Goal: Information Seeking & Learning: Learn about a topic

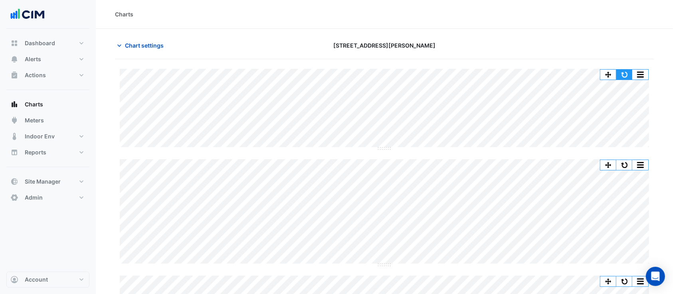
click at [561, 72] on button "button" at bounding box center [625, 74] width 16 height 10
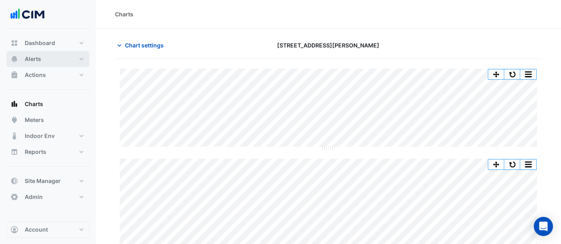
click at [37, 62] on span "Alerts" at bounding box center [33, 59] width 16 height 8
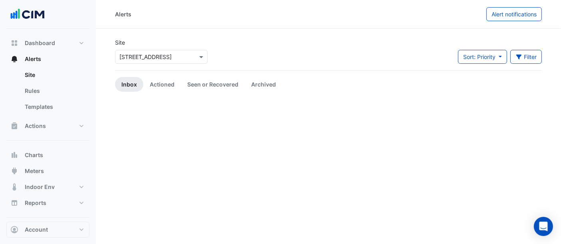
click at [161, 60] on input "text" at bounding box center [153, 57] width 68 height 8
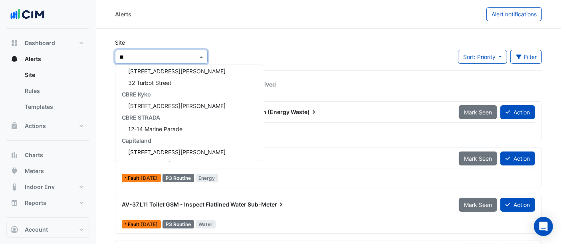
type input "***"
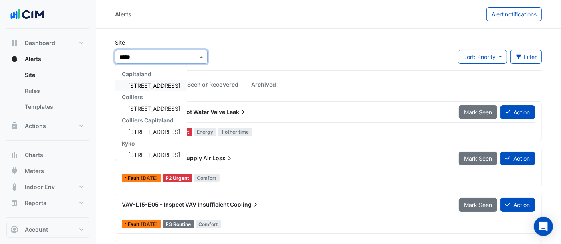
type input "******"
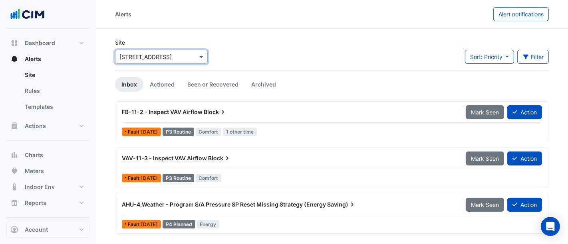
drag, startPoint x: 165, startPoint y: 81, endPoint x: 180, endPoint y: 46, distance: 38.4
click at [165, 81] on link "Actioned" at bounding box center [162, 84] width 38 height 15
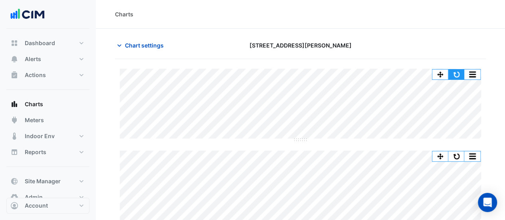
click at [454, 71] on button "button" at bounding box center [456, 74] width 16 height 10
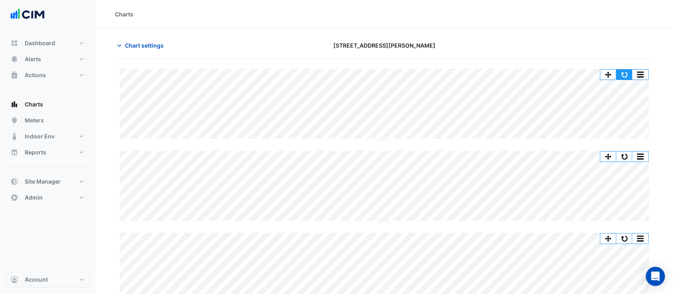
click at [626, 78] on button "button" at bounding box center [625, 74] width 16 height 10
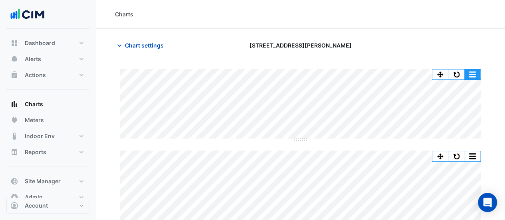
drag, startPoint x: 465, startPoint y: 71, endPoint x: 461, endPoint y: 71, distance: 4.4
click at [464, 71] on div "Split by Equip Split All Split None Print Save as JPEG Save as PNG Pivot Data T…" at bounding box center [456, 74] width 49 height 11
click at [461, 71] on button "button" at bounding box center [456, 74] width 16 height 10
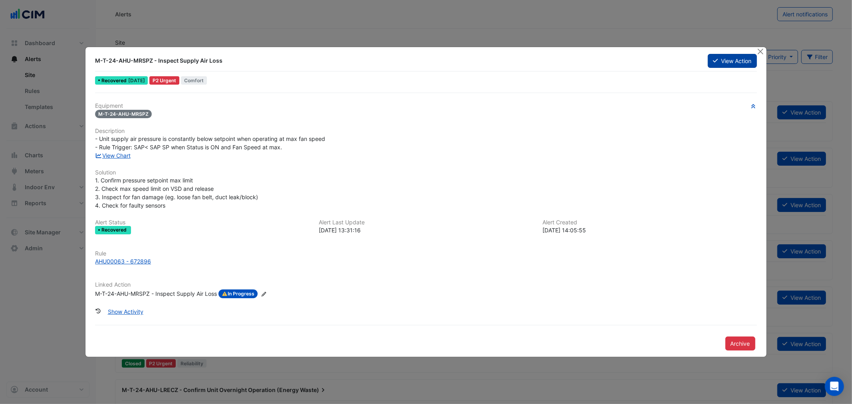
click at [724, 67] on button "View Action" at bounding box center [732, 61] width 49 height 14
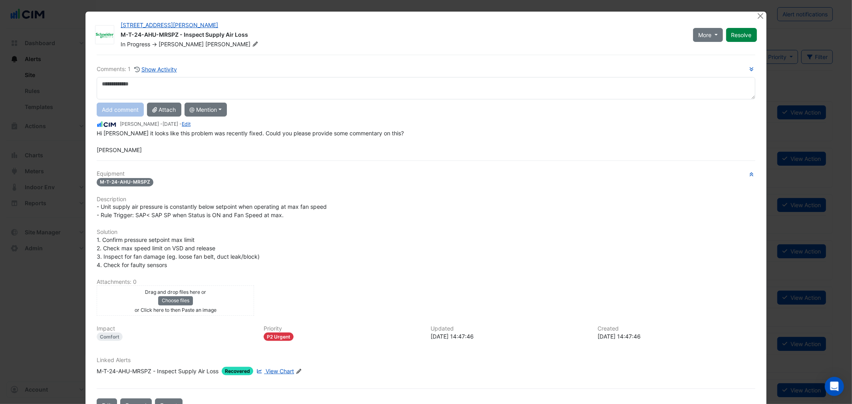
click at [727, 63] on div "Comments: 1 Show Activity Add comment Attach @ Mention Manuel Margelis - 3 days…" at bounding box center [426, 234] width 668 height 358
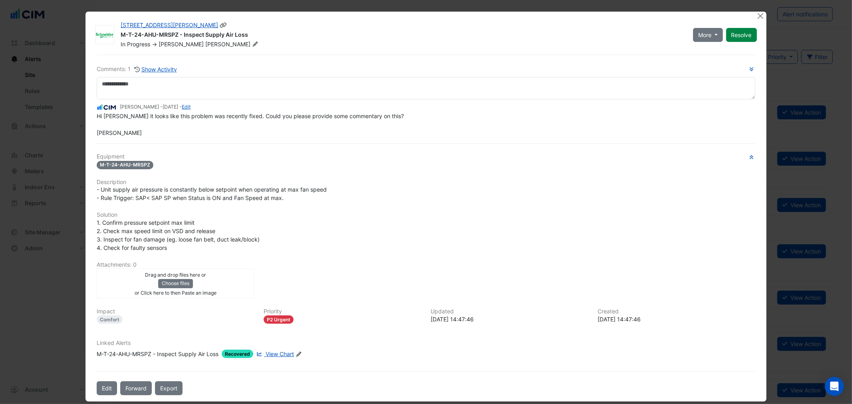
click at [172, 29] on div "180 George Street" at bounding box center [402, 26] width 563 height 10
click at [171, 28] on div "180 George Street" at bounding box center [402, 26] width 563 height 10
click at [220, 26] on icon at bounding box center [223, 25] width 7 height 6
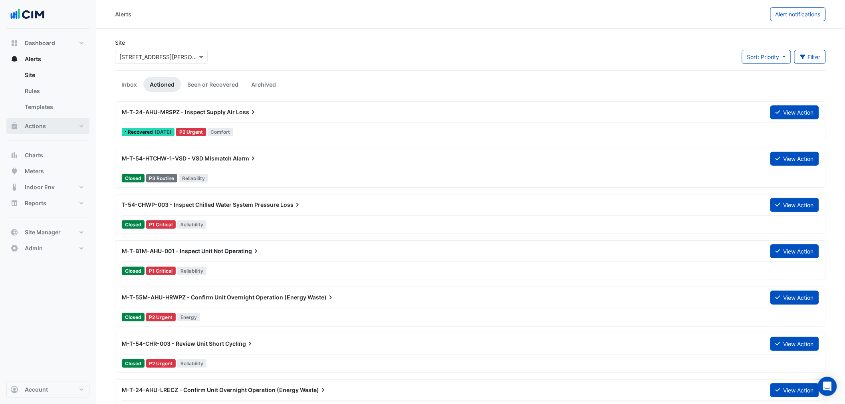
click at [43, 128] on span "Actions" at bounding box center [35, 126] width 21 height 8
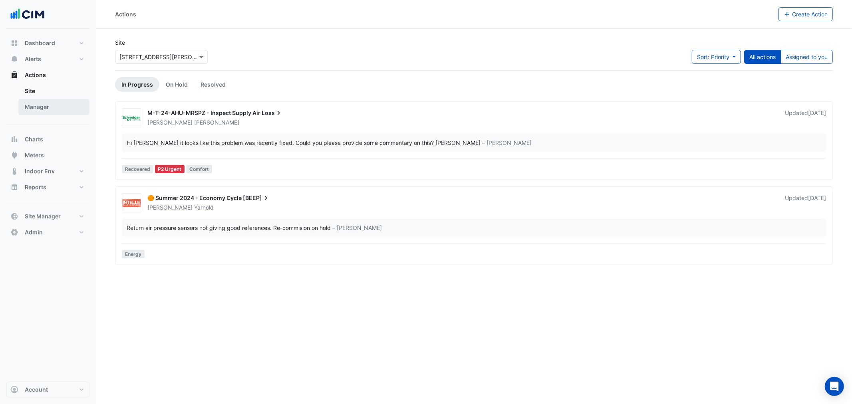
click at [42, 109] on link "Manager" at bounding box center [53, 107] width 71 height 16
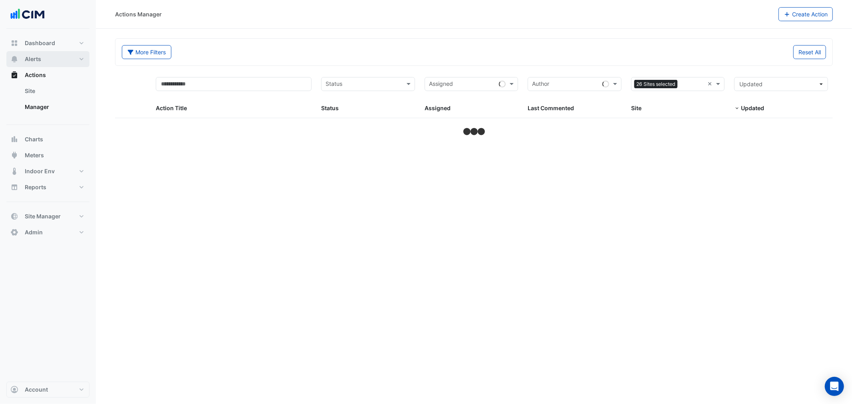
click at [42, 58] on button "Alerts" at bounding box center [47, 59] width 83 height 16
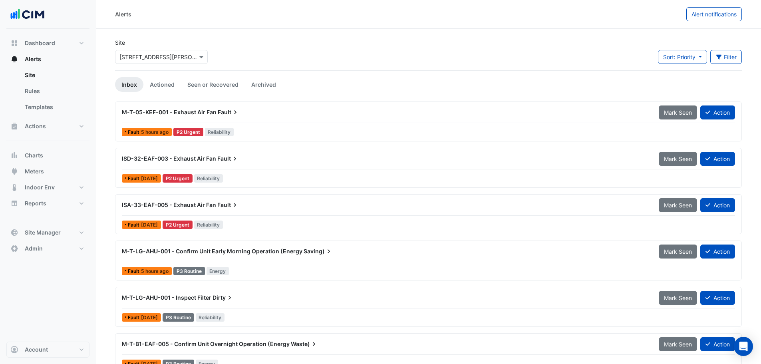
click at [222, 108] on div "M-T-05-KEF-001 - Exhaust Air Fan Fault" at bounding box center [385, 112] width 537 height 14
click at [172, 151] on div "ISD-32-EAF-003 - Exhaust Air Fan Fault Mark Seen Action Fault 3 months ago P2 U…" at bounding box center [428, 168] width 627 height 40
click at [161, 196] on div "ISA-33-EAF-005 - Exhaust Air Fan Fault Mark Seen Action Fault 5 months ago P2 U…" at bounding box center [428, 214] width 627 height 40
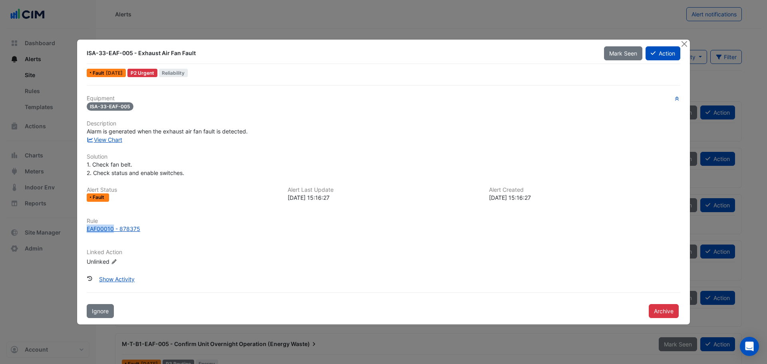
drag, startPoint x: 82, startPoint y: 234, endPoint x: 114, endPoint y: 234, distance: 31.9
click at [114, 234] on div "Rule EAF00010 - 878375" at bounding box center [383, 229] width 603 height 22
copy div "EAF00010"
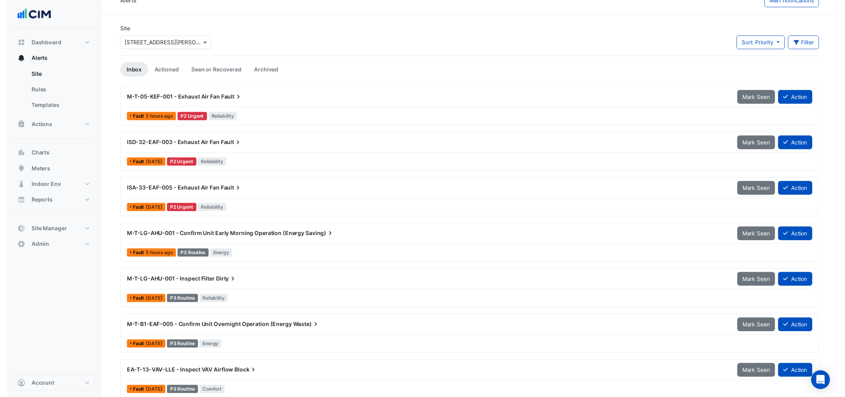
scroll to position [22, 0]
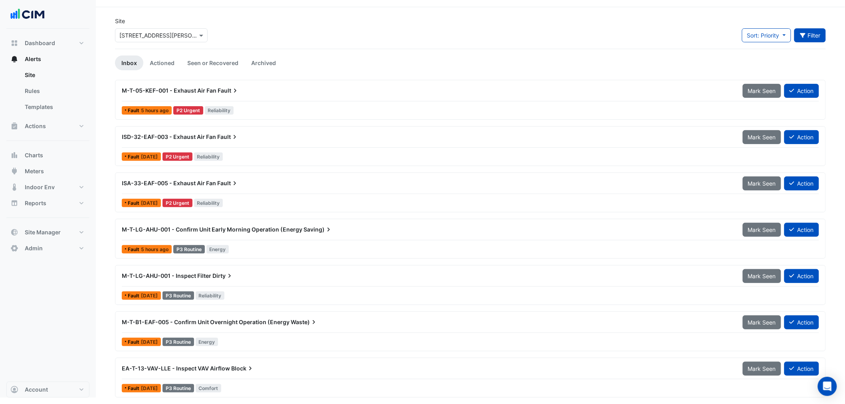
click at [821, 30] on button "Filter" at bounding box center [810, 35] width 32 height 14
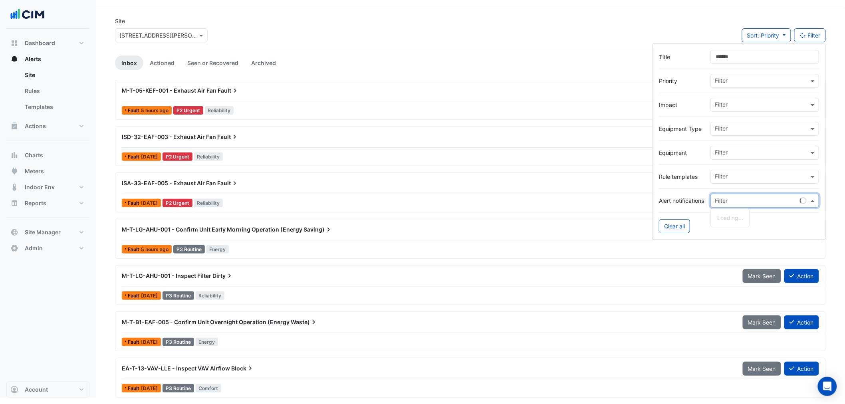
click at [735, 199] on input "text" at bounding box center [757, 201] width 84 height 8
paste input "********"
type input "********"
click at [678, 184] on div at bounding box center [739, 189] width 160 height 10
click at [733, 180] on input "text" at bounding box center [762, 177] width 94 height 8
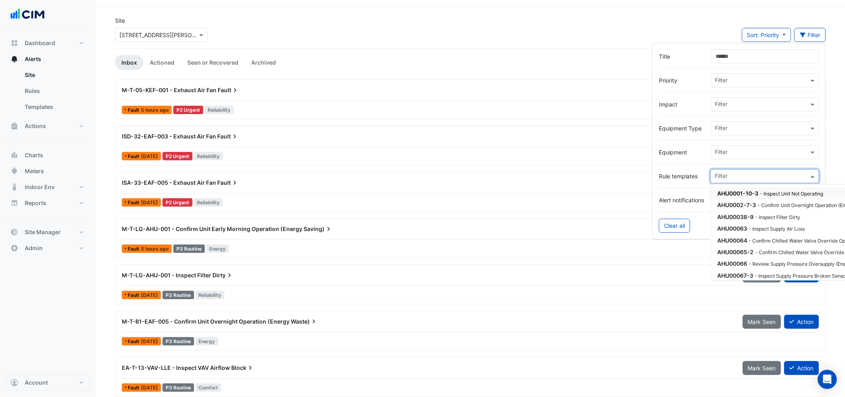
paste input "********"
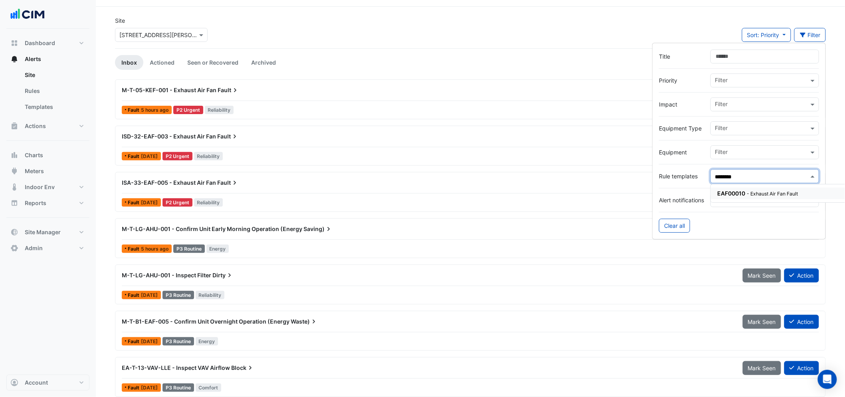
click at [744, 193] on span "EAF00010" at bounding box center [731, 193] width 28 height 7
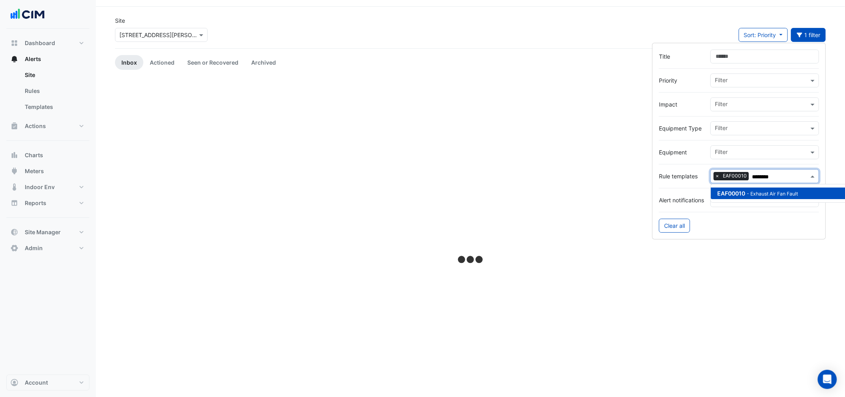
scroll to position [6, 0]
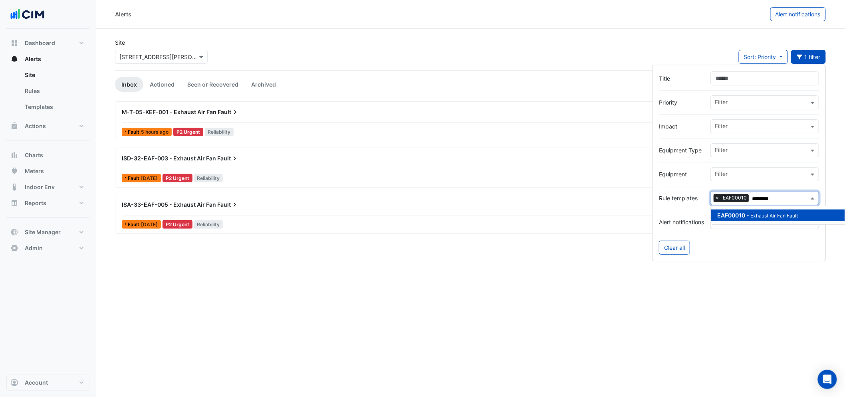
type input "********"
click at [206, 302] on div "Alerts Alert notifications Site Select a Site × 180 George Street Sort: Priorit…" at bounding box center [470, 198] width 749 height 397
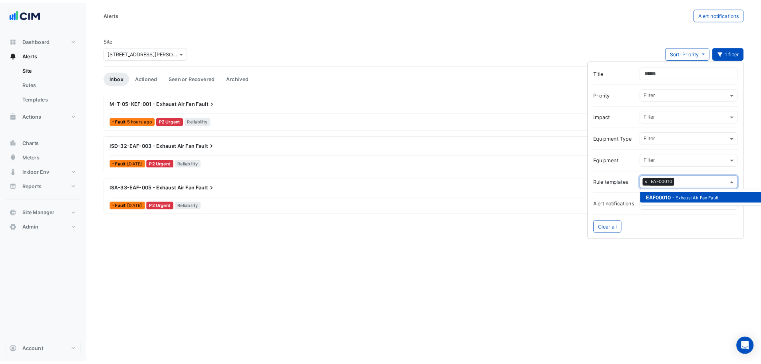
scroll to position [0, 0]
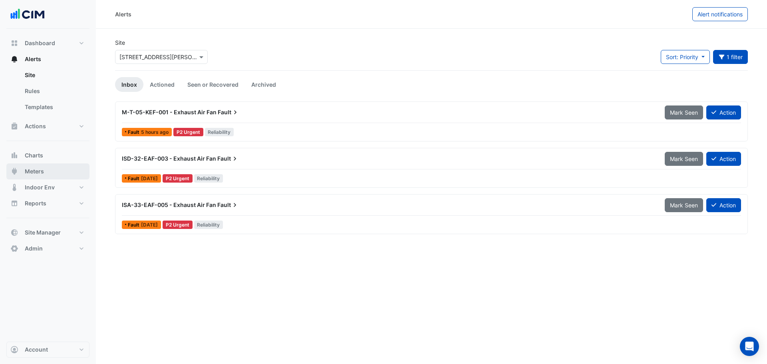
click at [33, 175] on button "Meters" at bounding box center [47, 171] width 83 height 16
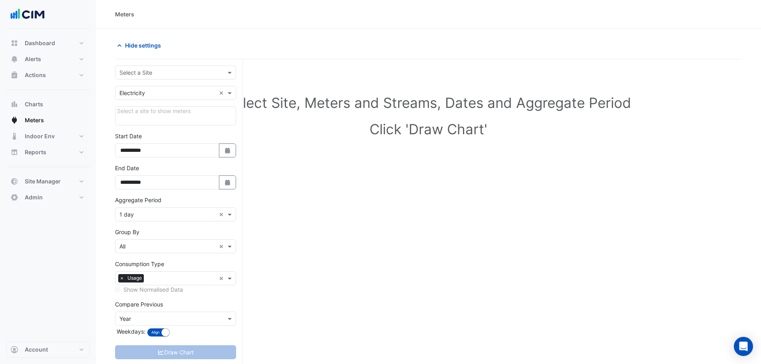
click at [185, 69] on input "text" at bounding box center [167, 73] width 96 height 8
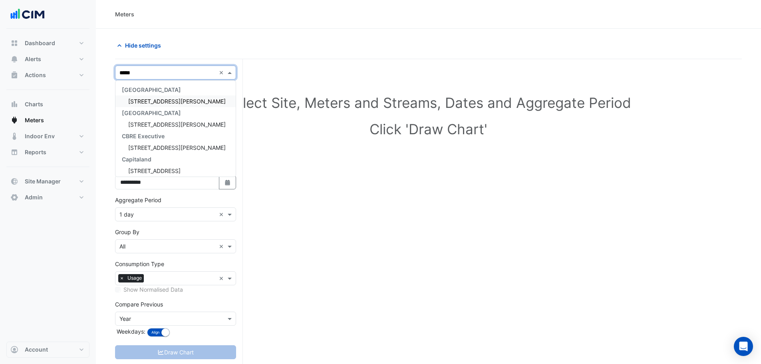
type input "******"
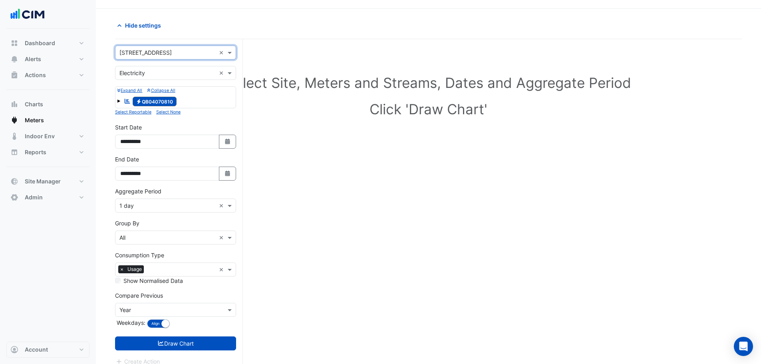
scroll to position [30, 0]
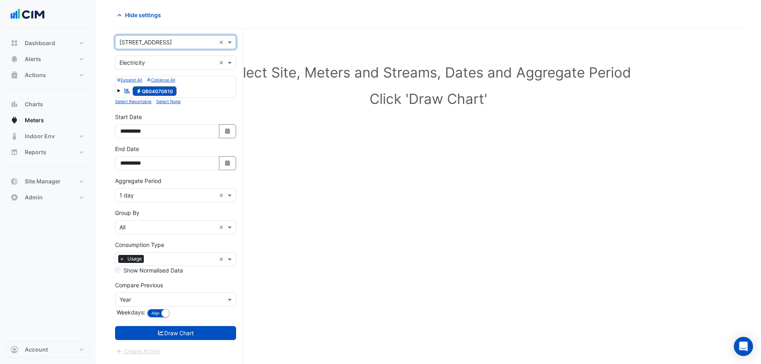
click at [165, 193] on input "text" at bounding box center [167, 195] width 96 height 8
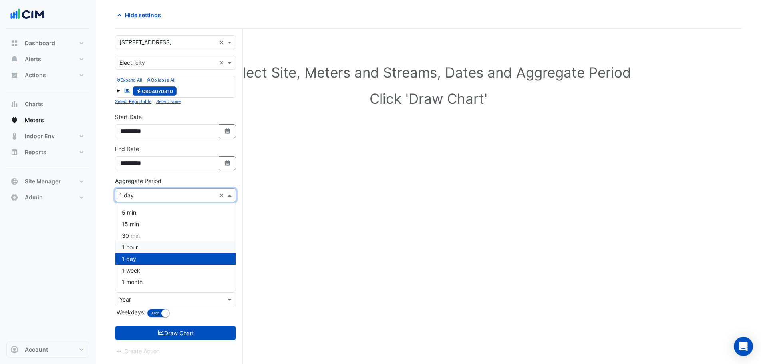
click at [131, 248] on span "1 hour" at bounding box center [130, 247] width 16 height 7
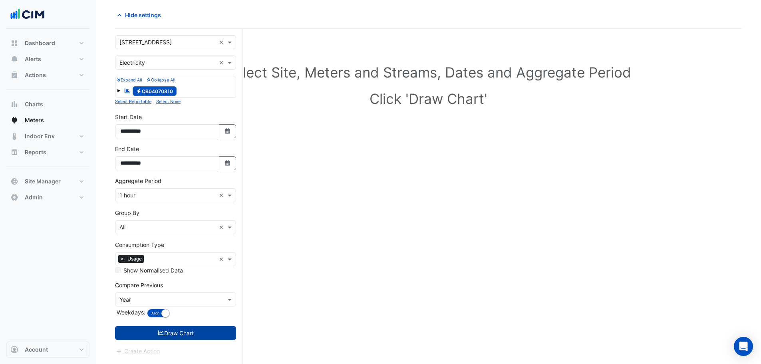
click at [157, 331] on icon "submit" at bounding box center [160, 333] width 7 height 6
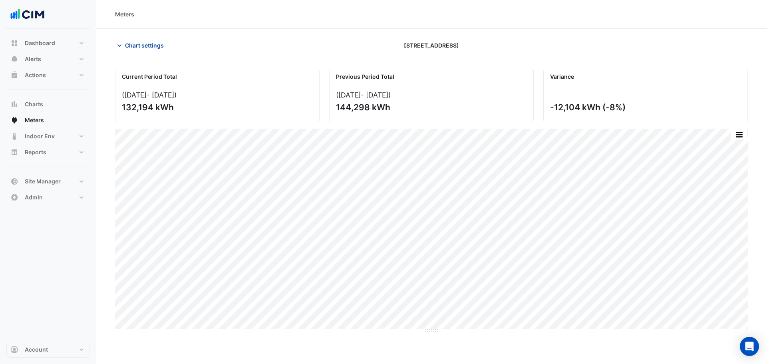
click at [137, 38] on button "Chart settings" at bounding box center [142, 45] width 54 height 14
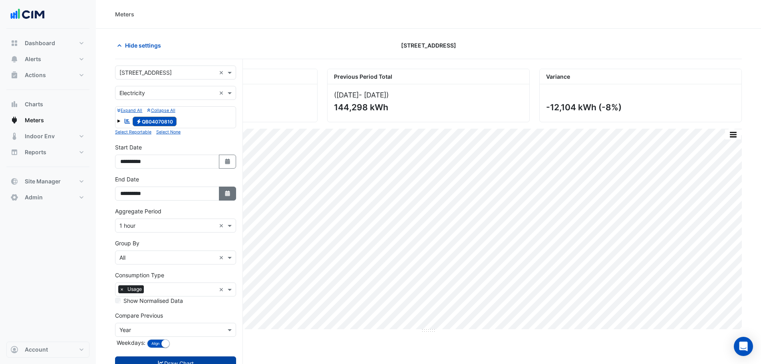
click at [228, 192] on icon "Select Date" at bounding box center [227, 193] width 7 height 6
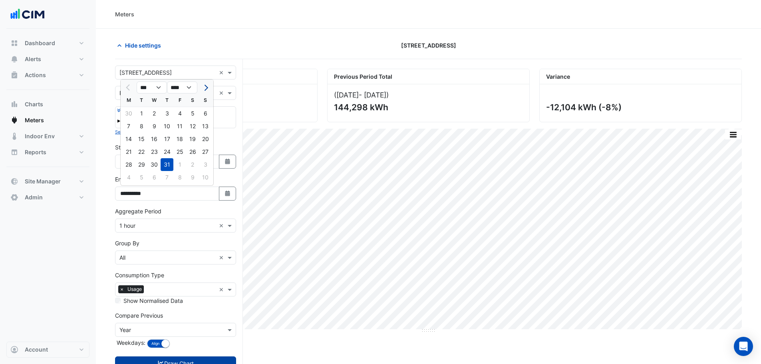
click at [209, 87] on button "Next month" at bounding box center [205, 87] width 10 height 13
select select "*"
click at [200, 142] on div "17" at bounding box center [205, 139] width 13 height 13
type input "**********"
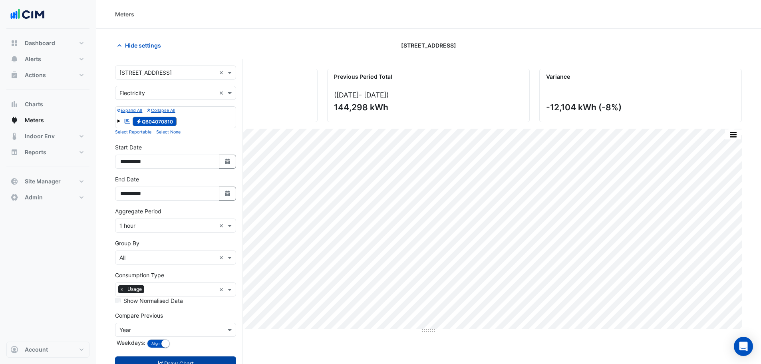
click at [208, 361] on button "Draw Chart" at bounding box center [175, 363] width 121 height 14
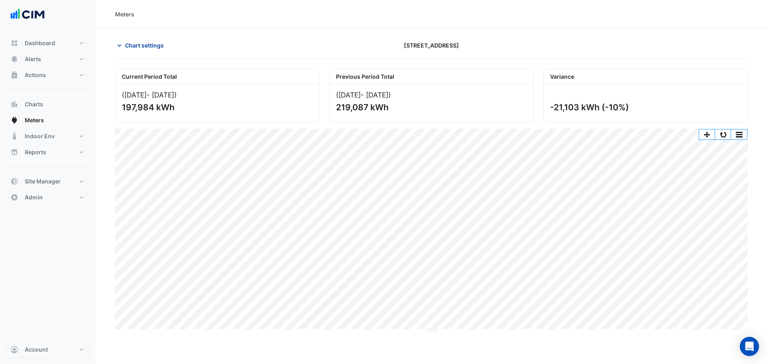
click at [150, 48] on span "Chart settings" at bounding box center [144, 45] width 39 height 8
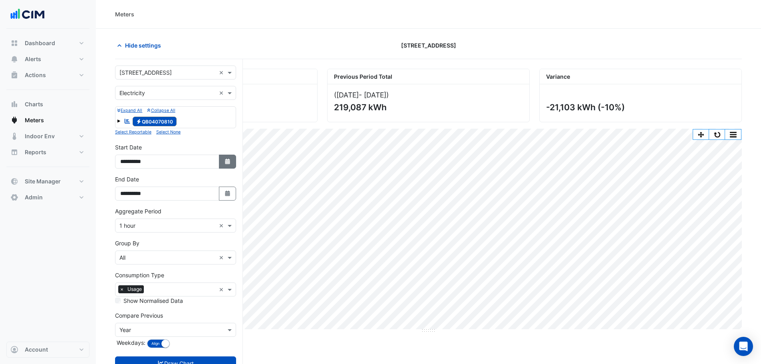
click at [229, 164] on icon "button" at bounding box center [227, 162] width 5 height 6
select select "*"
select select "****"
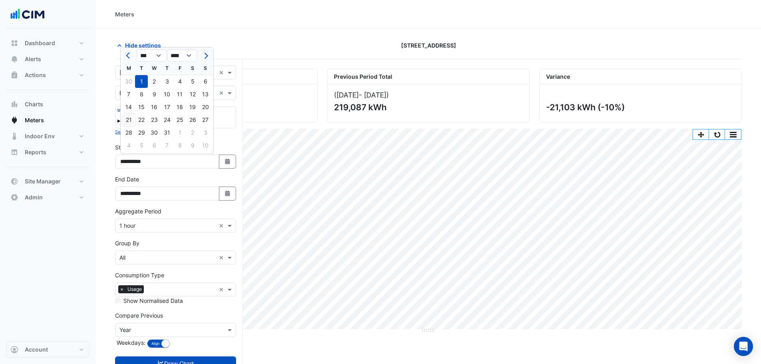
click at [125, 115] on div "21" at bounding box center [128, 119] width 13 height 13
type input "**********"
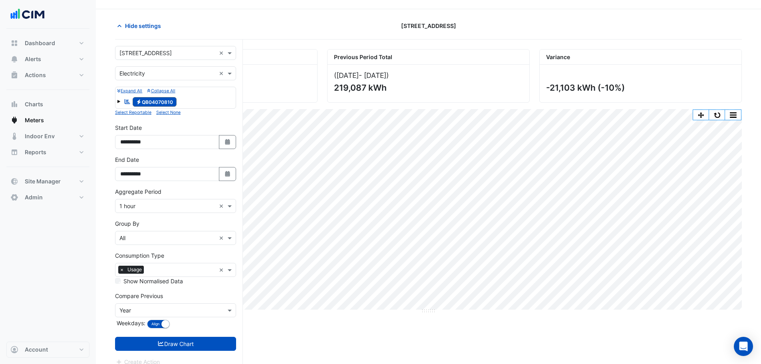
scroll to position [30, 0]
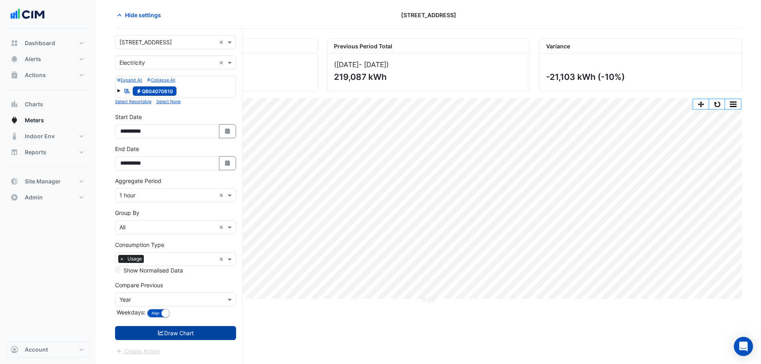
click at [157, 327] on button "Draw Chart" at bounding box center [175, 333] width 121 height 14
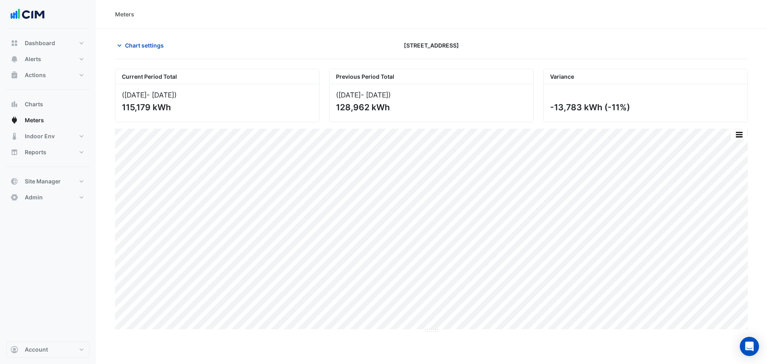
drag, startPoint x: 640, startPoint y: 108, endPoint x: 556, endPoint y: 115, distance: 83.7
click at [556, 115] on div "-13,783 kWh (-11%)" at bounding box center [646, 103] width 204 height 38
click at [137, 51] on button "Chart settings" at bounding box center [142, 45] width 54 height 14
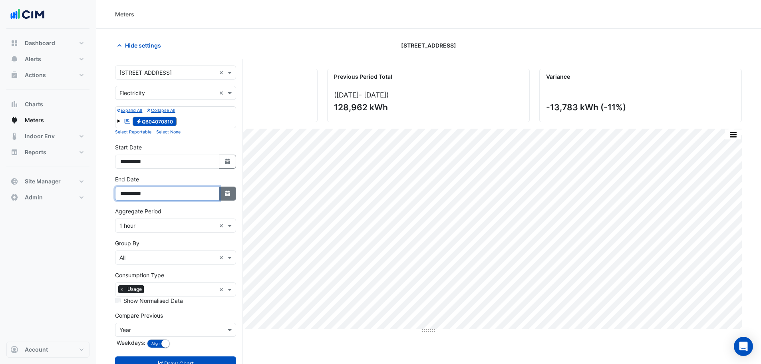
drag, startPoint x: 214, startPoint y: 195, endPoint x: 221, endPoint y: 194, distance: 7.2
click at [214, 195] on input "**********" at bounding box center [167, 193] width 104 height 14
click at [222, 194] on button "Select Date" at bounding box center [228, 193] width 18 height 14
select select "*"
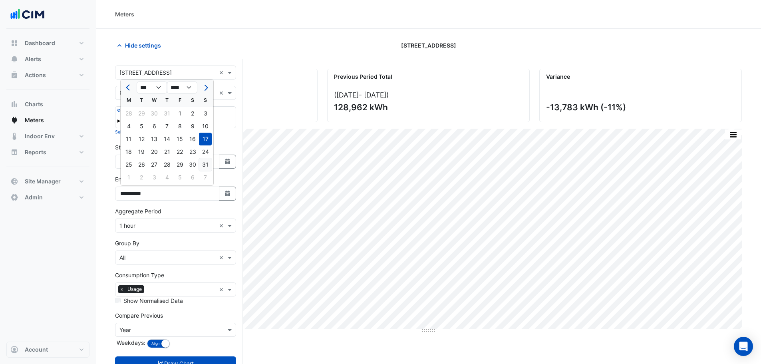
click at [202, 167] on div "31" at bounding box center [205, 164] width 13 height 13
type input "**********"
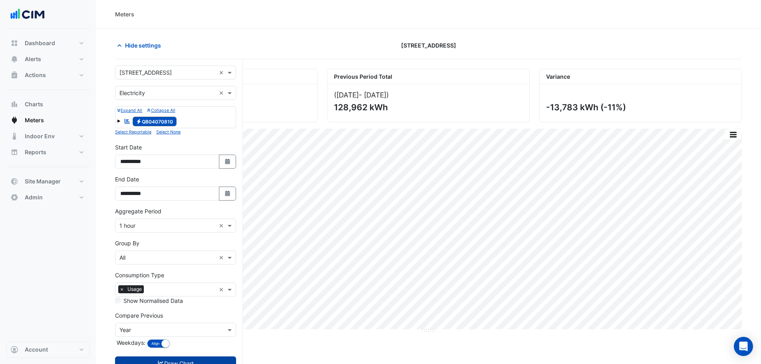
click at [194, 357] on button "Draw Chart" at bounding box center [175, 363] width 121 height 14
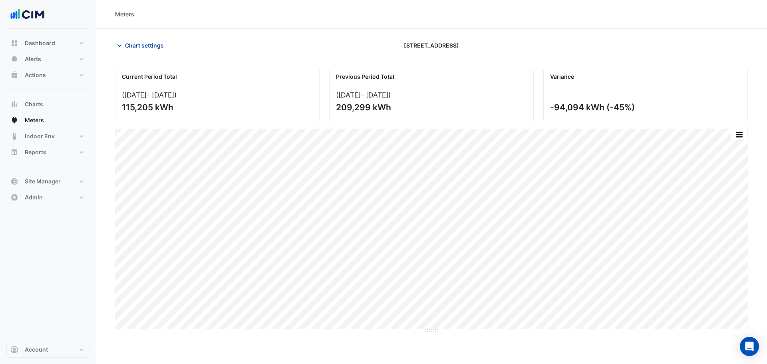
click at [135, 46] on span "Chart settings" at bounding box center [144, 45] width 39 height 8
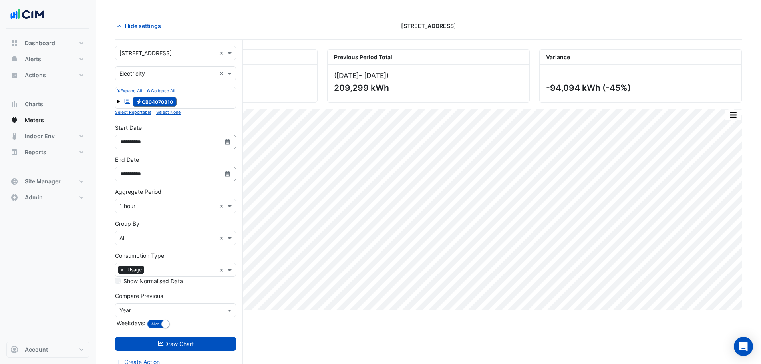
scroll to position [30, 0]
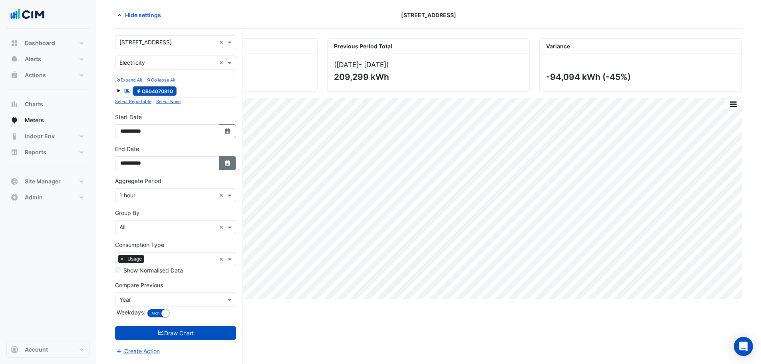
click at [230, 164] on icon "Select Date" at bounding box center [227, 163] width 7 height 6
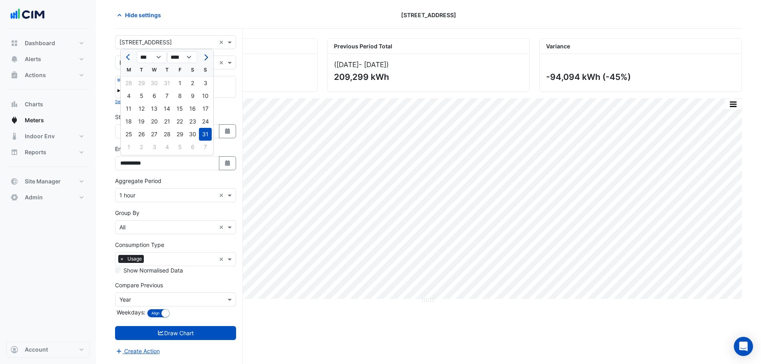
click at [208, 58] on button "Next month" at bounding box center [205, 57] width 10 height 13
select select "*"
click at [205, 105] on div "21" at bounding box center [205, 108] width 13 height 13
type input "**********"
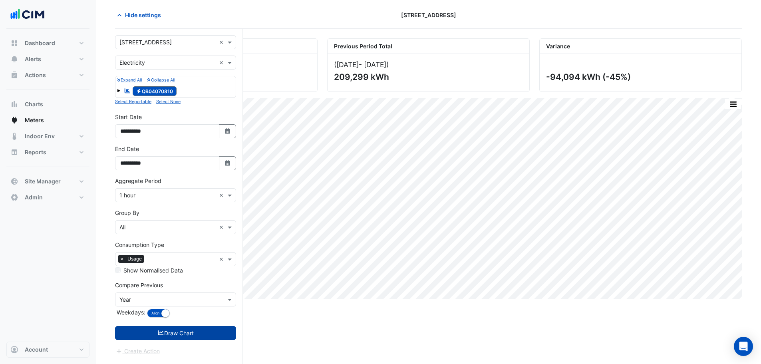
click at [212, 331] on button "Draw Chart" at bounding box center [175, 333] width 121 height 14
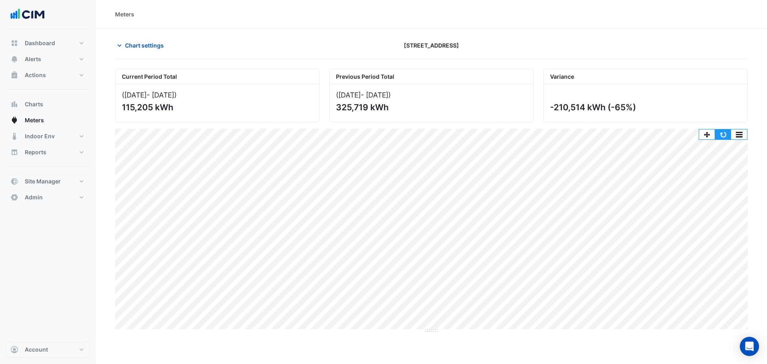
click at [718, 133] on button "button" at bounding box center [723, 134] width 16 height 10
drag, startPoint x: 613, startPoint y: 109, endPoint x: 633, endPoint y: 109, distance: 19.2
click at [633, 109] on div "-210,514 kWh (-65%)" at bounding box center [644, 107] width 189 height 10
click at [721, 137] on button "button" at bounding box center [723, 134] width 16 height 10
click at [725, 136] on button "button" at bounding box center [723, 134] width 16 height 10
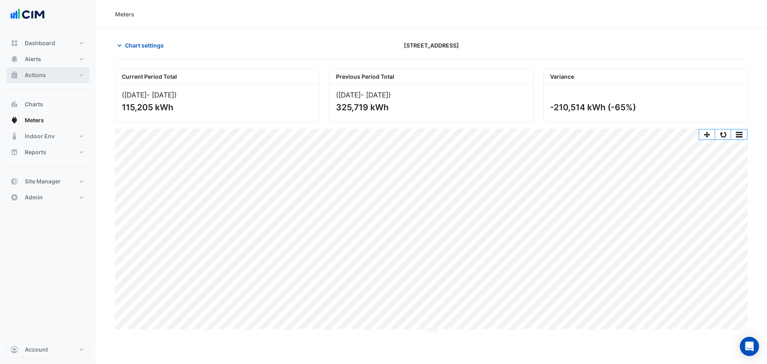
click at [34, 77] on span "Actions" at bounding box center [35, 75] width 21 height 8
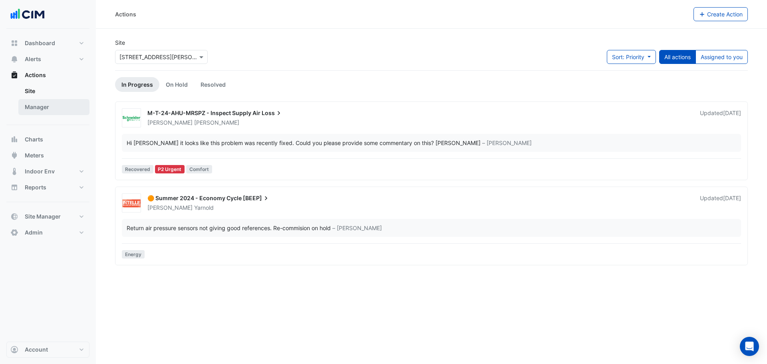
click at [56, 106] on link "Manager" at bounding box center [53, 107] width 71 height 16
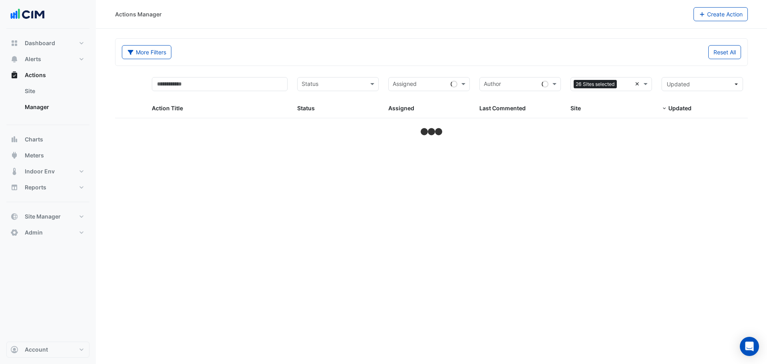
select select "**"
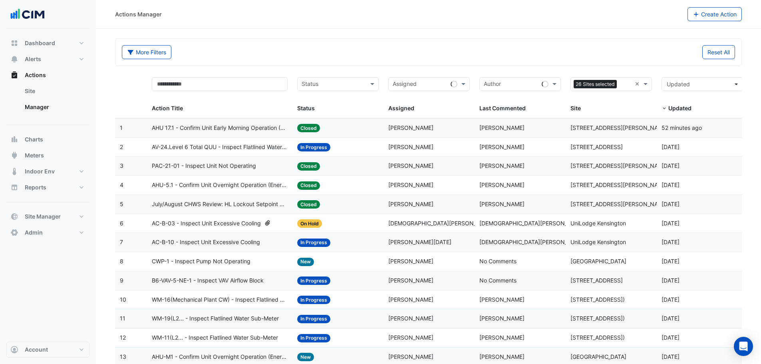
click at [631, 83] on input "text" at bounding box center [626, 84] width 12 height 9
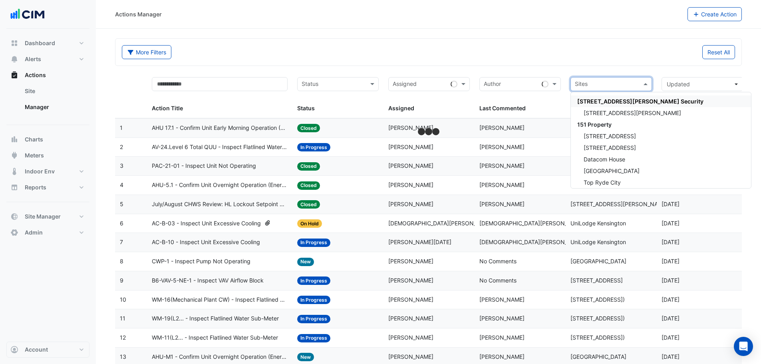
type input "*"
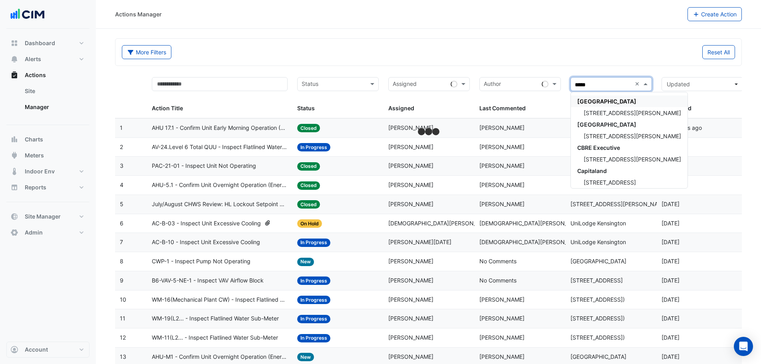
type input "******"
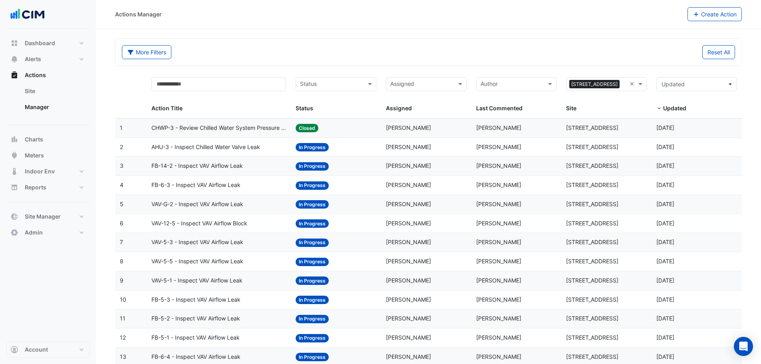
click at [207, 131] on span "CHWP-3 - Review Chilled Water System Pressure Oversupply (Energy Waste)" at bounding box center [218, 127] width 135 height 9
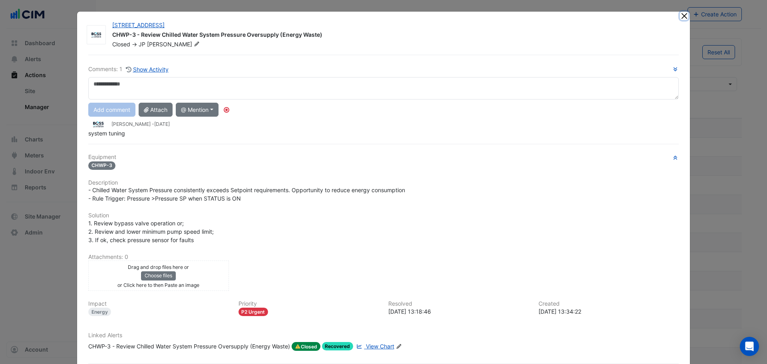
click at [680, 14] on button "Close" at bounding box center [684, 16] width 8 height 8
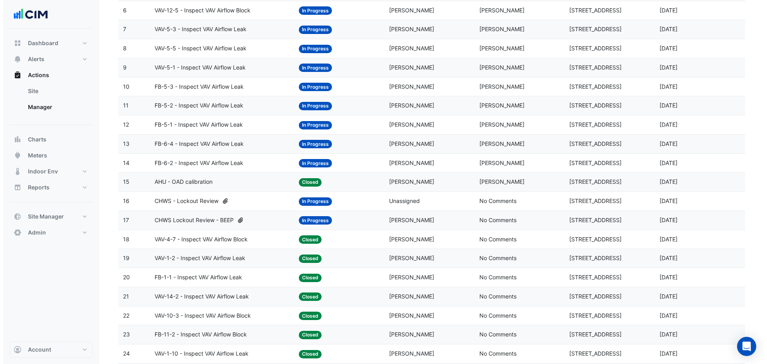
scroll to position [160, 0]
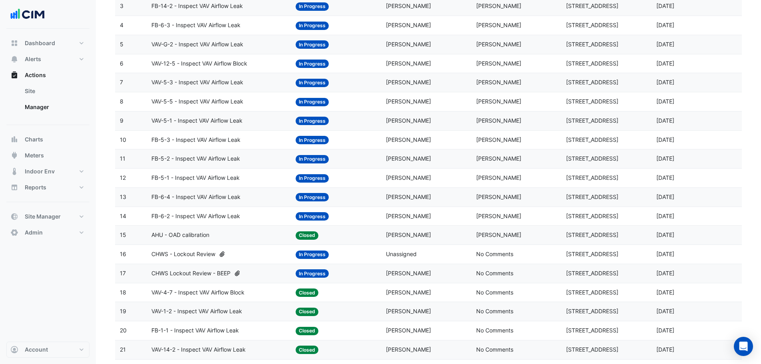
click at [226, 110] on datatable-body-cell "Action Title: VAV-5-5 - Inspect VAV Airflow Leak" at bounding box center [219, 101] width 144 height 19
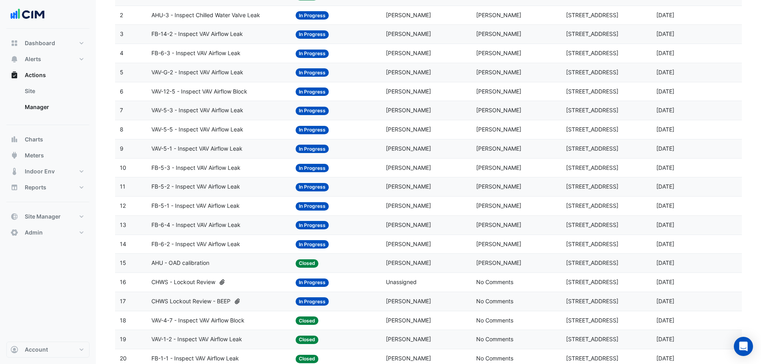
scroll to position [107, 0]
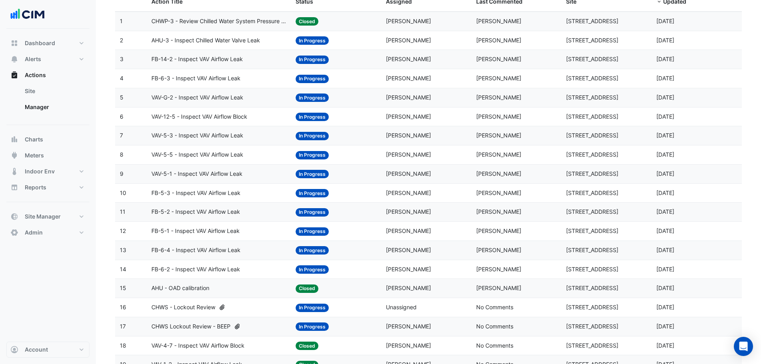
click at [259, 109] on datatable-body-cell "Action Title: VAV-12-5 - Inspect VAV Airflow Block" at bounding box center [219, 116] width 144 height 19
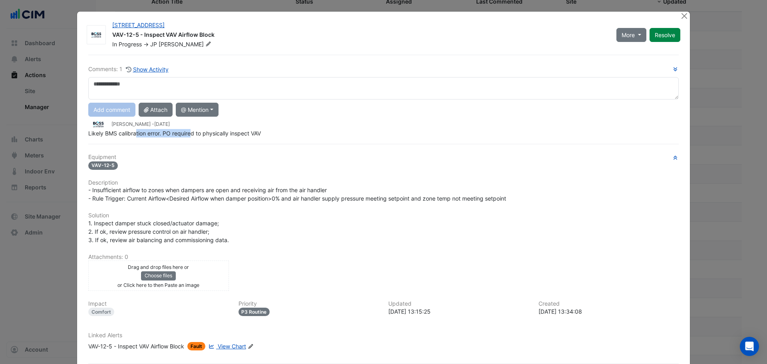
drag, startPoint x: 137, startPoint y: 133, endPoint x: 224, endPoint y: 135, distance: 87.5
click at [224, 135] on div "Comments: 1 Show Activity Add comment Attach @ Mention AG Coombs Brandon Frank …" at bounding box center [383, 221] width 600 height 333
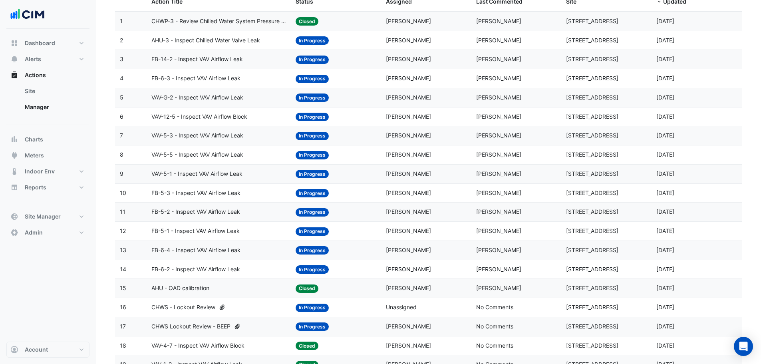
click at [262, 125] on datatable-body-cell "Action Title: VAV-12-5 - Inspect VAV Airflow Block" at bounding box center [219, 116] width 144 height 19
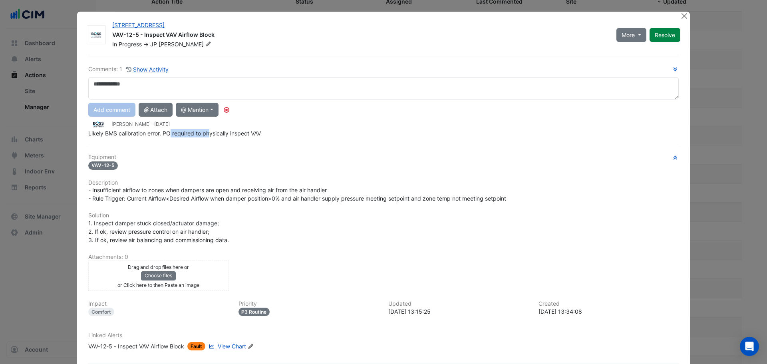
drag, startPoint x: 168, startPoint y: 133, endPoint x: 228, endPoint y: 133, distance: 59.5
click at [226, 133] on span "Likely BMS calibration error. PO required to physically inspect VAV" at bounding box center [174, 133] width 173 height 7
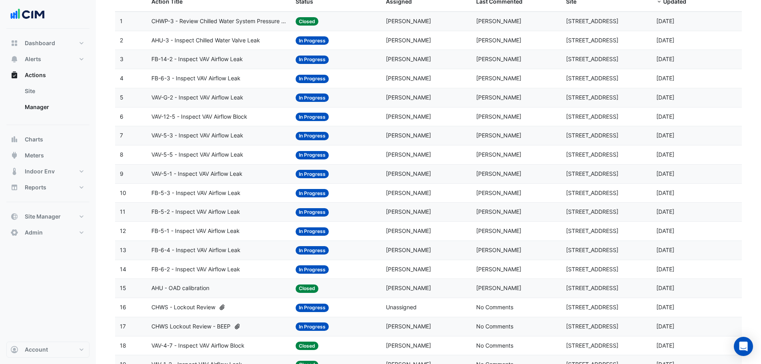
click at [284, 78] on div "FB-6-3 - Inspect VAV Airflow Leak" at bounding box center [218, 78] width 135 height 9
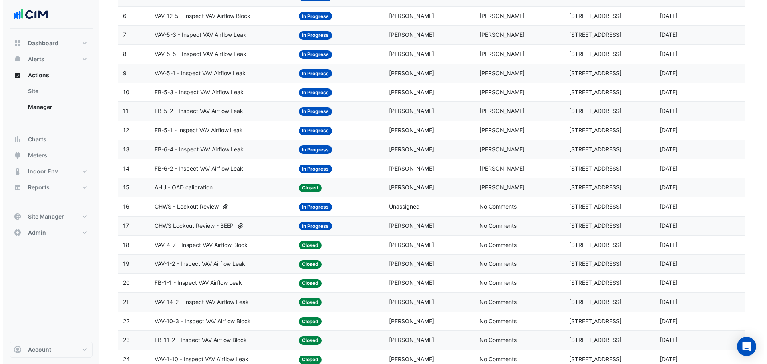
scroll to position [213, 0]
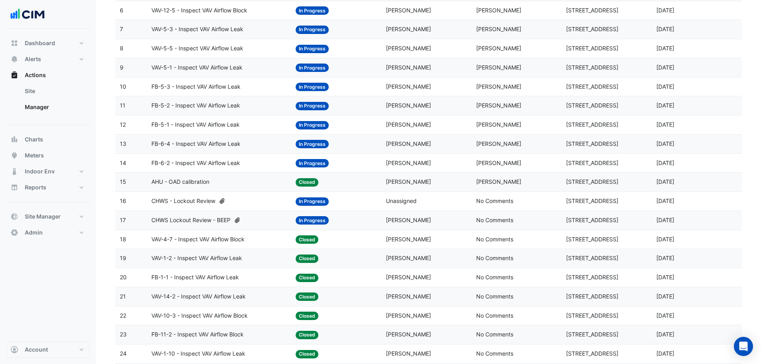
click at [202, 200] on span "CHWS - Lockout Review" at bounding box center [183, 200] width 64 height 9
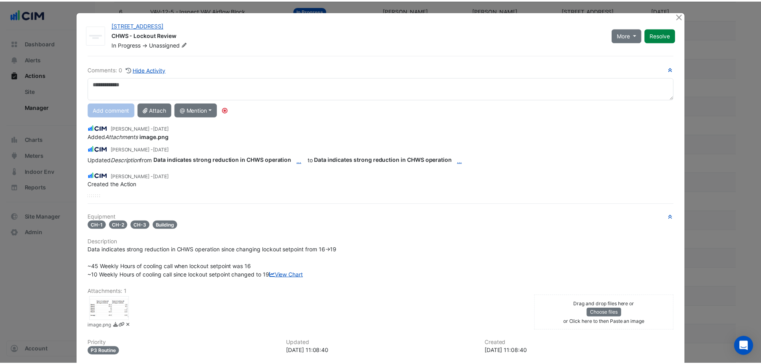
scroll to position [53, 0]
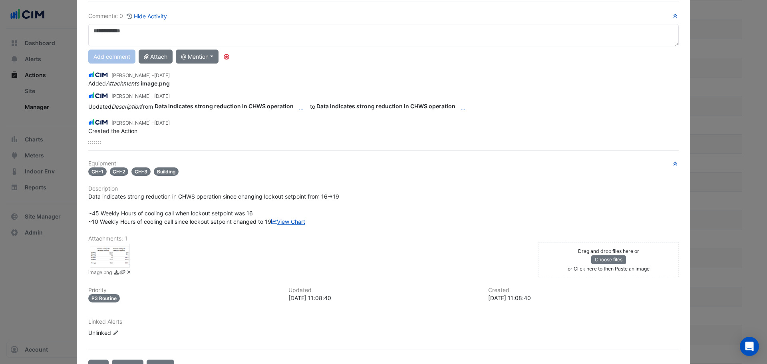
click at [112, 268] on div at bounding box center [110, 256] width 40 height 24
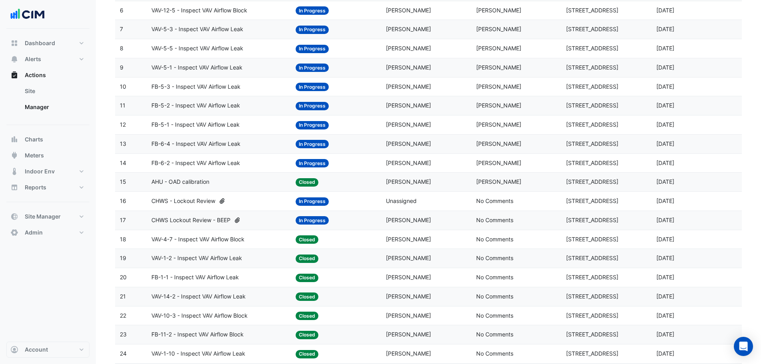
click at [204, 222] on span "CHWS Lockout Review - BEEP" at bounding box center [190, 220] width 79 height 9
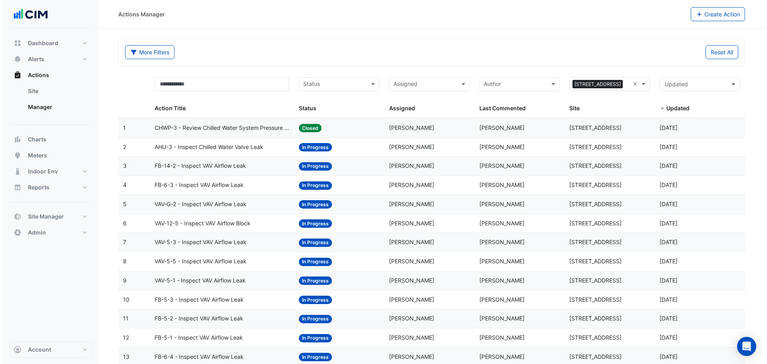
scroll to position [160, 0]
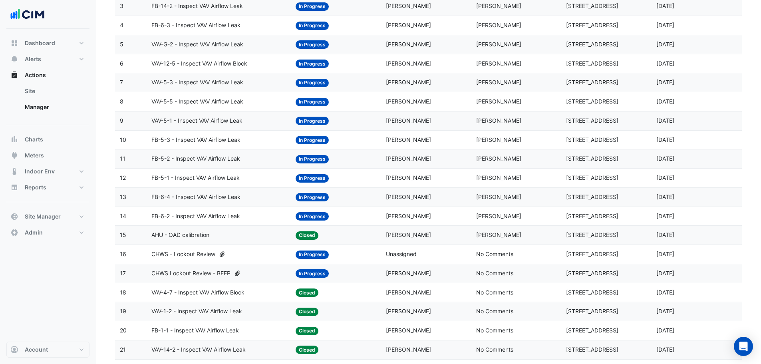
click at [201, 232] on span "AHU - OAD calibration" at bounding box center [180, 234] width 58 height 9
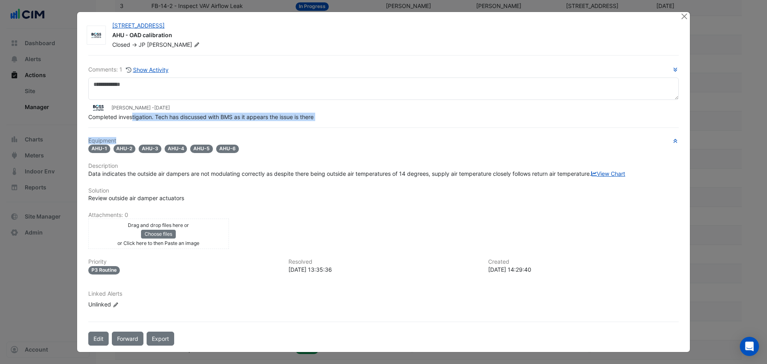
drag, startPoint x: 129, startPoint y: 131, endPoint x: 212, endPoint y: 136, distance: 83.2
click at [212, 136] on div "Comments: 1 Show Activity JP Morel - 2 weeks and 4 days ago Completed investiga…" at bounding box center [383, 200] width 600 height 290
click at [212, 121] on div "Comments: 1 Show Activity JP Morel - 2 weeks and 4 days ago Completed investiga…" at bounding box center [383, 200] width 600 height 290
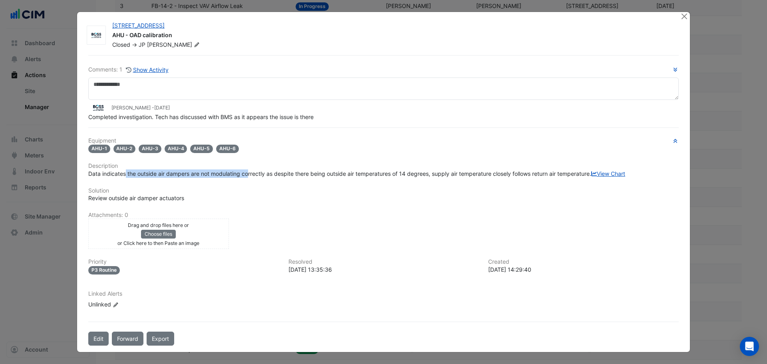
drag, startPoint x: 124, startPoint y: 158, endPoint x: 316, endPoint y: 157, distance: 192.1
click at [308, 170] on span "Data indicates the outside air dampers are not modulating correctly as despite …" at bounding box center [356, 173] width 537 height 7
click at [379, 220] on div "Equipment AHU-1 AHU-2 AHU-3 AHU-4 AHU-5 AHU-6 Description View Chart Solution" at bounding box center [383, 226] width 590 height 178
click at [157, 43] on span "Morel" at bounding box center [174, 45] width 54 height 8
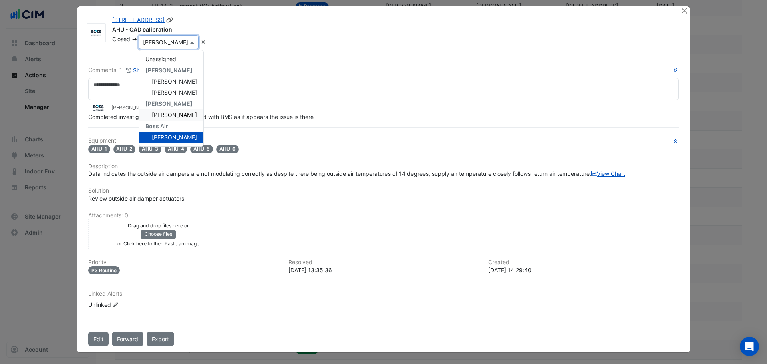
click at [164, 109] on div "Ryan Emerson" at bounding box center [171, 114] width 64 height 11
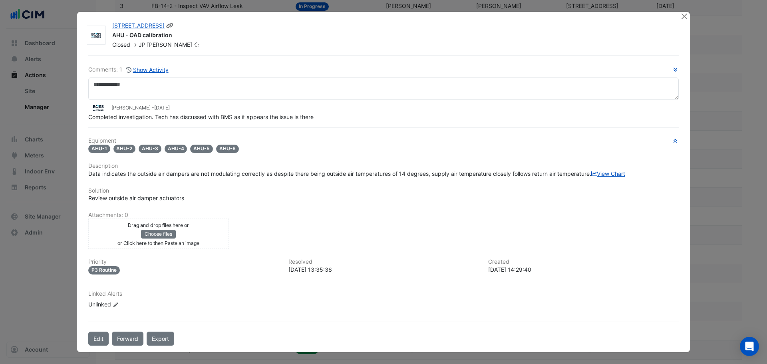
scroll to position [16, 0]
click at [99, 337] on button "Edit" at bounding box center [98, 338] width 20 height 14
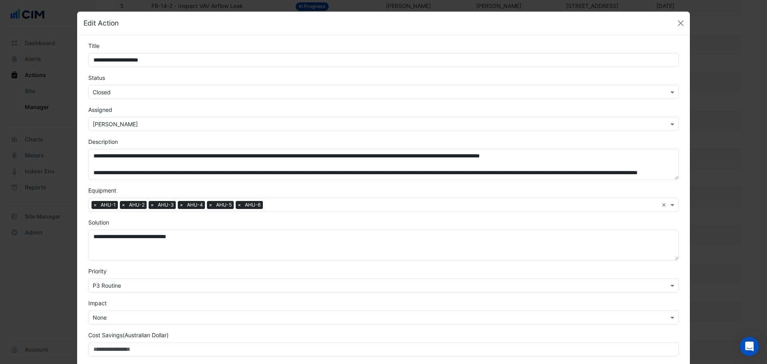
click at [134, 87] on div "Select Status × Closed" at bounding box center [383, 92] width 590 height 14
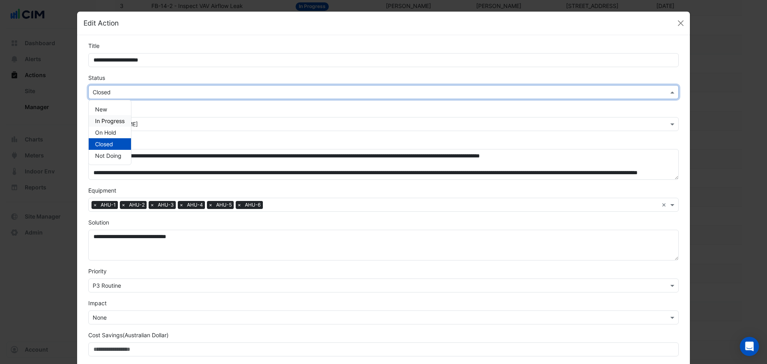
click at [93, 116] on div "In Progress" at bounding box center [110, 121] width 42 height 12
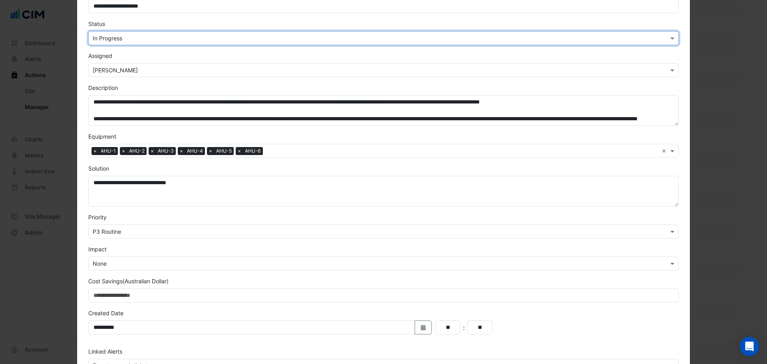
scroll to position [108, 0]
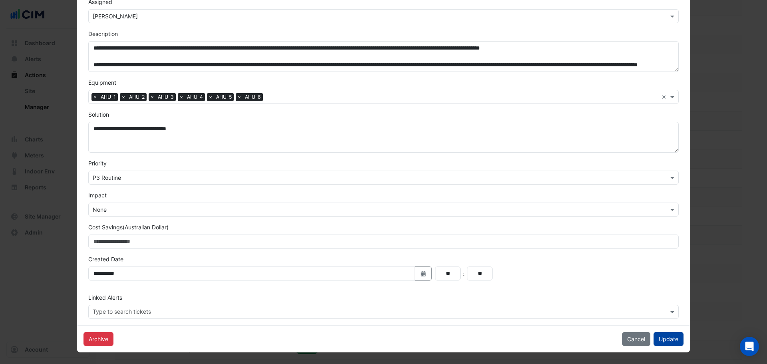
click at [673, 335] on button "Update" at bounding box center [668, 339] width 30 height 14
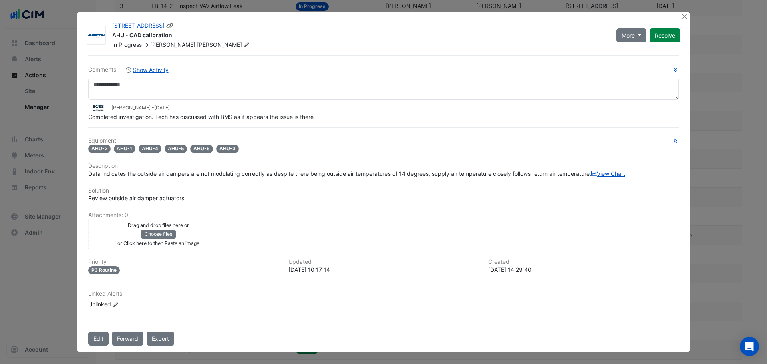
scroll to position [0, 0]
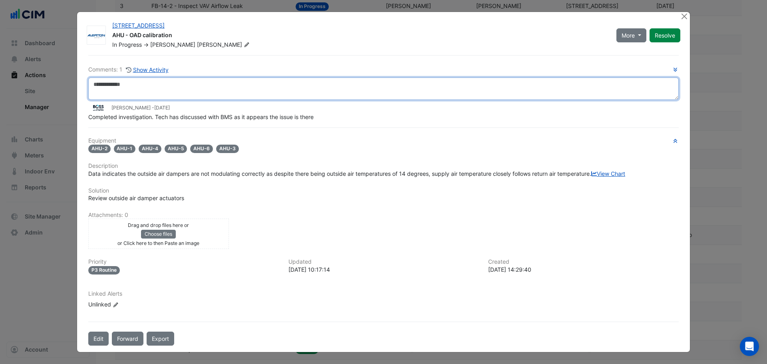
click at [154, 83] on textarea at bounding box center [383, 88] width 590 height 22
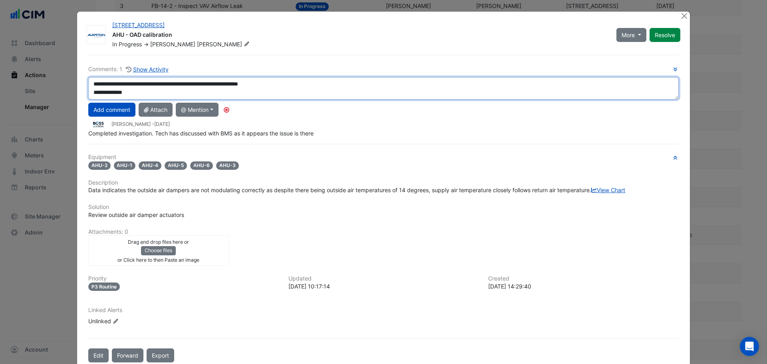
scroll to position [5, 0]
type textarea "**********"
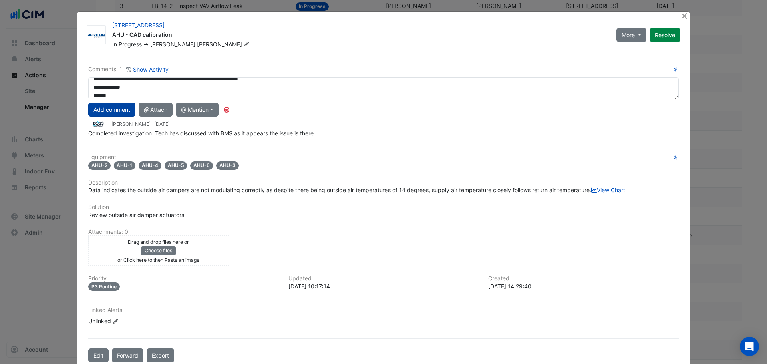
click at [103, 112] on button "Add comment" at bounding box center [111, 110] width 47 height 14
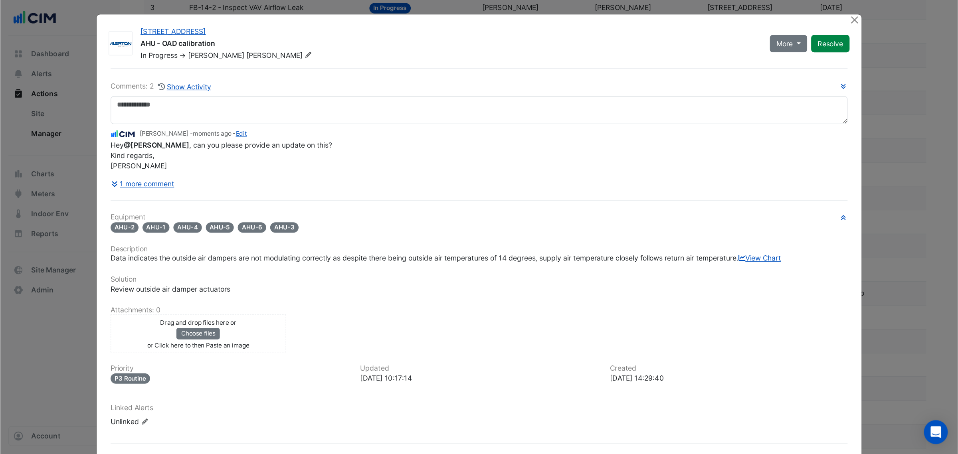
scroll to position [0, 0]
drag, startPoint x: 361, startPoint y: 358, endPoint x: 367, endPoint y: 363, distance: 7.4
click at [363, 342] on div "Linked Alerts Unlinked Edit Linked Alerts" at bounding box center [383, 332] width 600 height 18
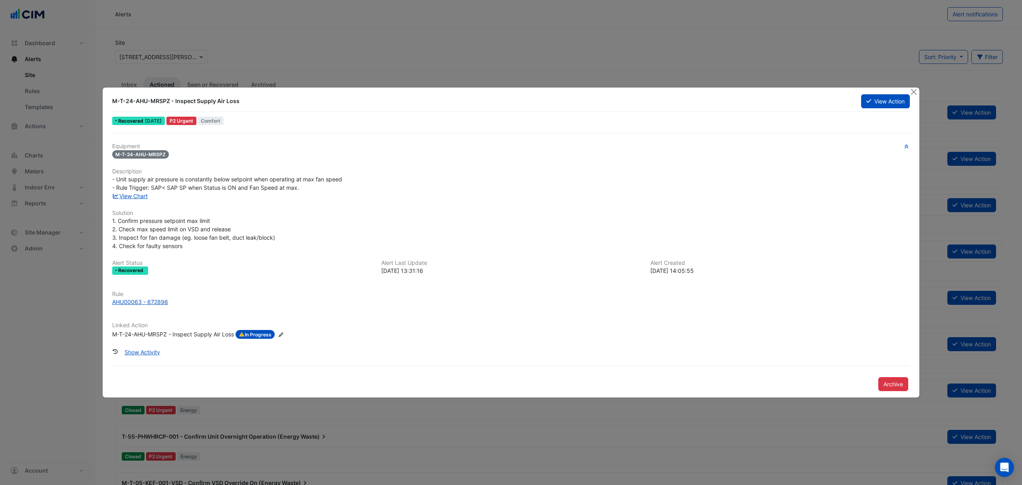
click at [880, 93] on div "M-T-24-AHU-MRSPZ - Inspect Supply Air Loss View Action Recovered [DATE] P2 Urge…" at bounding box center [511, 242] width 817 height 310
click at [886, 99] on button "View Action" at bounding box center [885, 101] width 49 height 14
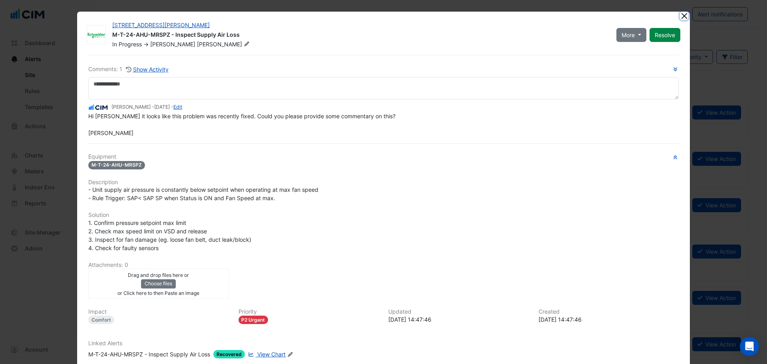
click at [680, 16] on button "Close" at bounding box center [684, 16] width 8 height 8
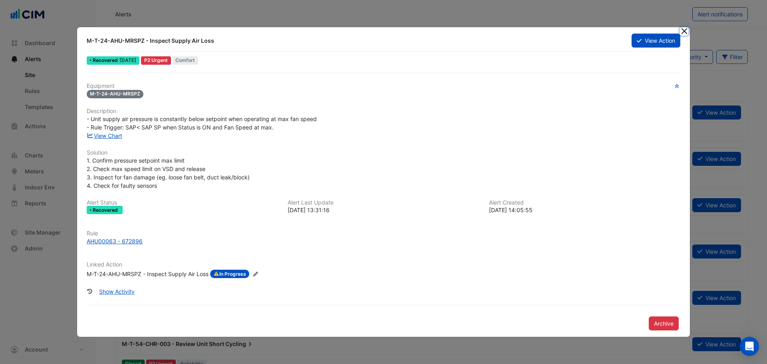
click at [686, 31] on button "Close" at bounding box center [684, 31] width 8 height 8
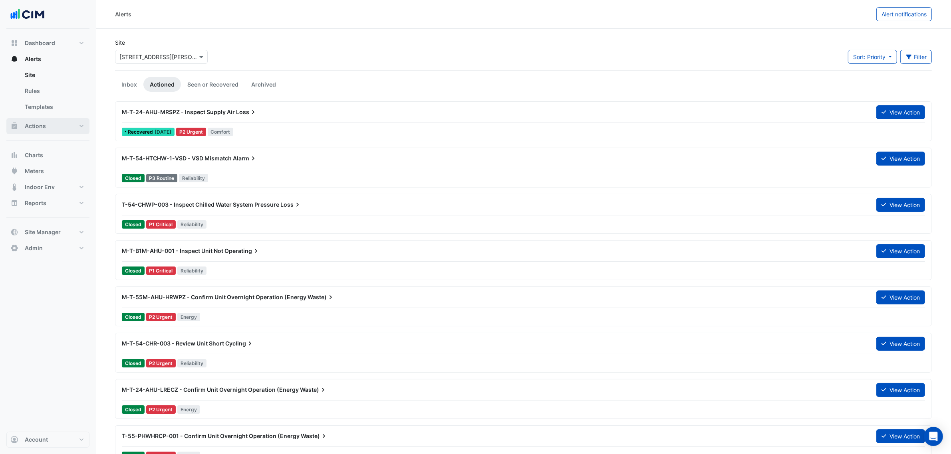
click at [60, 121] on button "Actions" at bounding box center [47, 126] width 83 height 16
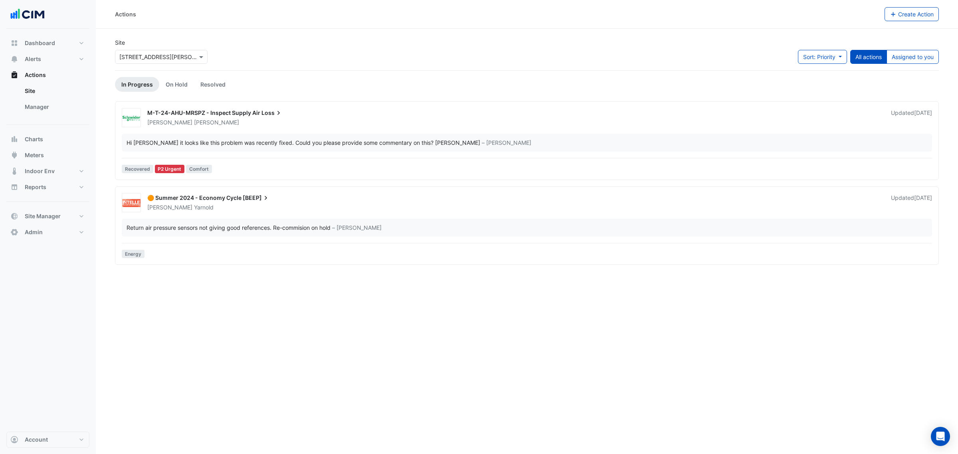
drag, startPoint x: 120, startPoint y: 108, endPoint x: 129, endPoint y: 108, distance: 8.8
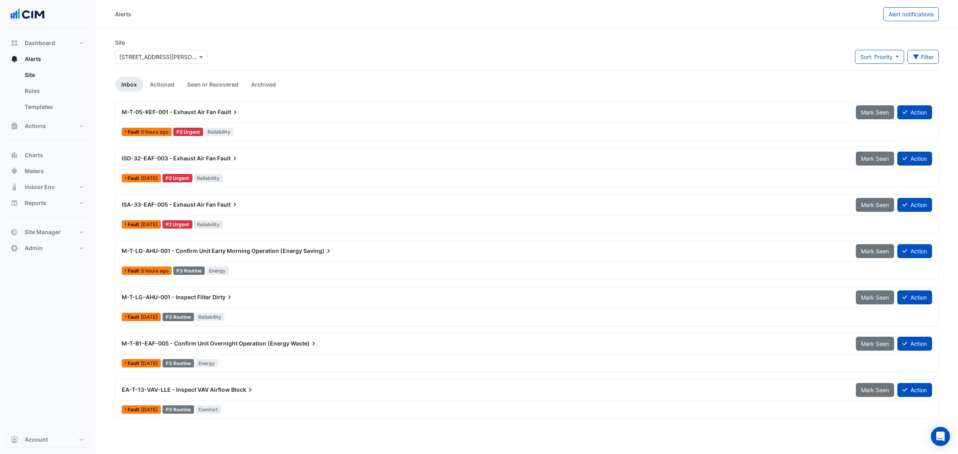
drag, startPoint x: 300, startPoint y: 155, endPoint x: 299, endPoint y: 145, distance: 10.1
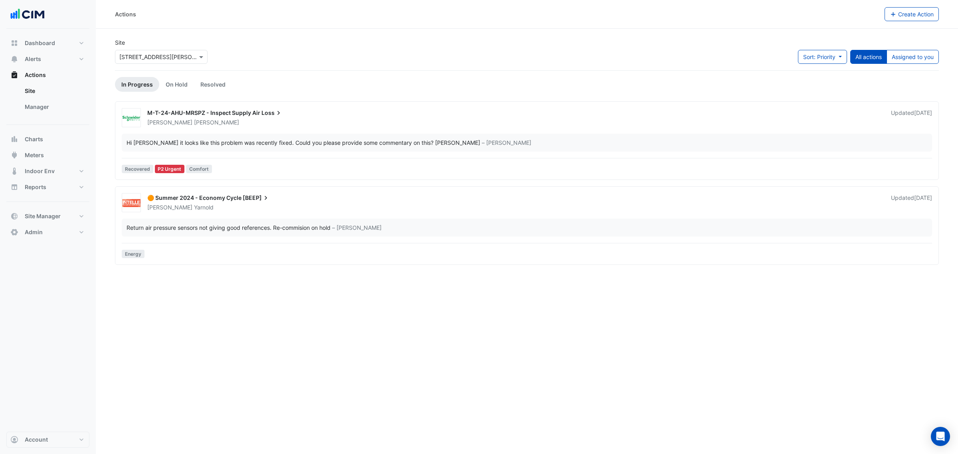
click at [302, 123] on div "Floyd Smith" at bounding box center [515, 123] width 736 height 8
click at [308, 200] on div "🟠 Summer 2024 - Economy Cycle [BEEP]" at bounding box center [514, 199] width 734 height 10
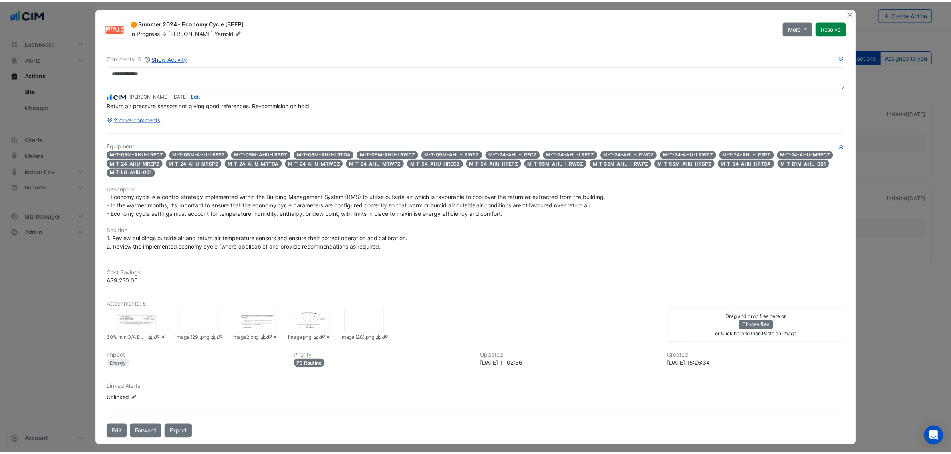
scroll to position [4, 0]
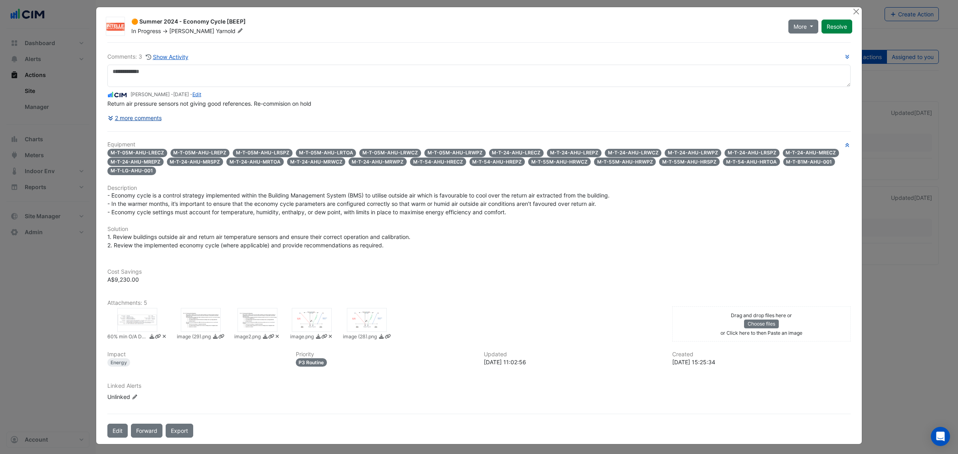
click at [123, 118] on button "2 more comments" at bounding box center [134, 118] width 55 height 14
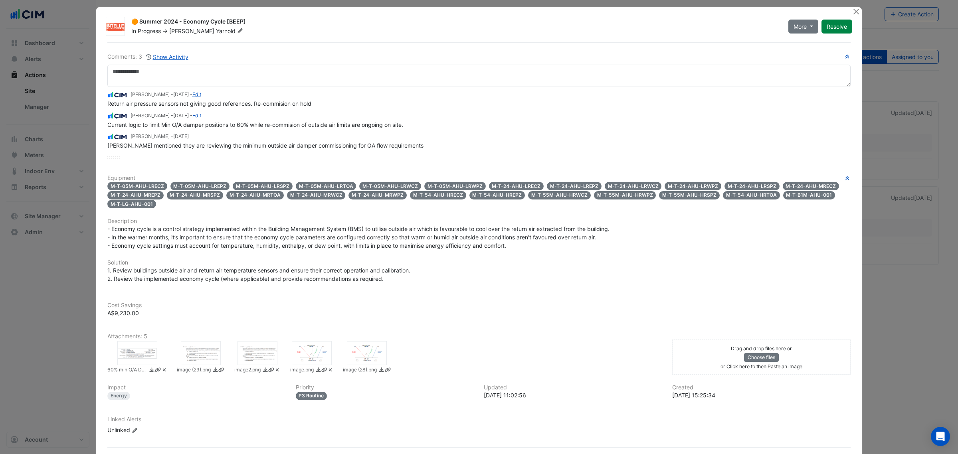
drag, startPoint x: 244, startPoint y: 97, endPoint x: 315, endPoint y: 101, distance: 71.2
click at [315, 101] on app-ticket-comment "Manuel Margelis - 4 weeks ago - Edit Return air pressure sensors not giving goo…" at bounding box center [479, 99] width 744 height 18
click at [156, 104] on span "Return air pressure sensors not giving good references. Re-commision on hold" at bounding box center [209, 103] width 204 height 7
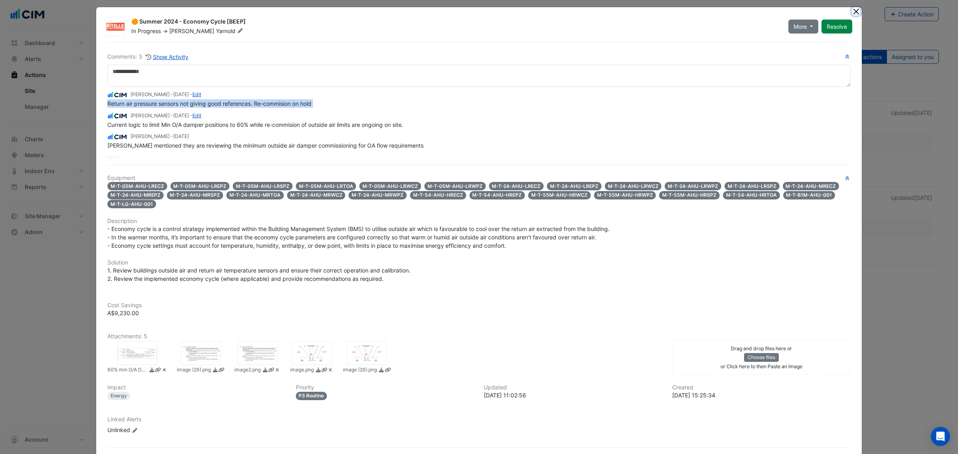
click at [852, 11] on button "Close" at bounding box center [856, 11] width 8 height 8
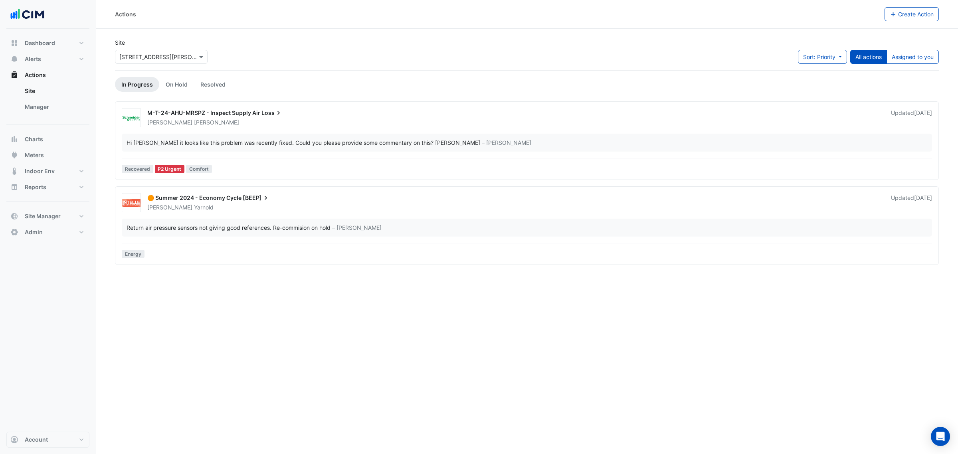
drag, startPoint x: 276, startPoint y: 8, endPoint x: 228, endPoint y: 3, distance: 47.8
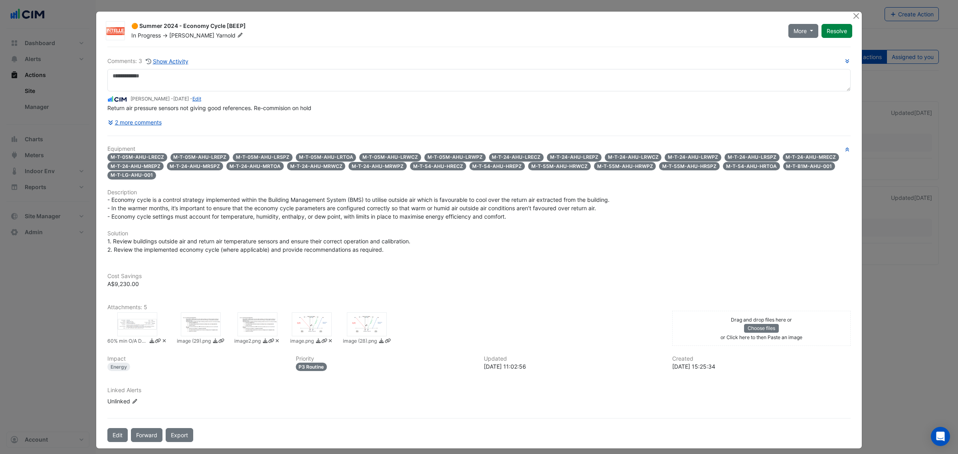
click at [45, 56] on ngb-modal-window "🟠 Summer 2024 - Economy Cycle [BEEP] In Progress -> Caley Yarnold More On Hold …" at bounding box center [479, 227] width 958 height 454
drag, startPoint x: 849, startPoint y: 16, endPoint x: 855, endPoint y: 15, distance: 6.1
click at [855, 16] on button "Close" at bounding box center [856, 16] width 8 height 8
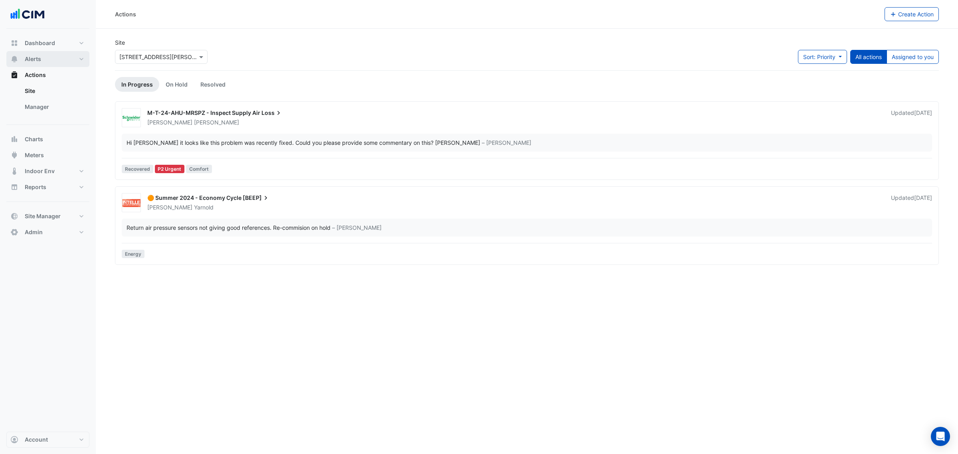
click at [44, 60] on button "Alerts" at bounding box center [47, 59] width 83 height 16
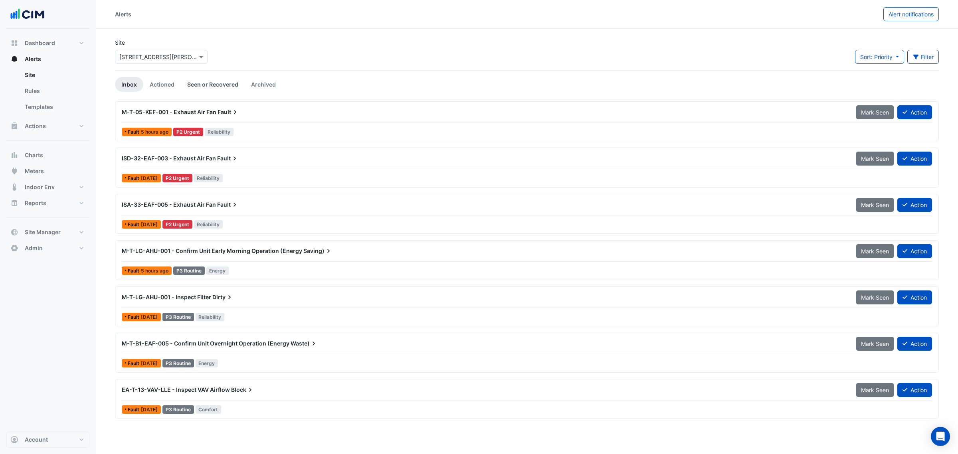
click at [224, 86] on link "Seen or Recovered" at bounding box center [213, 84] width 64 height 15
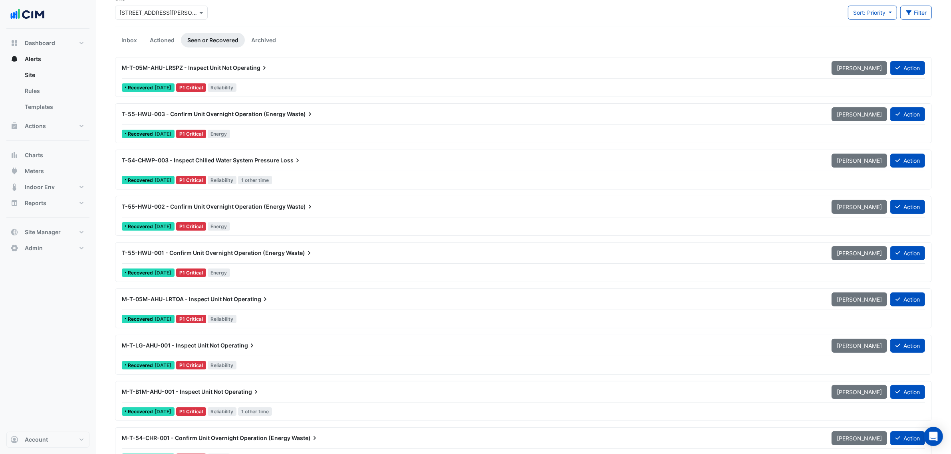
scroll to position [66, 0]
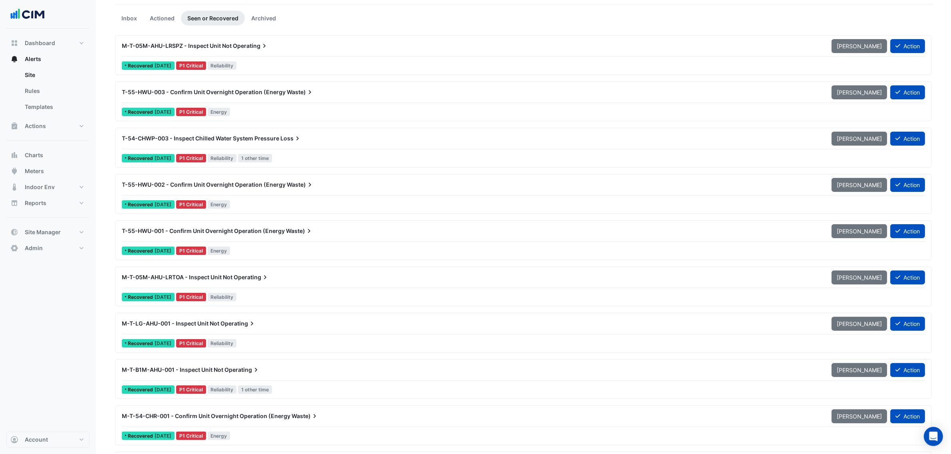
click at [248, 145] on div "T-54-CHWP-003 - Inspect Chilled Water System Pressure Loss" at bounding box center [472, 138] width 710 height 14
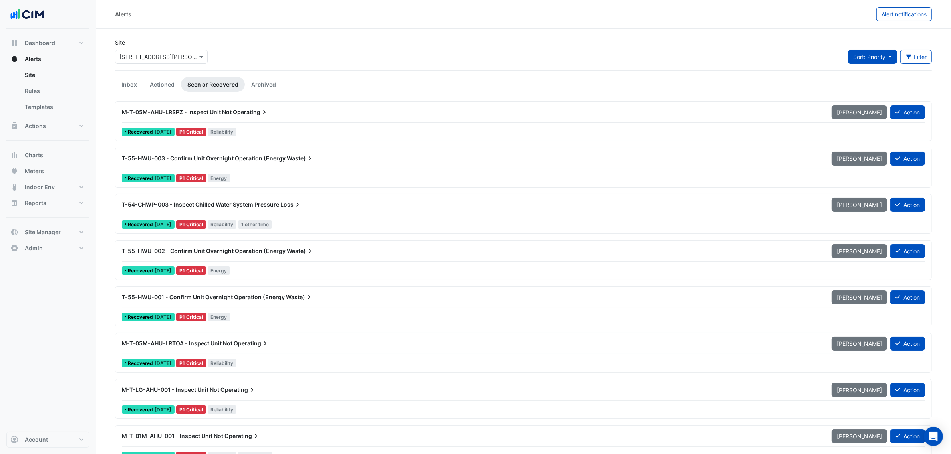
click at [867, 51] on button "Sort: Priority" at bounding box center [872, 57] width 49 height 14
click at [871, 83] on li "Updated" at bounding box center [878, 86] width 63 height 12
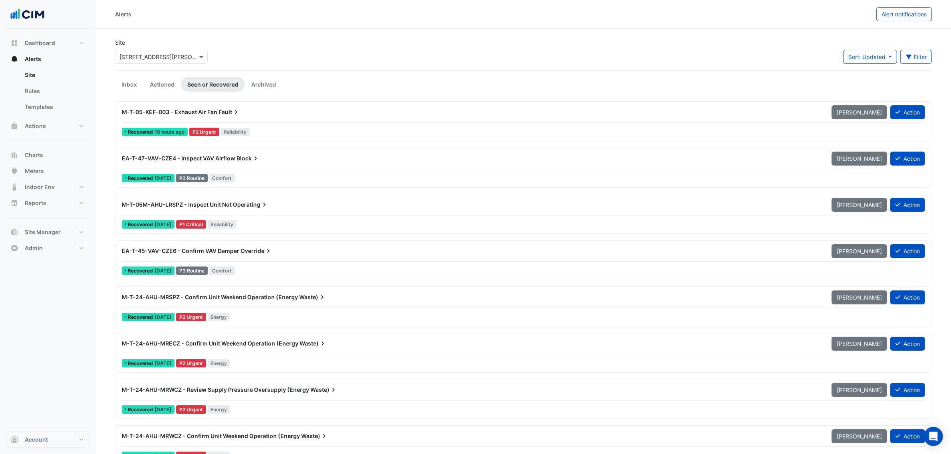
click at [274, 208] on div "M-T-05M-AHU-LRSPZ - Inspect Unit Not Operating" at bounding box center [472, 205] width 700 height 8
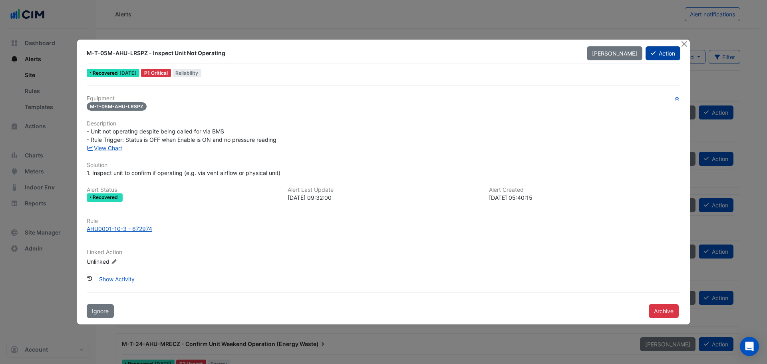
click at [666, 58] on button "Action" at bounding box center [662, 53] width 35 height 14
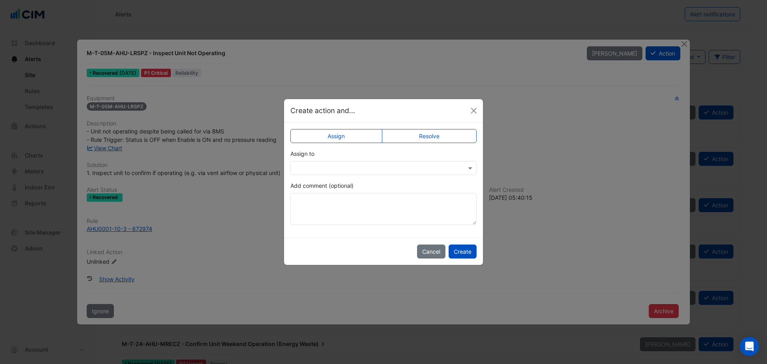
click at [348, 169] on input "text" at bounding box center [375, 168] width 161 height 8
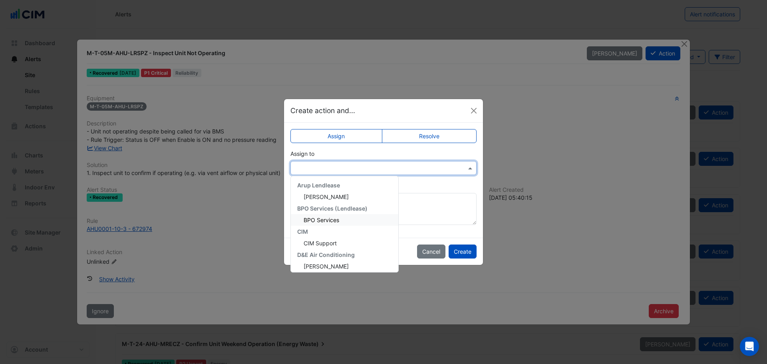
click at [436, 141] on label "Resolve" at bounding box center [429, 136] width 95 height 14
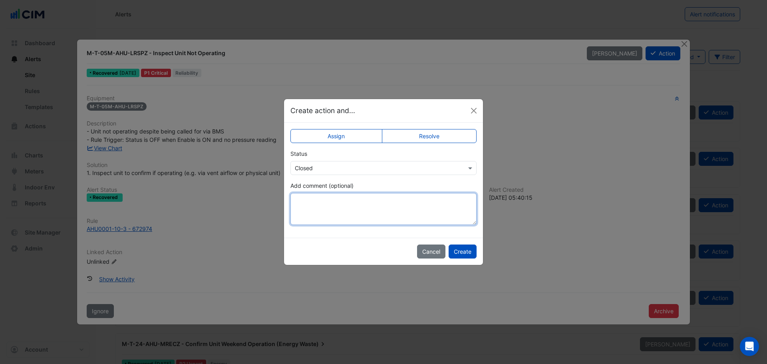
drag, startPoint x: 386, startPoint y: 213, endPoint x: 297, endPoint y: 69, distance: 168.9
click at [385, 213] on textarea "Add comment (optional)" at bounding box center [383, 209] width 186 height 32
click at [455, 252] on button "Create" at bounding box center [462, 251] width 28 height 14
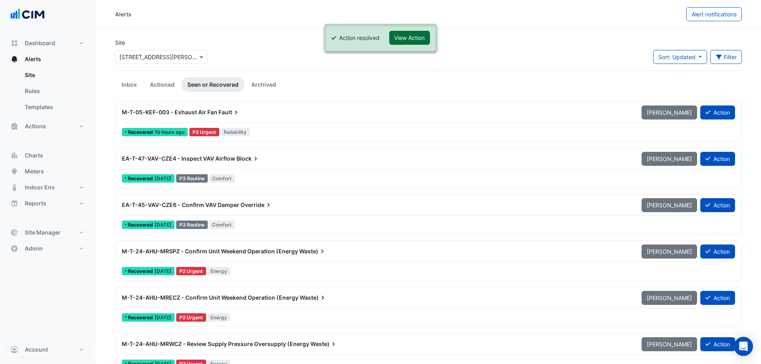
click at [413, 35] on button "View Action" at bounding box center [409, 38] width 41 height 14
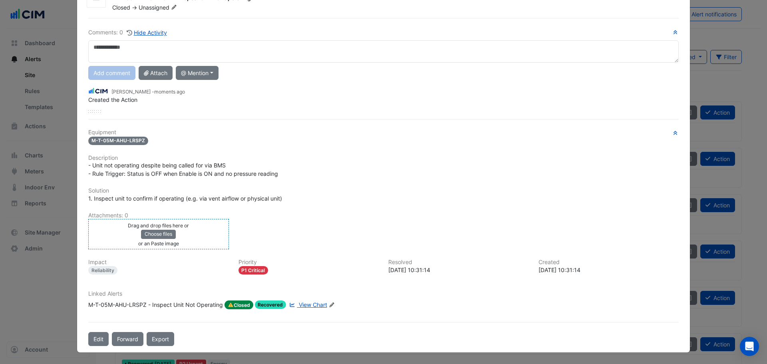
click at [194, 234] on div "Drag and drop files here or Choose files or an Paste image" at bounding box center [158, 234] width 137 height 26
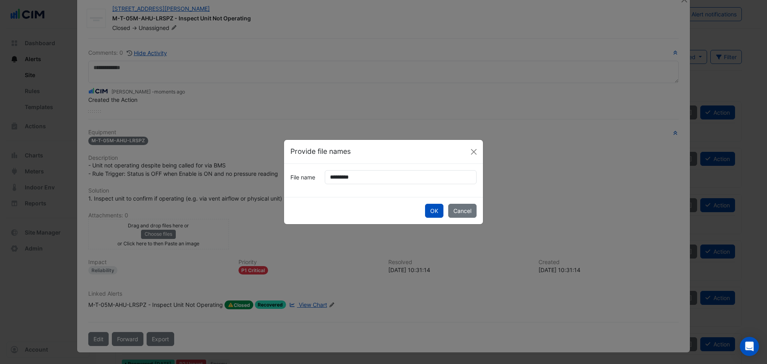
scroll to position [16, 0]
click at [344, 179] on input "*********" at bounding box center [401, 177] width 152 height 14
type input "*********"
click at [425, 204] on button "OK" at bounding box center [434, 211] width 18 height 14
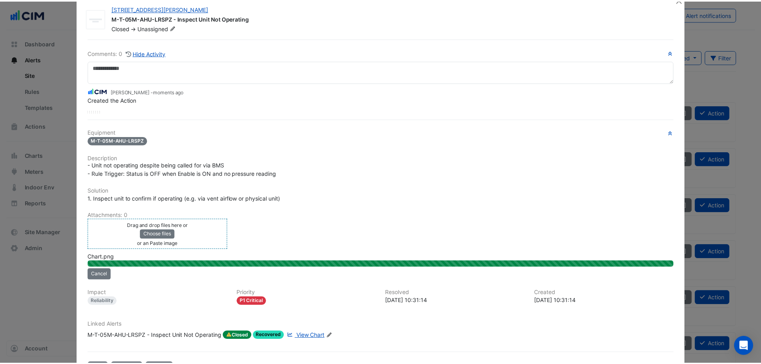
scroll to position [0, 0]
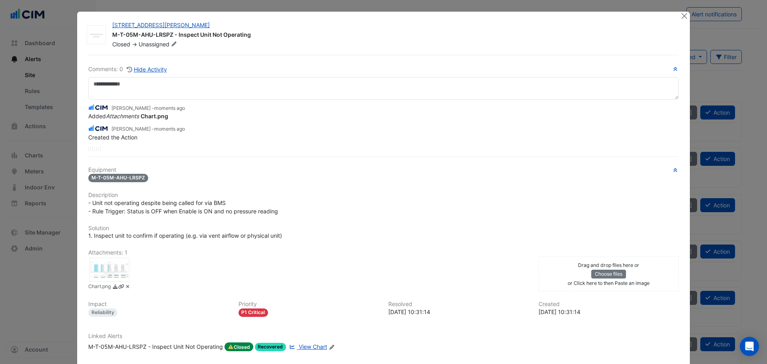
click at [285, 117] on div "Added Attachments Chart.png" at bounding box center [383, 116] width 590 height 8
click at [211, 25] on icon at bounding box center [214, 25] width 7 height 6
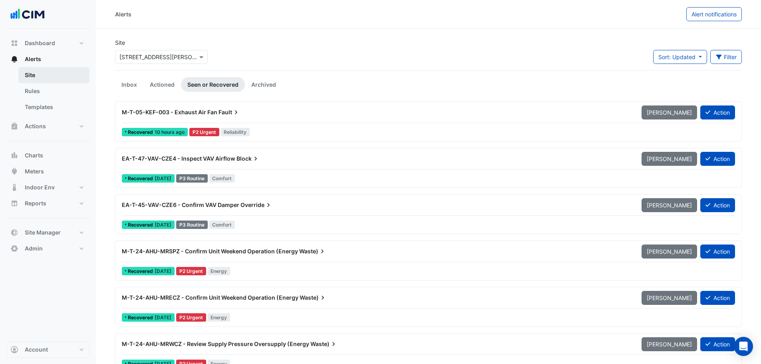
click at [38, 79] on link "Site" at bounding box center [53, 75] width 71 height 16
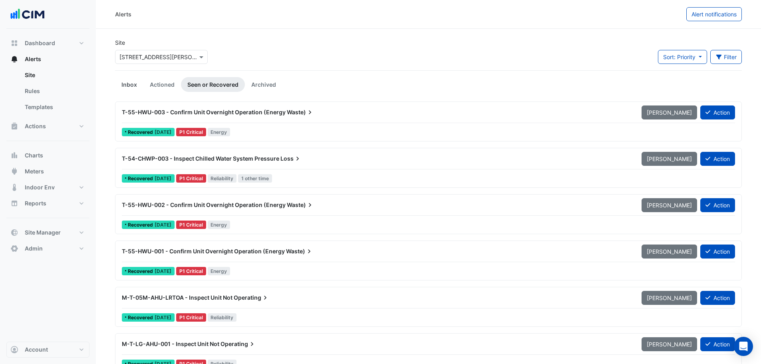
click at [138, 81] on link "Inbox" at bounding box center [129, 84] width 28 height 15
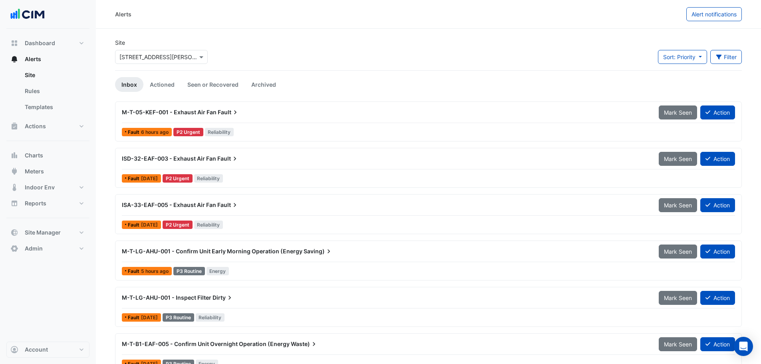
click at [183, 113] on span "M-T-05-KEF-001 - Exhaust Air Fan" at bounding box center [169, 112] width 95 height 7
click at [162, 151] on div "ISD-32-EAF-003 - Exhaust Air Fan Fault Mark Seen Action Fault 3 months ago P2 U…" at bounding box center [428, 168] width 627 height 40
click at [212, 153] on div "ISD-32-EAF-003 - Exhaust Air Fan Fault" at bounding box center [385, 158] width 537 height 14
click at [157, 212] on div "ISA-33-EAF-005 - Exhaust Air Fan Fault Mark Seen Action" at bounding box center [428, 207] width 613 height 18
drag, startPoint x: 719, startPoint y: 60, endPoint x: 709, endPoint y: 63, distance: 9.9
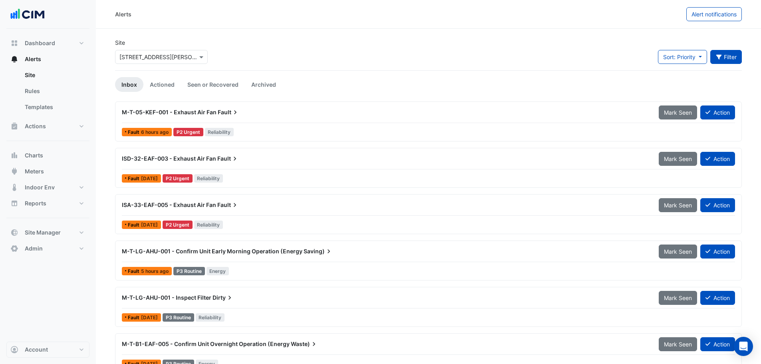
click at [719, 60] on button "Filter" at bounding box center [726, 57] width 32 height 14
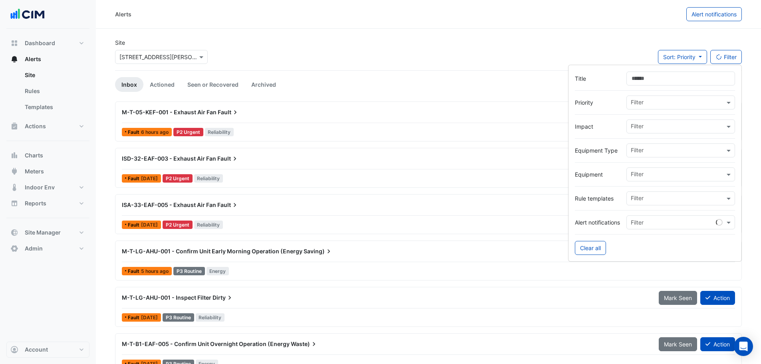
click at [237, 131] on div "Fault 6 hours ago P2 Urgent Reliability" at bounding box center [428, 132] width 615 height 12
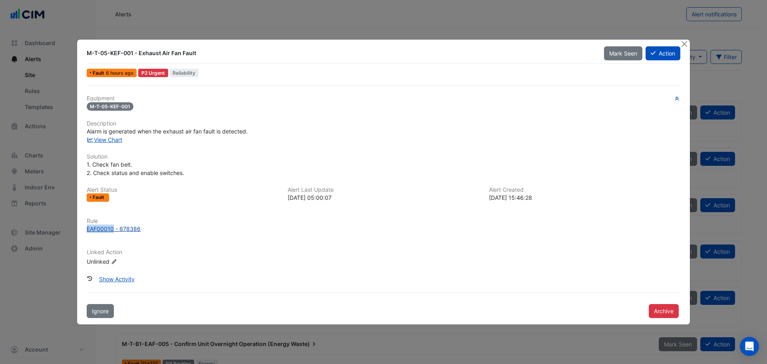
drag, startPoint x: 83, startPoint y: 231, endPoint x: 113, endPoint y: 231, distance: 30.0
click at [113, 231] on div "Rule EAF00010 - 878386" at bounding box center [383, 225] width 603 height 15
copy div "EAF00010"
click at [683, 45] on button "Close" at bounding box center [684, 44] width 8 height 8
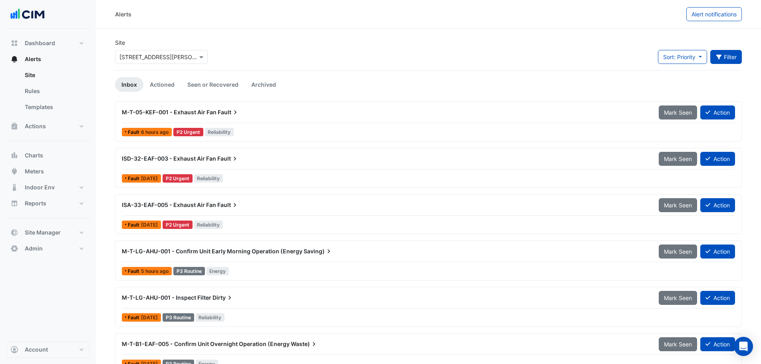
click at [732, 58] on button "Filter" at bounding box center [726, 57] width 32 height 14
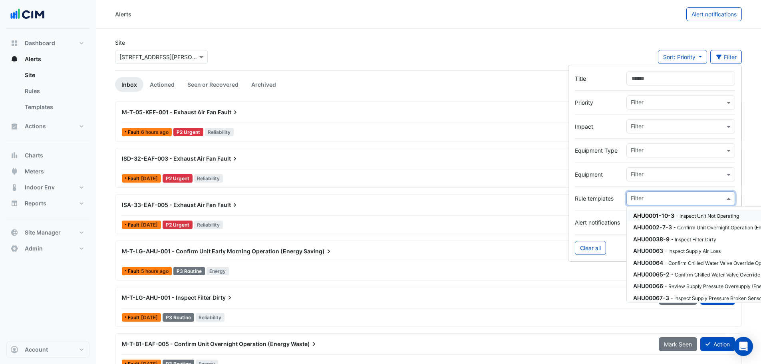
click at [642, 200] on input "text" at bounding box center [678, 199] width 94 height 8
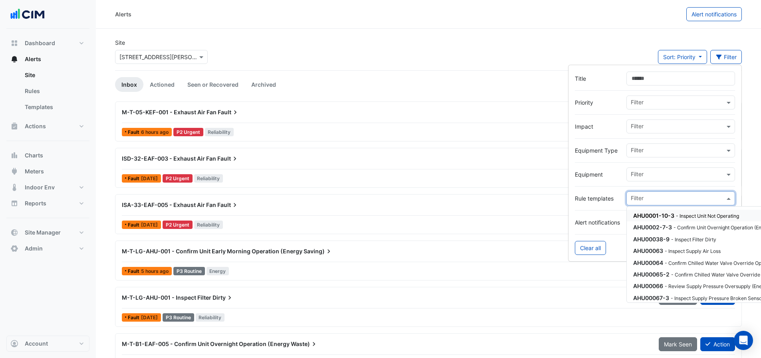
paste input "********"
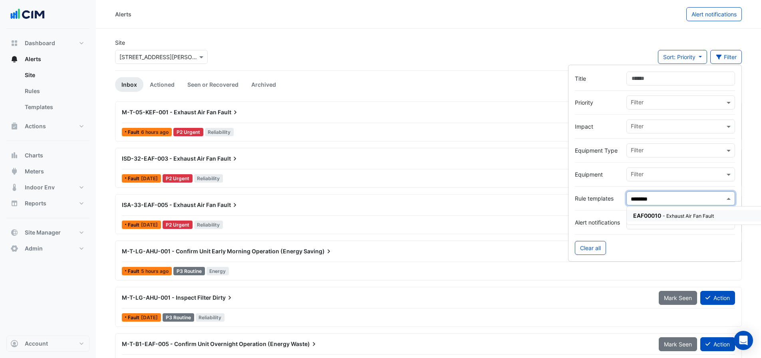
click at [651, 218] on span "EAF00010" at bounding box center [647, 215] width 28 height 7
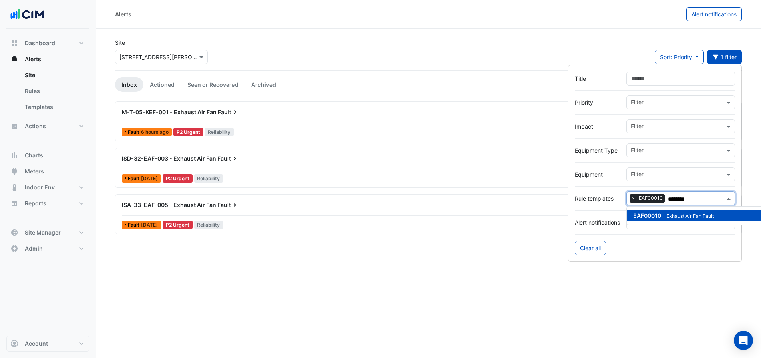
type input "********"
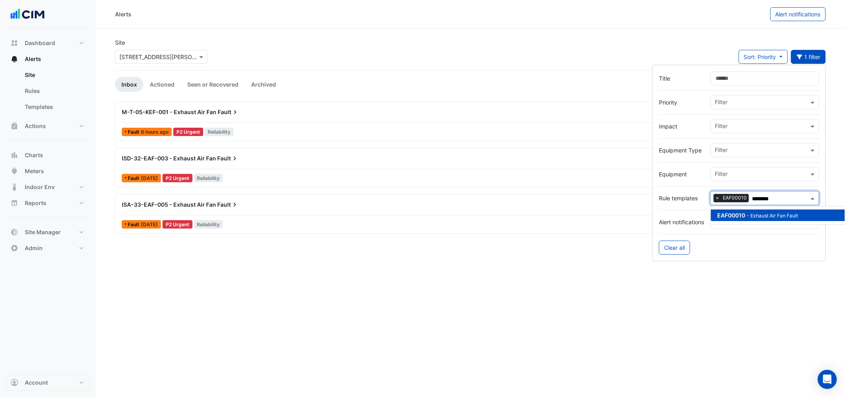
drag, startPoint x: 326, startPoint y: 52, endPoint x: 394, endPoint y: 58, distance: 67.7
click at [329, 53] on div "Site Select a Site × 180 George Street Sort: Priority Priority Updated 1 filter" at bounding box center [470, 54] width 720 height 32
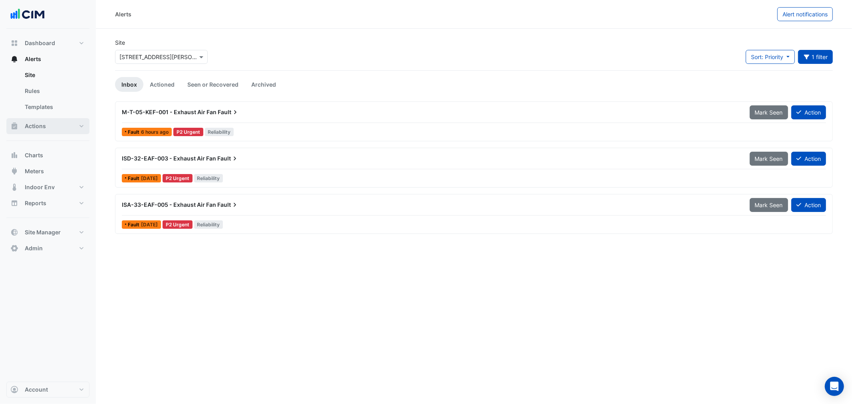
click at [55, 121] on button "Actions" at bounding box center [47, 126] width 83 height 16
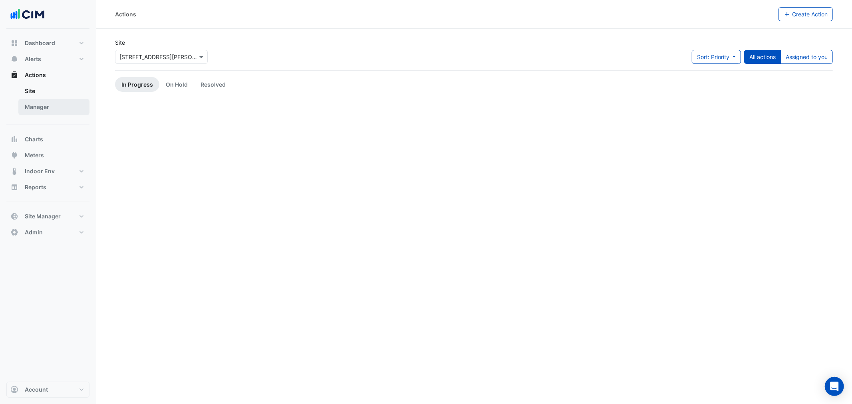
click at [45, 113] on link "Manager" at bounding box center [53, 107] width 71 height 16
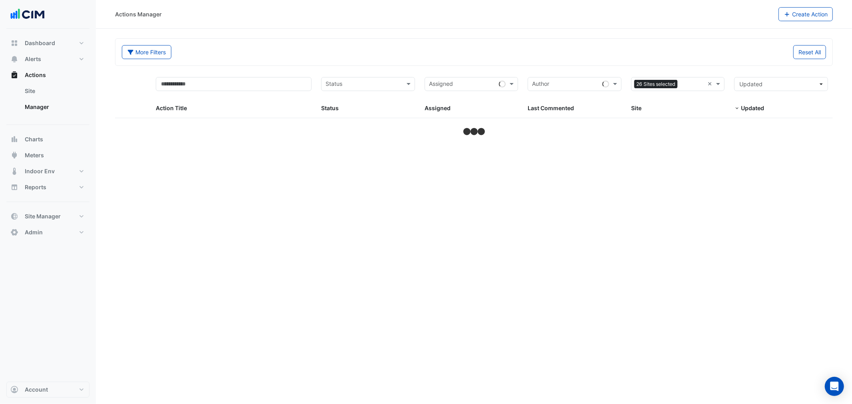
click at [706, 85] on div "Sites 26 Sites selected ×" at bounding box center [678, 84] width 94 height 14
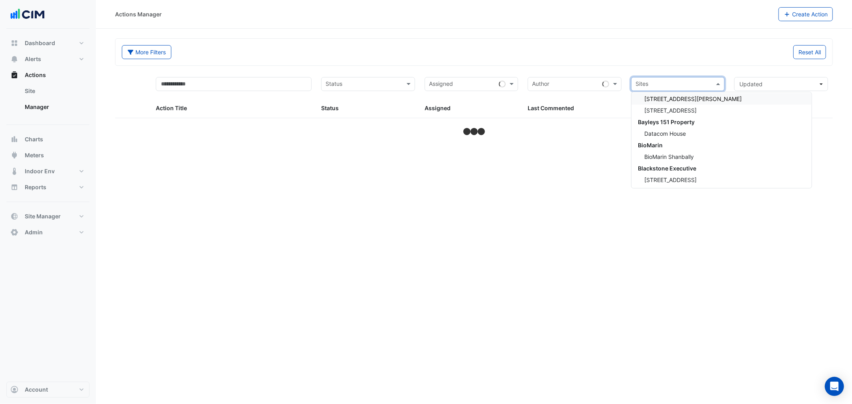
click at [696, 84] on input "text" at bounding box center [673, 84] width 76 height 9
type input "***"
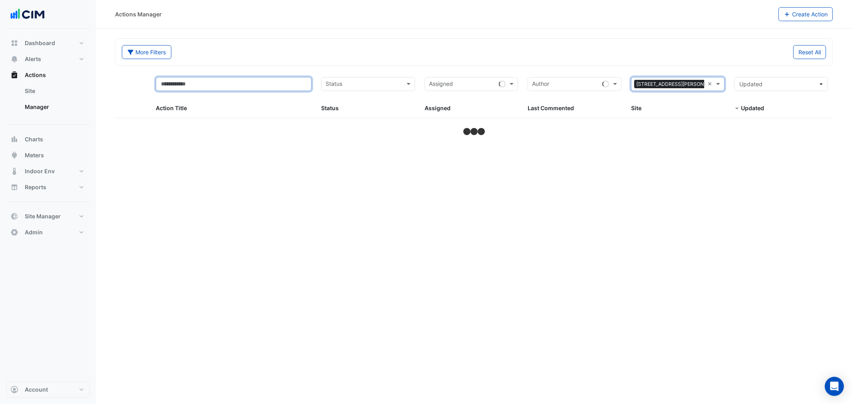
click at [237, 82] on input "text" at bounding box center [234, 84] width 156 height 14
type input "****"
select select "**"
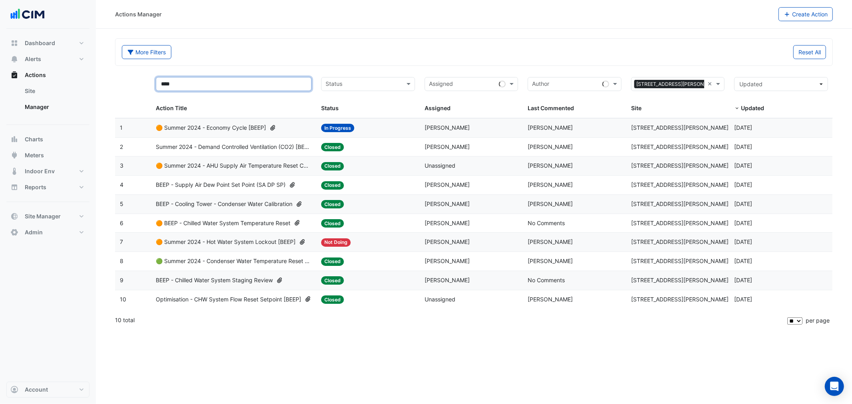
type input "****"
click at [196, 202] on span "BEEP - Cooling Tower - Condenser Water Calibration" at bounding box center [224, 204] width 137 height 9
click at [197, 196] on datatable-body-cell "Action Title: BEEP - Cooling Tower - Condenser Water Calibration" at bounding box center [233, 204] width 165 height 19
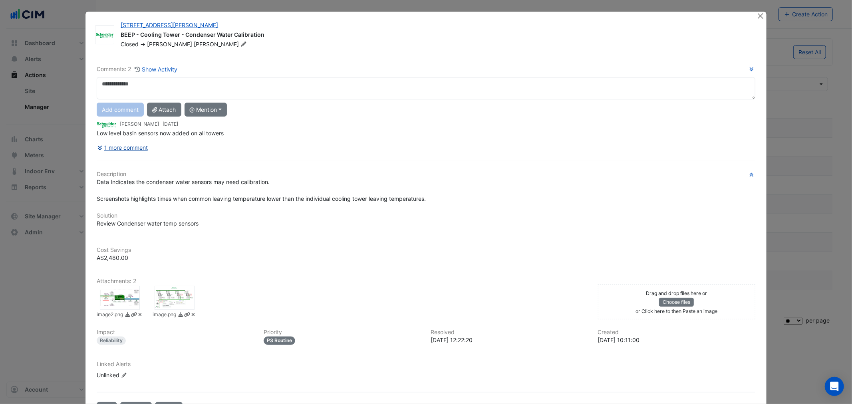
click at [117, 144] on button "1 more comment" at bounding box center [123, 148] width 52 height 14
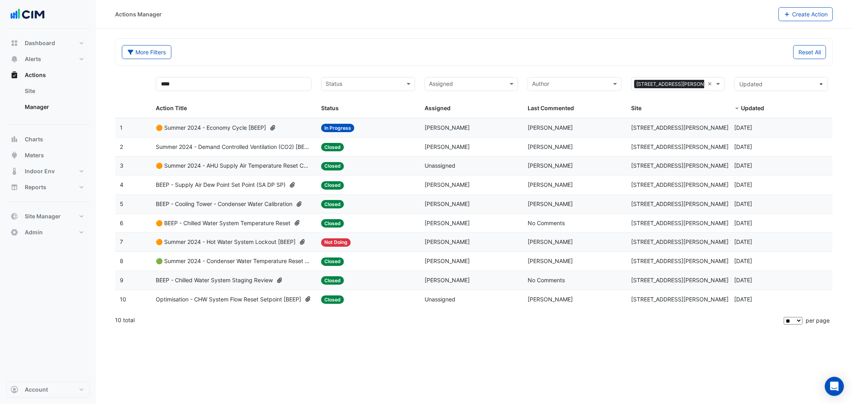
click at [262, 182] on span "BEEP - Supply Air Dew Point Set Point (SA DP SP)" at bounding box center [221, 185] width 130 height 9
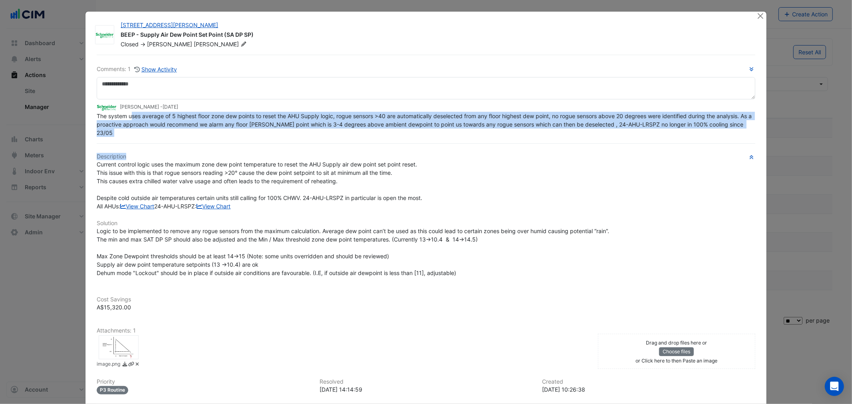
drag, startPoint x: 128, startPoint y: 133, endPoint x: 246, endPoint y: 135, distance: 117.4
click at [246, 135] on div "Comments: 1 Show Activity Michael Andrawes - 2 months and 13 days ago The syste…" at bounding box center [426, 260] width 668 height 411
click at [218, 122] on span "The system uses average of 5 highest floor zone dew points to reset the AHU Sup…" at bounding box center [425, 125] width 657 height 24
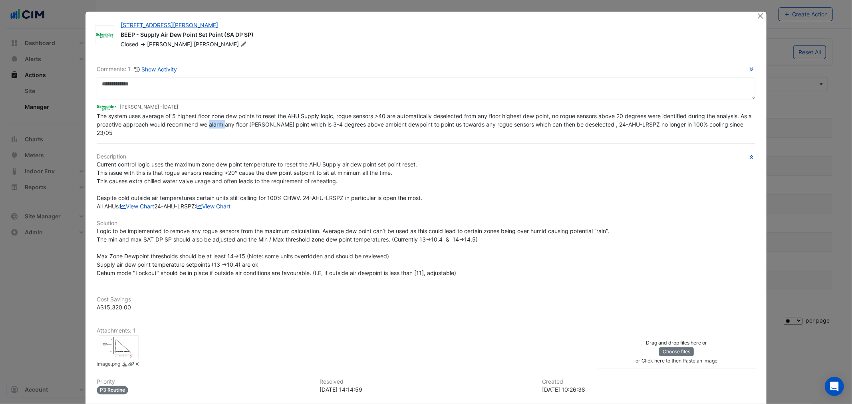
click at [218, 122] on span "The system uses average of 5 highest floor zone dew points to reset the AHU Sup…" at bounding box center [425, 125] width 657 height 24
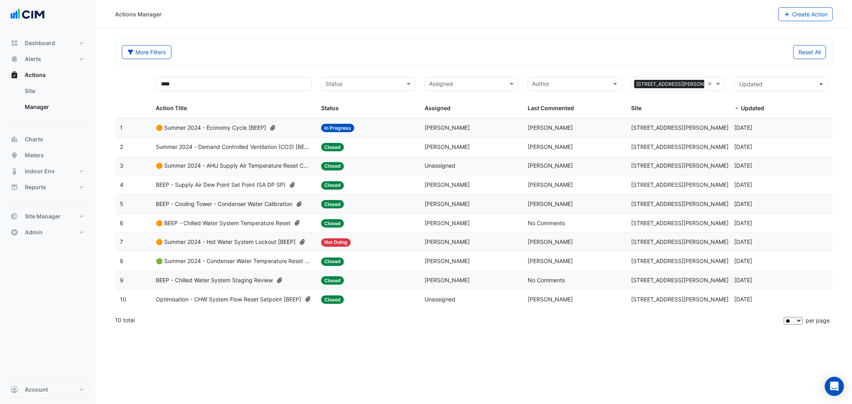
click at [228, 150] on span "Summer 2024 - Demand Controlled Ventilation (CO2) [BEEP]" at bounding box center [234, 147] width 156 height 9
click at [237, 263] on span "🟢 Summer 2024 - Condenser Water Temperature Reset (Wet Bulb) [BEEP]" at bounding box center [234, 261] width 156 height 9
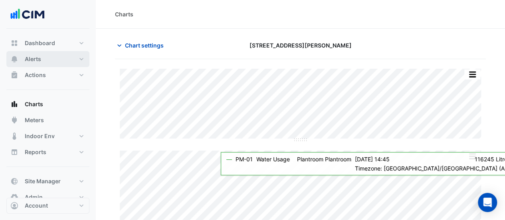
click at [44, 61] on button "Alerts" at bounding box center [47, 59] width 83 height 16
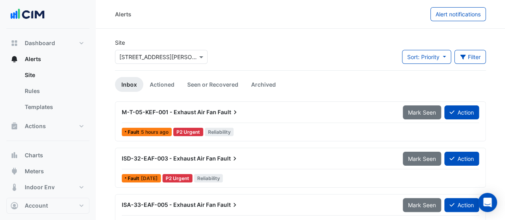
click at [135, 53] on input "text" at bounding box center [153, 57] width 68 height 8
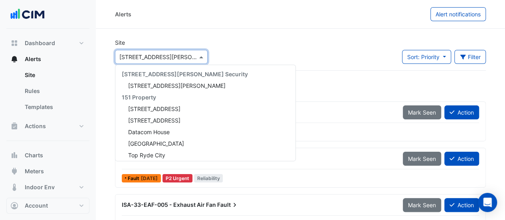
scroll to position [721, 0]
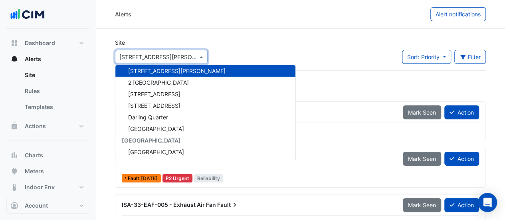
drag, startPoint x: 351, startPoint y: 64, endPoint x: 344, endPoint y: 67, distance: 7.9
click at [350, 65] on div "Site Select a Site × [STREET_ADDRESS][PERSON_NAME] [STREET_ADDRESS][PERSON_NAME…" at bounding box center [300, 54] width 381 height 32
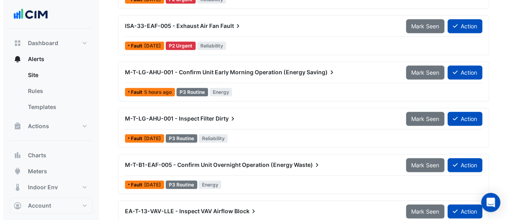
scroll to position [202, 0]
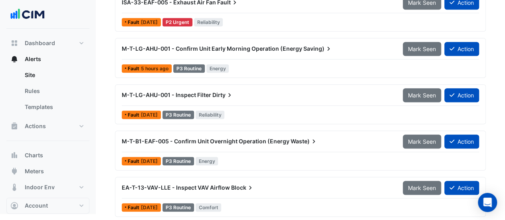
click at [240, 54] on div "M-T-LG-AHU-001 - Confirm Unit Early Morning Operation (Energy Saving)" at bounding box center [257, 49] width 281 height 14
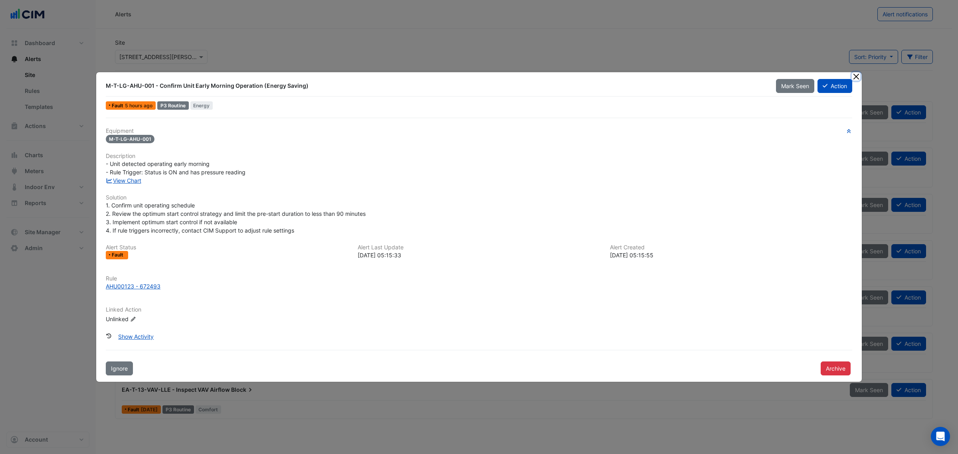
click at [505, 75] on button "Close" at bounding box center [856, 76] width 8 height 8
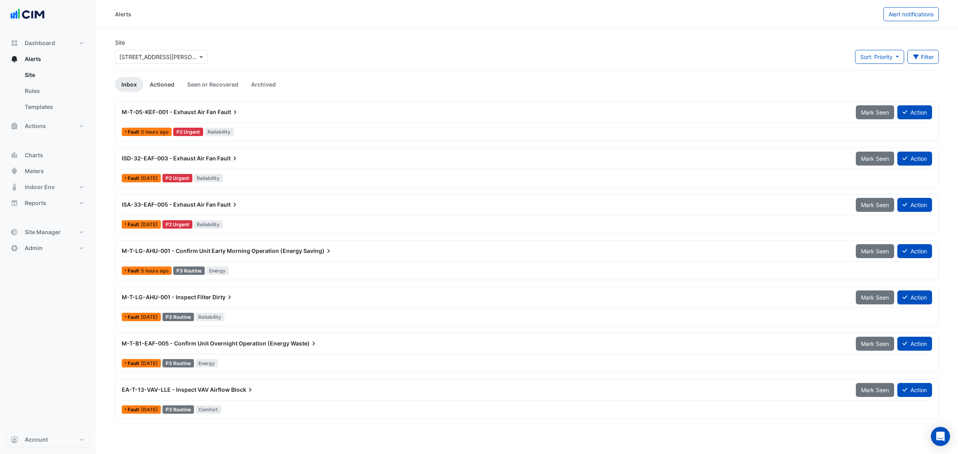
click at [164, 80] on link "Actioned" at bounding box center [162, 84] width 38 height 15
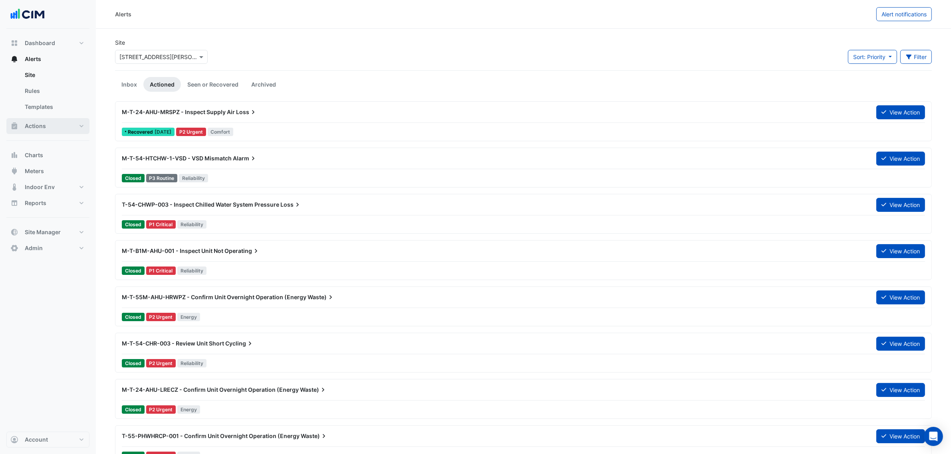
click at [59, 123] on button "Actions" at bounding box center [47, 126] width 83 height 16
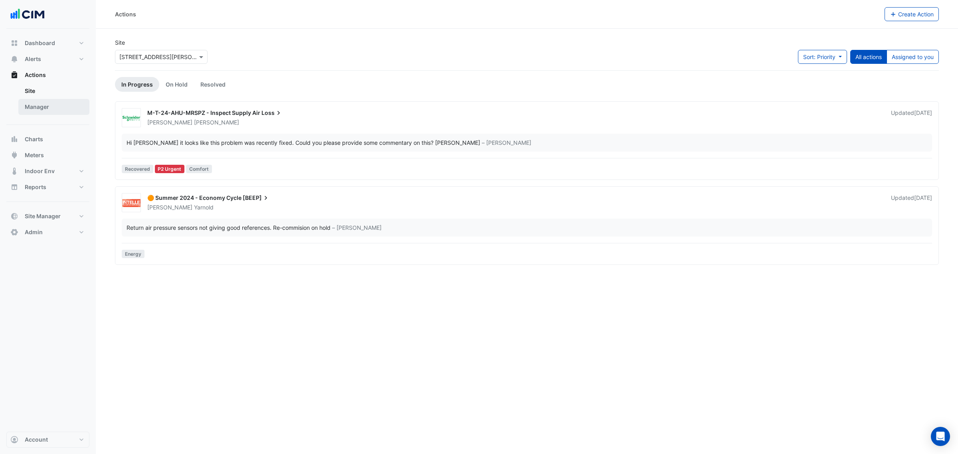
click at [65, 104] on link "Manager" at bounding box center [53, 107] width 71 height 16
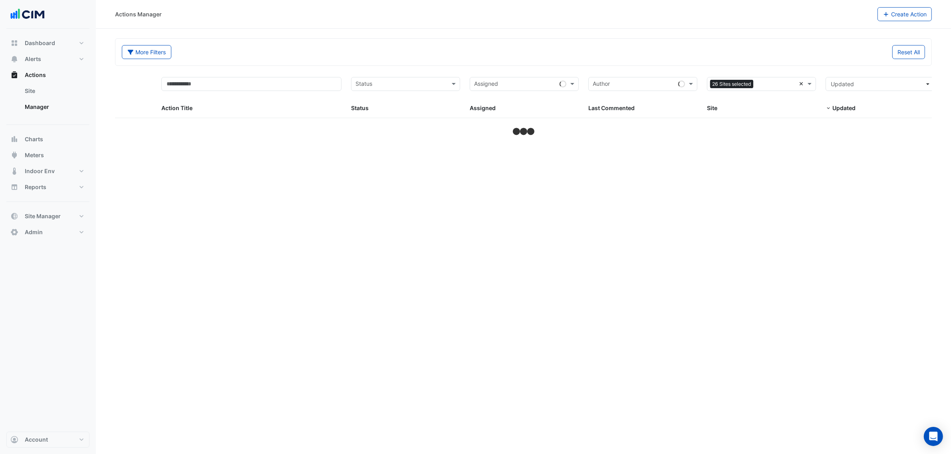
select select "**"
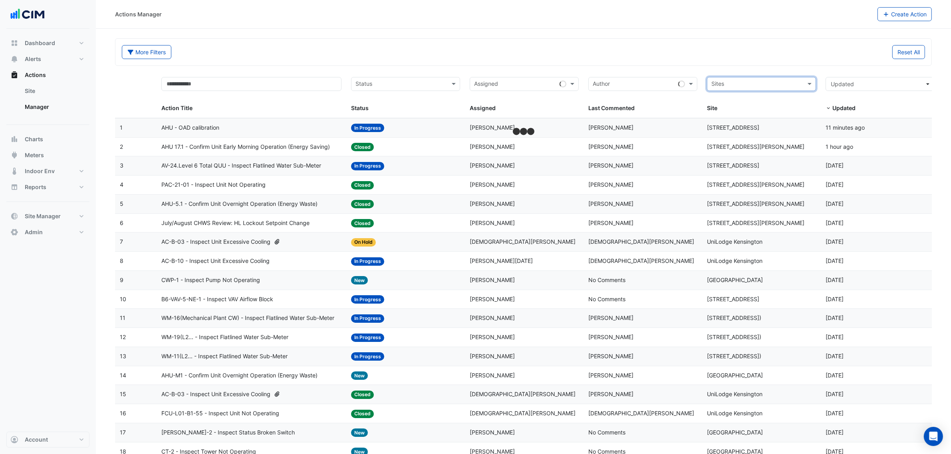
click at [505, 85] on input "text" at bounding box center [756, 84] width 91 height 9
type input "***"
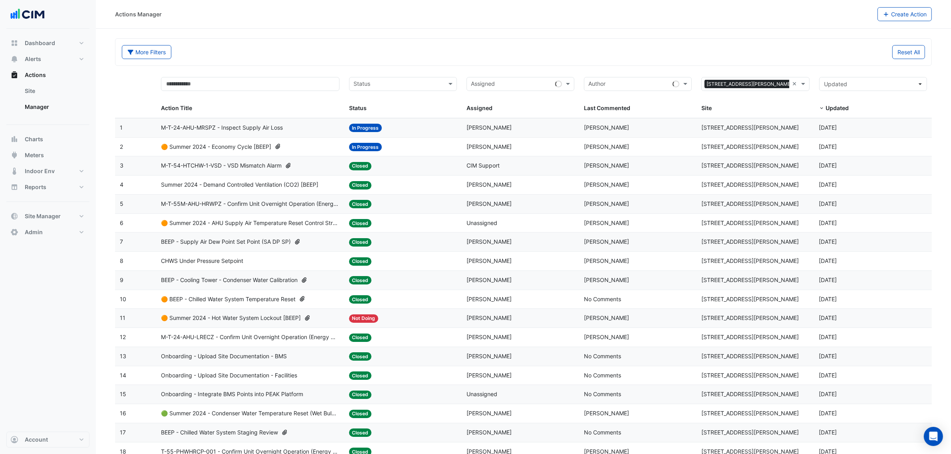
drag, startPoint x: 313, startPoint y: 151, endPoint x: 490, endPoint y: 175, distance: 178.5
click at [487, 188] on datatable-scroller "1 Action Title: M-T-24-AHU-MRSPZ - Inspect Supply Air Loss Status: In Progress …" at bounding box center [527, 404] width 824 height 572
click at [484, 54] on div "More Filters" at bounding box center [320, 52] width 407 height 14
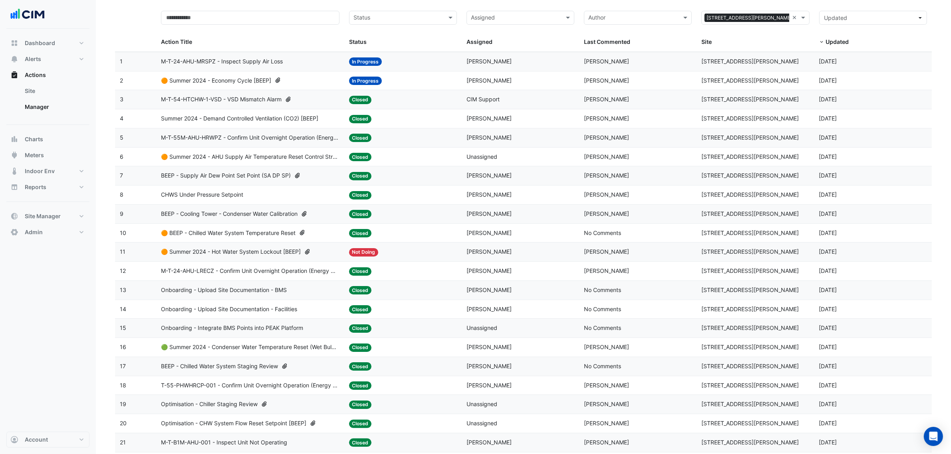
click at [256, 196] on div "CHWS Under Pressure Setpoint" at bounding box center [250, 194] width 179 height 9
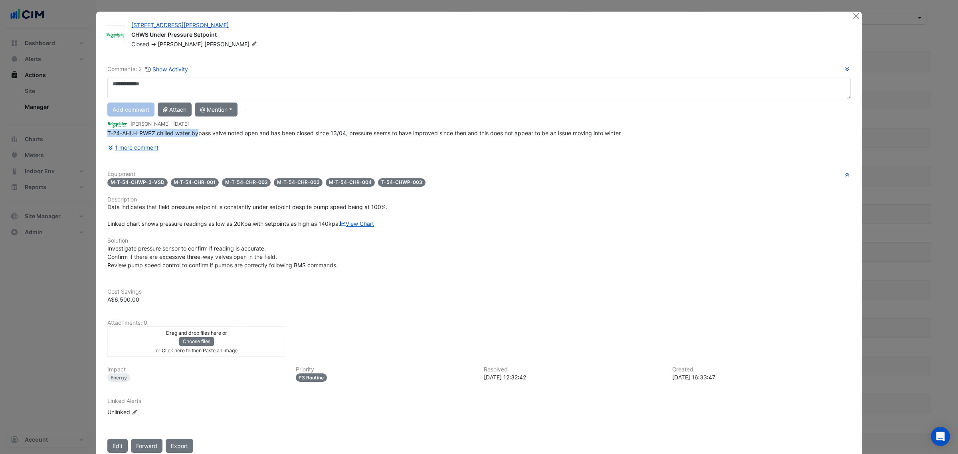
drag, startPoint x: 204, startPoint y: 134, endPoint x: 469, endPoint y: 129, distance: 265.2
click at [386, 126] on div "Comments: 2 Show Activity Add comment Attach @ Mention Arup Lendlease Tim Boorm…" at bounding box center [479, 110] width 744 height 90
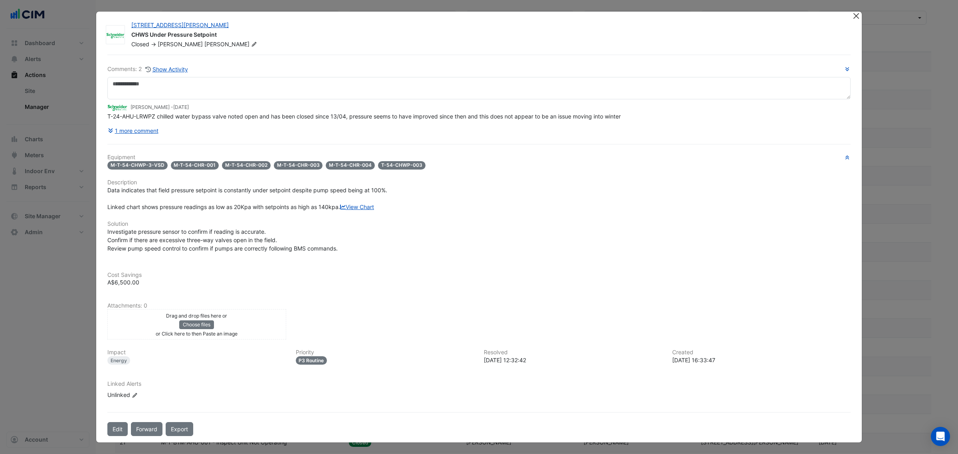
click at [505, 17] on ngb-modal-window "180 George Street CHWS Under Pressure Setpoint Closed -> Michael Andrawes Comme…" at bounding box center [479, 227] width 958 height 454
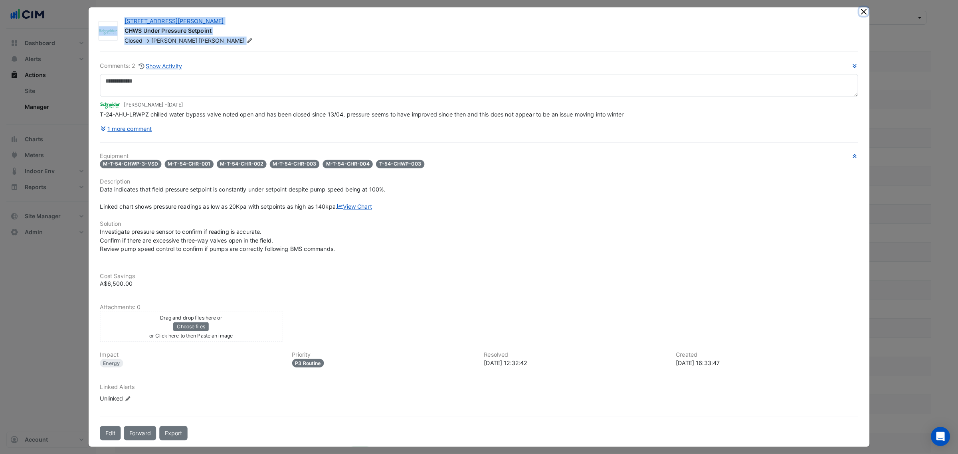
click at [505, 16] on button "Close" at bounding box center [864, 12] width 8 height 8
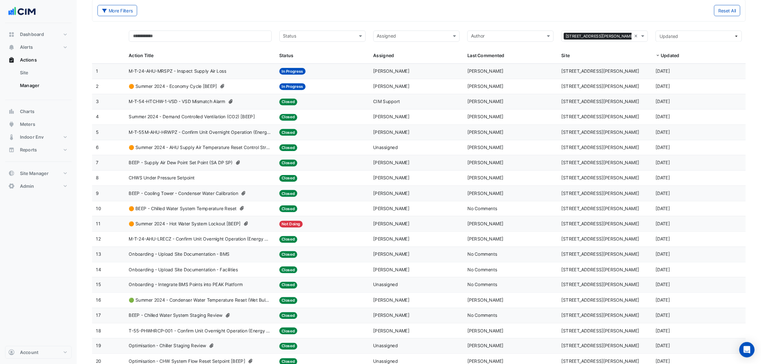
scroll to position [0, 0]
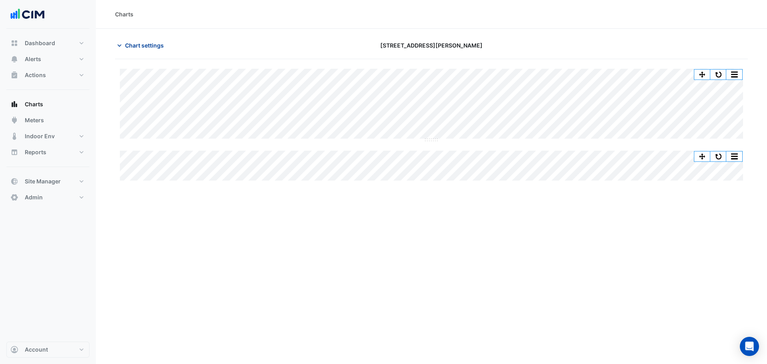
click at [126, 47] on span "Chart settings" at bounding box center [144, 45] width 39 height 8
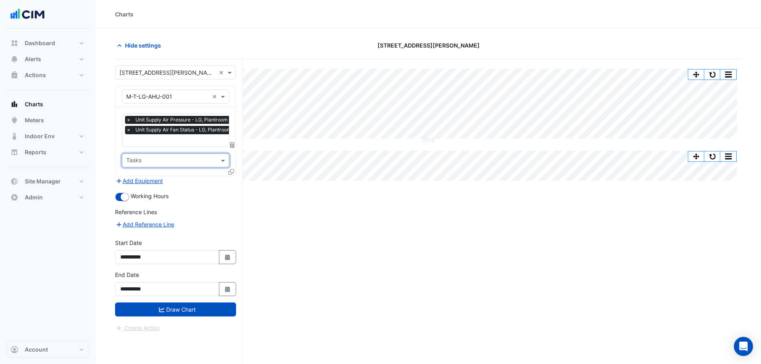
click at [233, 178] on div "Add Equipment" at bounding box center [175, 181] width 121 height 10
click at [229, 172] on icon at bounding box center [231, 172] width 6 height 6
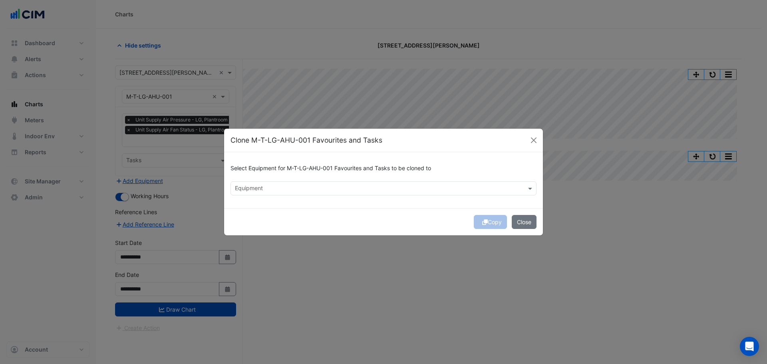
click at [395, 190] on input "text" at bounding box center [379, 189] width 288 height 8
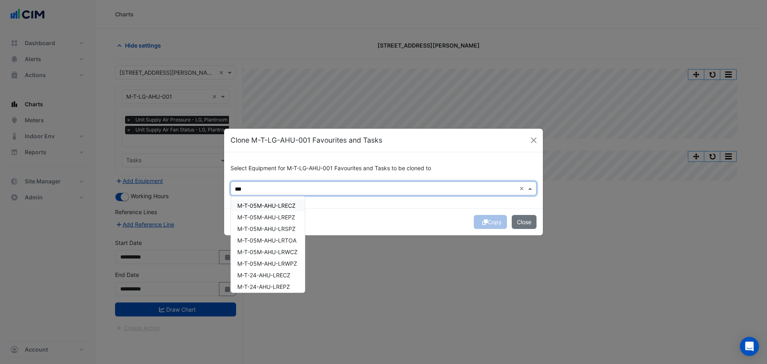
click at [288, 206] on div "M-T-05M-AHU-LRECZ" at bounding box center [268, 206] width 74 height 12
drag, startPoint x: 283, startPoint y: 218, endPoint x: 282, endPoint y: 228, distance: 10.9
click at [283, 220] on span "M-T-05M-AHU-LREPZ" at bounding box center [266, 217] width 58 height 7
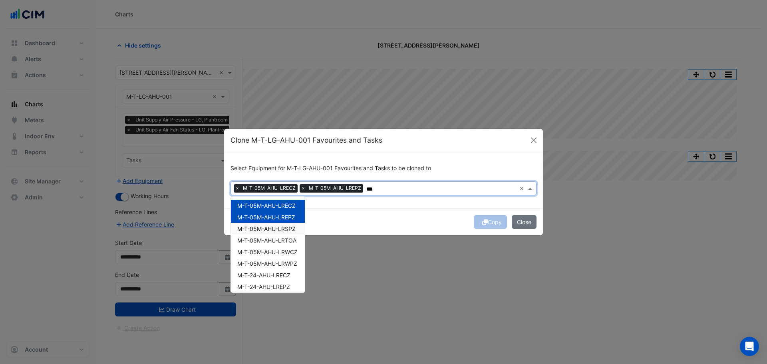
drag, startPoint x: 280, startPoint y: 230, endPoint x: 273, endPoint y: 244, distance: 15.0
click at [278, 220] on div "M-T-05M-AHU-LRECZ M-T-05M-AHU-LREPZ M-T-05M-AHU-LRSPZ M-T-05M-AHU-LRTOA M-T-05M…" at bounding box center [268, 339] width 74 height 278
click at [273, 220] on div "M-T-05M-AHU-LRTOA" at bounding box center [268, 240] width 74 height 12
click at [278, 220] on div "M-T-05M-AHU-LRTOA" at bounding box center [268, 240] width 74 height 12
drag, startPoint x: 280, startPoint y: 230, endPoint x: 282, endPoint y: 237, distance: 8.0
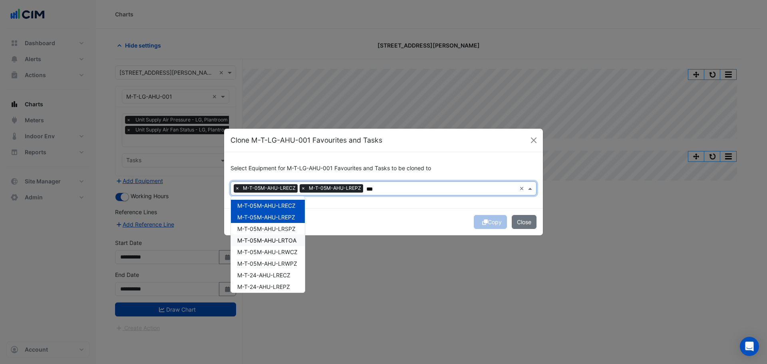
click at [280, 220] on span "M-T-05M-AHU-LRSPZ" at bounding box center [266, 228] width 58 height 7
click at [284, 220] on span "M-T-05M-AHU-LRTOA" at bounding box center [266, 240] width 59 height 7
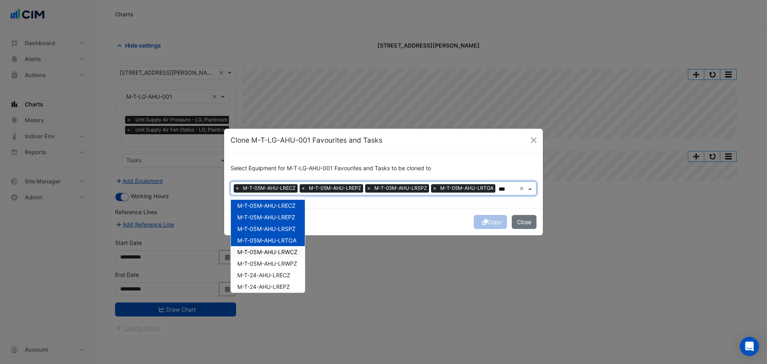
click at [293, 220] on span "M-T-05M-AHU-LRWCZ" at bounding box center [267, 251] width 60 height 7
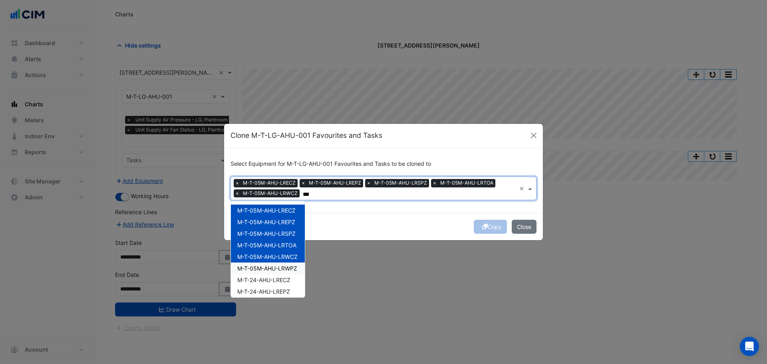
click at [285, 220] on span "M-T-05M-AHU-LRWPZ" at bounding box center [267, 268] width 60 height 7
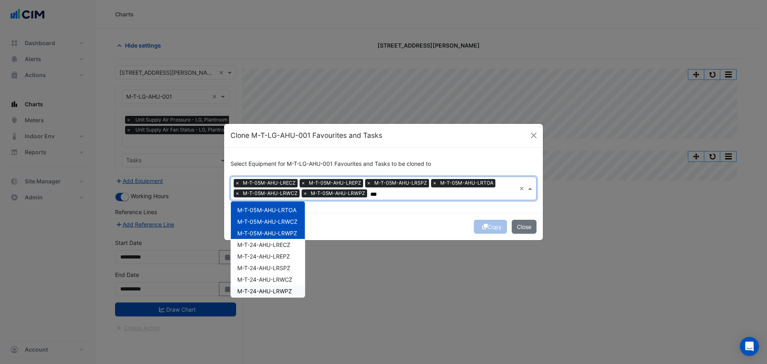
scroll to position [53, 0]
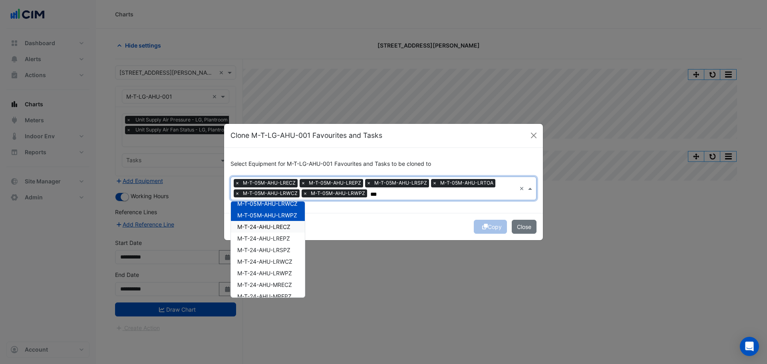
click at [279, 220] on span "M-T-24-AHU-LRECZ" at bounding box center [263, 226] width 53 height 7
drag, startPoint x: 278, startPoint y: 244, endPoint x: 274, endPoint y: 249, distance: 6.1
click at [277, 220] on div "M-T-24-AHU-LRSPZ" at bounding box center [268, 250] width 74 height 12
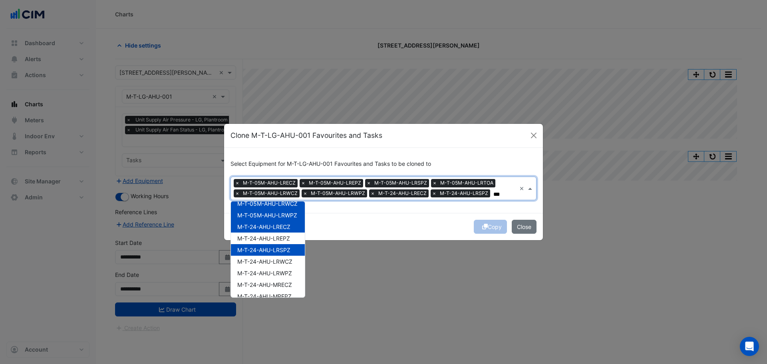
drag, startPoint x: 276, startPoint y: 248, endPoint x: 276, endPoint y: 243, distance: 5.2
click at [276, 220] on span "M-T-24-AHU-LRSPZ" at bounding box center [263, 249] width 53 height 7
click at [276, 220] on div "M-T-24-AHU-LREPZ" at bounding box center [268, 238] width 74 height 12
drag, startPoint x: 278, startPoint y: 257, endPoint x: 278, endPoint y: 262, distance: 4.8
click at [278, 220] on div "M-T-24-AHU-LRWCZ" at bounding box center [268, 262] width 74 height 12
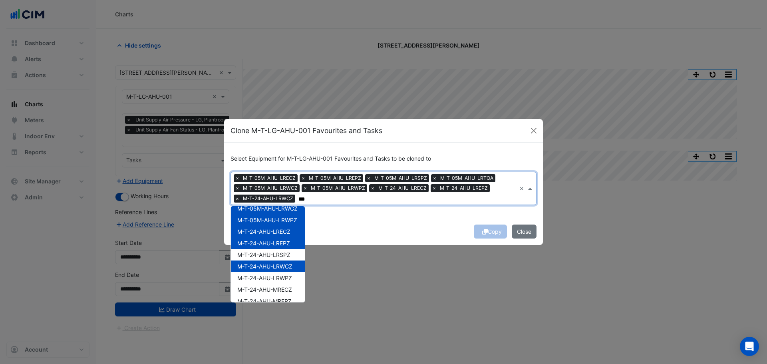
drag, startPoint x: 277, startPoint y: 266, endPoint x: 277, endPoint y: 256, distance: 9.6
click at [277, 220] on span "M-T-24-AHU-LRWCZ" at bounding box center [264, 266] width 55 height 7
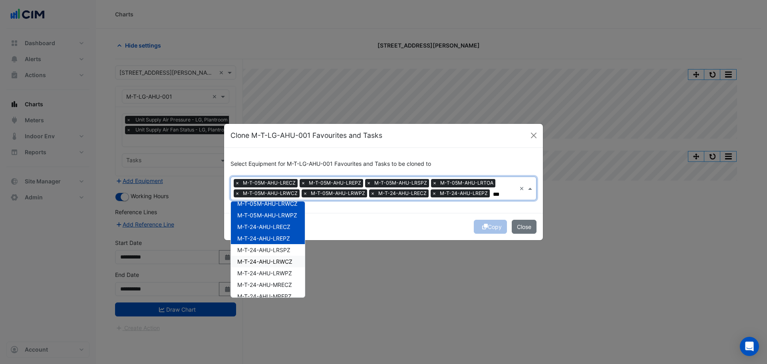
click at [277, 220] on div "M-T-24-AHU-LRWCZ" at bounding box center [268, 262] width 74 height 12
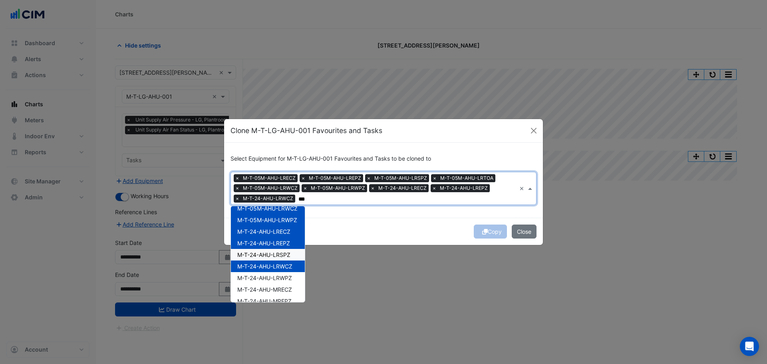
drag, startPoint x: 278, startPoint y: 263, endPoint x: 280, endPoint y: 254, distance: 8.9
click at [278, 220] on div "M-T-24-AHU-LRWCZ" at bounding box center [268, 266] width 74 height 12
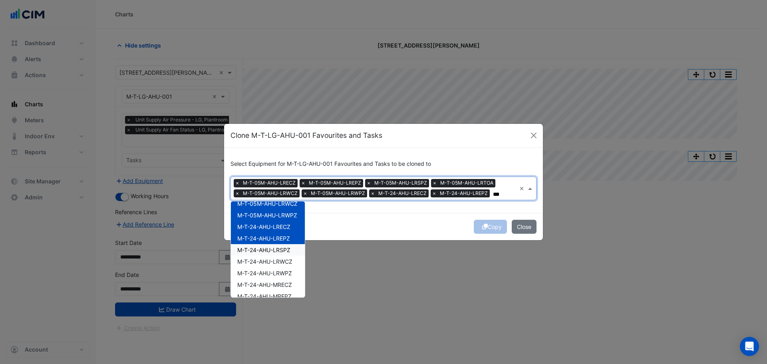
click at [281, 220] on div "M-T-24-AHU-LRSPZ" at bounding box center [268, 250] width 74 height 12
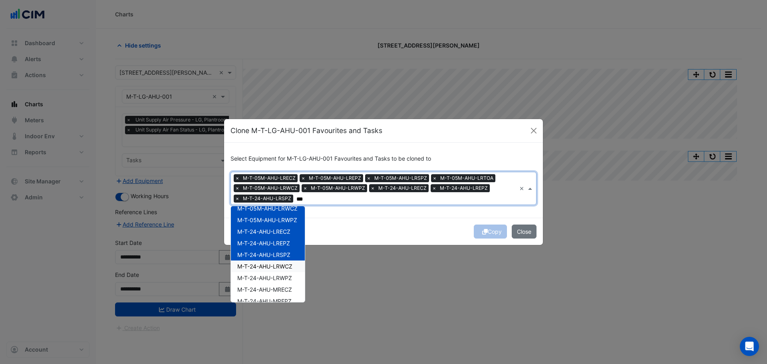
click at [282, 220] on span "M-T-24-AHU-LRWCZ" at bounding box center [264, 266] width 55 height 7
click at [282, 220] on span "M-T-24-AHU-LRWPZ" at bounding box center [264, 277] width 55 height 7
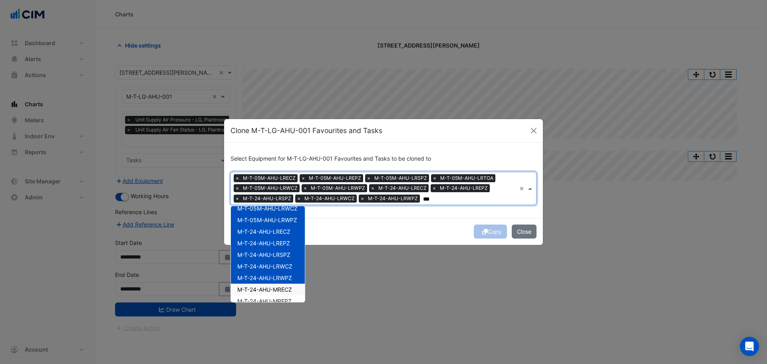
click at [282, 220] on span "M-T-24-AHU-MRECZ" at bounding box center [264, 289] width 55 height 7
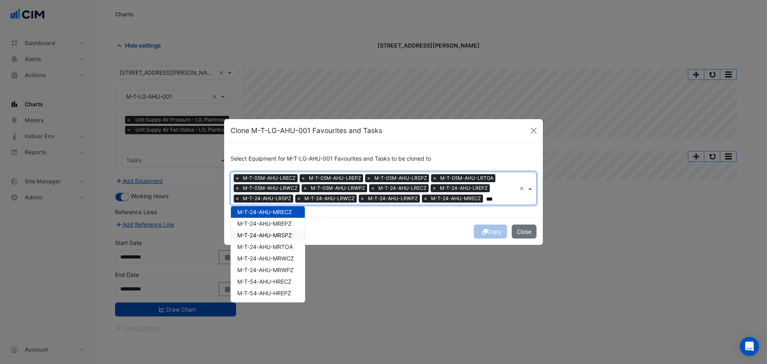
scroll to position [107, 0]
click at [282, 220] on span "M-T-24-AHU-MREPZ" at bounding box center [264, 247] width 54 height 7
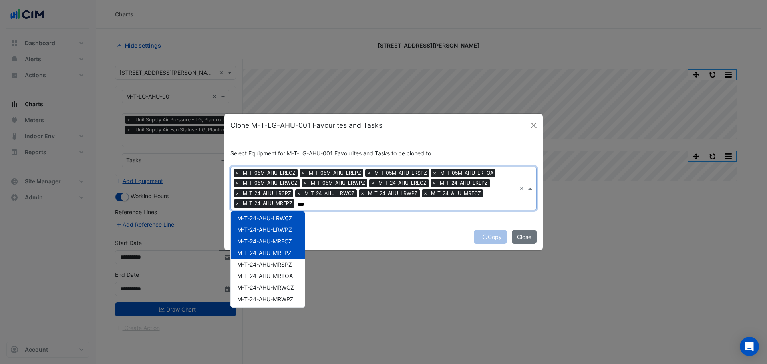
click at [281, 220] on span "M-T-24-AHU-MRSPZ" at bounding box center [264, 264] width 55 height 7
drag, startPoint x: 281, startPoint y: 278, endPoint x: 281, endPoint y: 290, distance: 12.0
click at [281, 220] on span "M-T-24-AHU-MRTOA" at bounding box center [265, 275] width 56 height 7
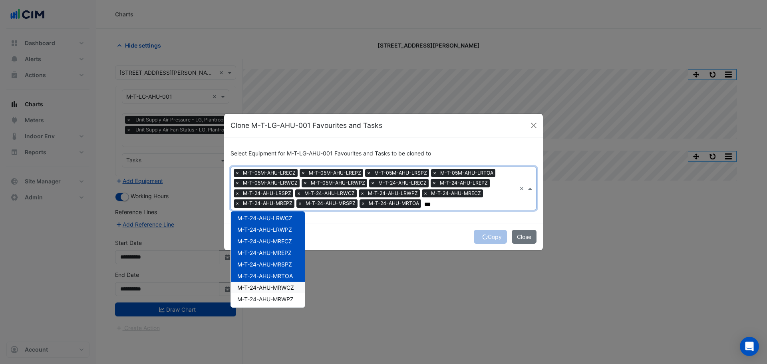
drag, startPoint x: 281, startPoint y: 290, endPoint x: 280, endPoint y: 298, distance: 7.7
click at [281, 220] on span "M-T-24-AHU-MRWCZ" at bounding box center [265, 287] width 57 height 7
click at [279, 220] on span "M-T-24-AHU-MRWPZ" at bounding box center [265, 299] width 56 height 7
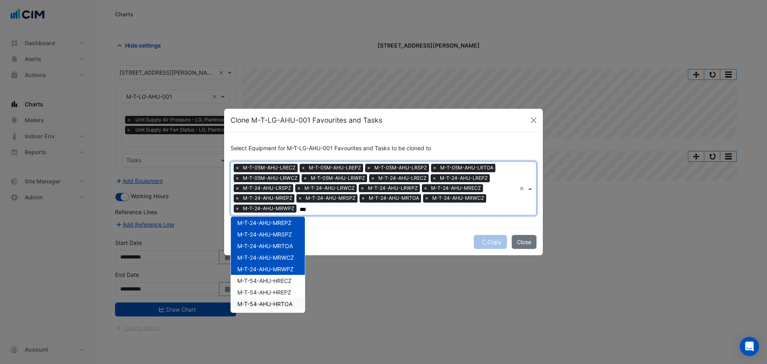
scroll to position [160, 0]
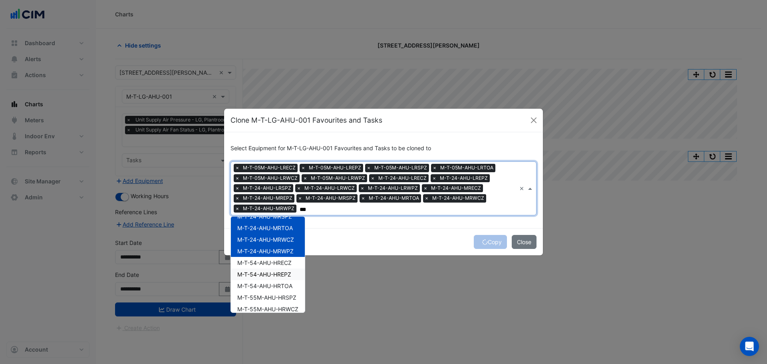
click at [268, 220] on span "M-T-54-AHU-HRECZ" at bounding box center [264, 262] width 54 height 7
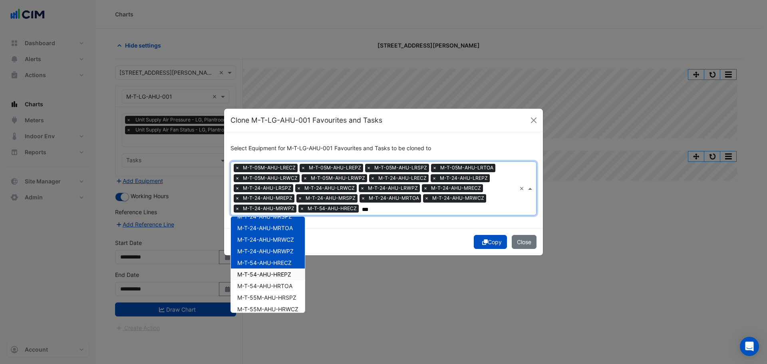
click at [267, 220] on span "M-T-54-AHU-HREPZ" at bounding box center [264, 274] width 54 height 7
click at [267, 220] on span "M-T-54-AHU-HRTOA" at bounding box center [264, 285] width 55 height 7
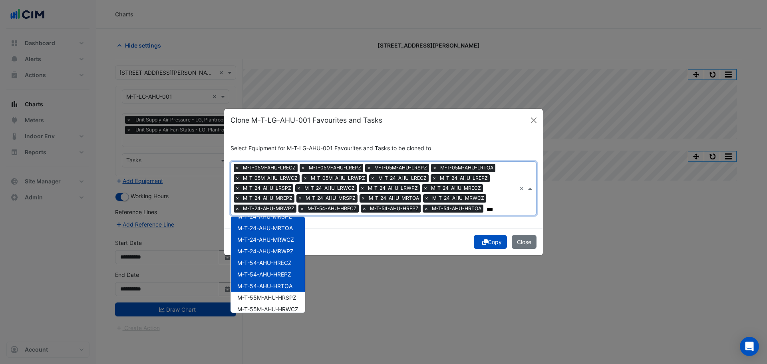
click at [267, 220] on div "M-T-55M-AHU-HRSPZ" at bounding box center [268, 298] width 74 height 12
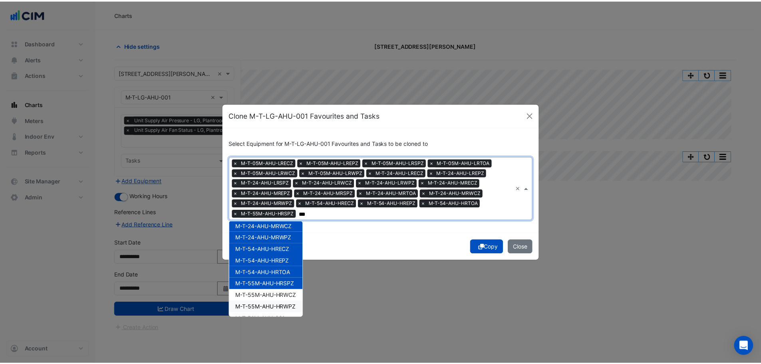
scroll to position [188, 0]
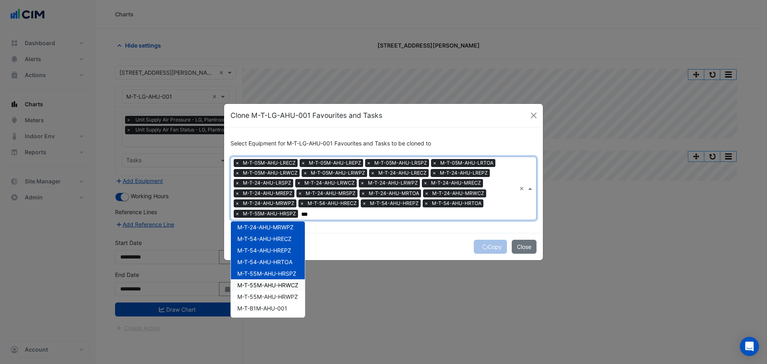
click at [272, 220] on span "M-T-55M-AHU-HRWCZ" at bounding box center [267, 285] width 61 height 7
click at [272, 220] on span "M-T-55M-AHU-HRWPZ" at bounding box center [267, 296] width 61 height 7
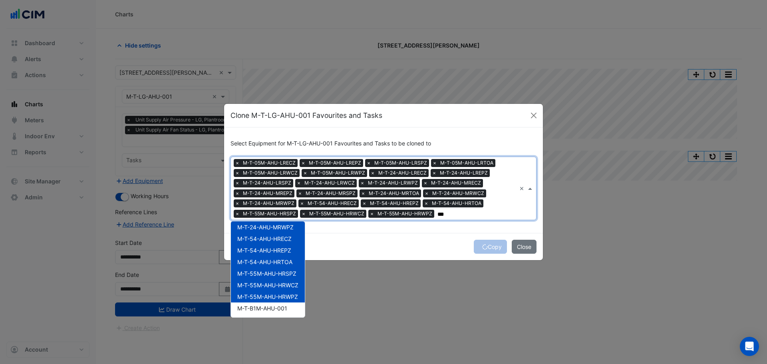
type input "***"
click at [400, 220] on div "Copy Close" at bounding box center [383, 246] width 319 height 27
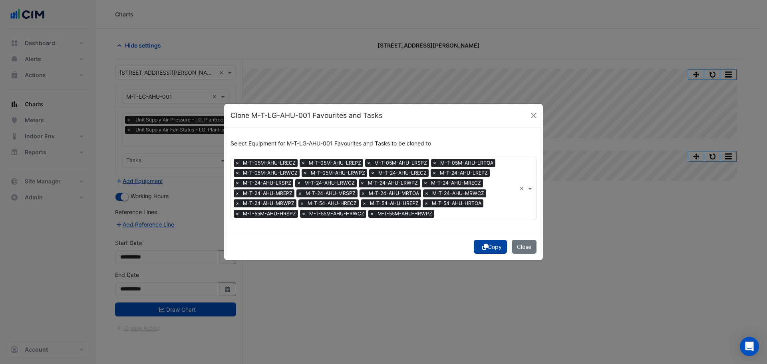
click at [477, 220] on button "Copy" at bounding box center [490, 247] width 33 height 14
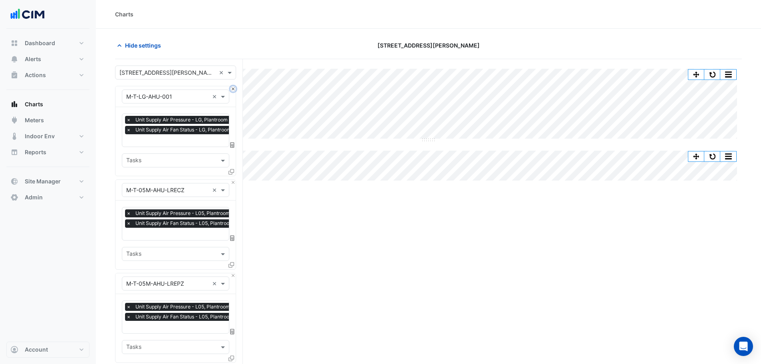
click at [233, 91] on button "Close" at bounding box center [232, 88] width 5 height 5
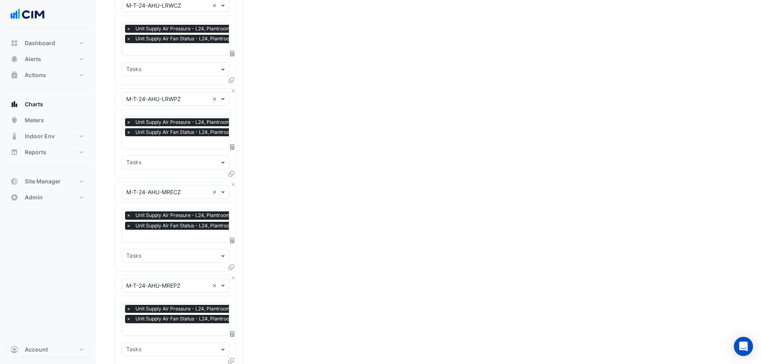
scroll to position [2010, 0]
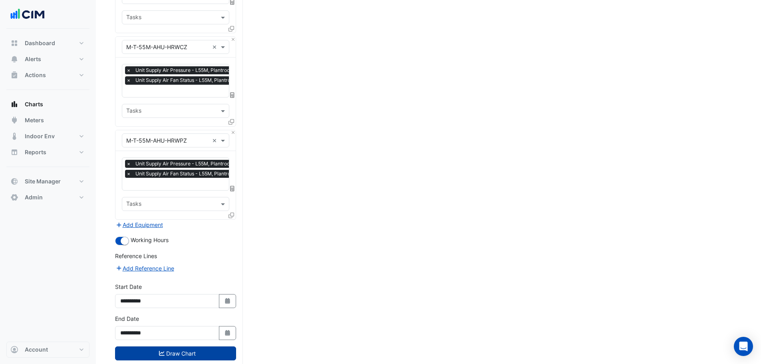
click at [173, 220] on button "Draw Chart" at bounding box center [175, 353] width 121 height 14
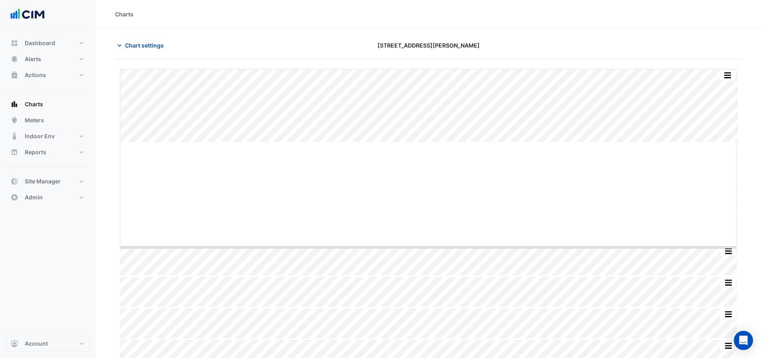
drag, startPoint x: 430, startPoint y: 142, endPoint x: 448, endPoint y: 248, distance: 108.1
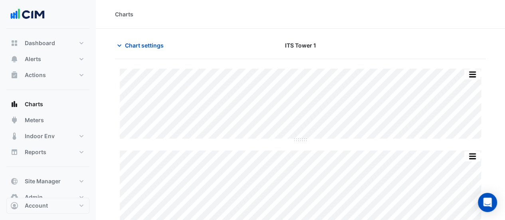
click at [330, 18] on div "Charts" at bounding box center [300, 14] width 371 height 8
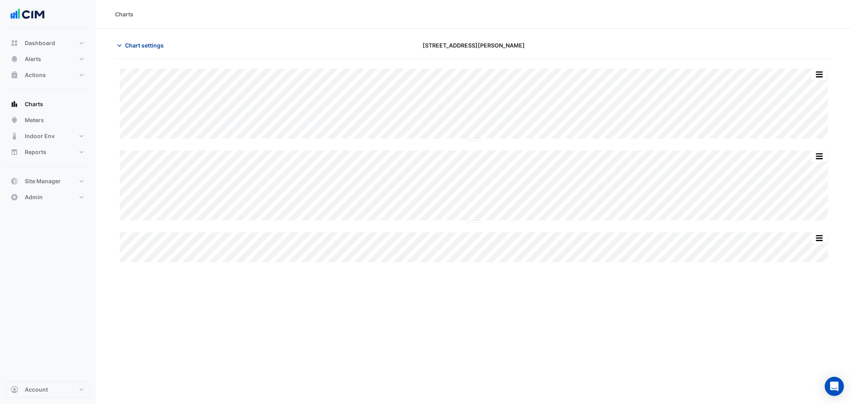
click at [148, 42] on span "Chart settings" at bounding box center [144, 45] width 39 height 8
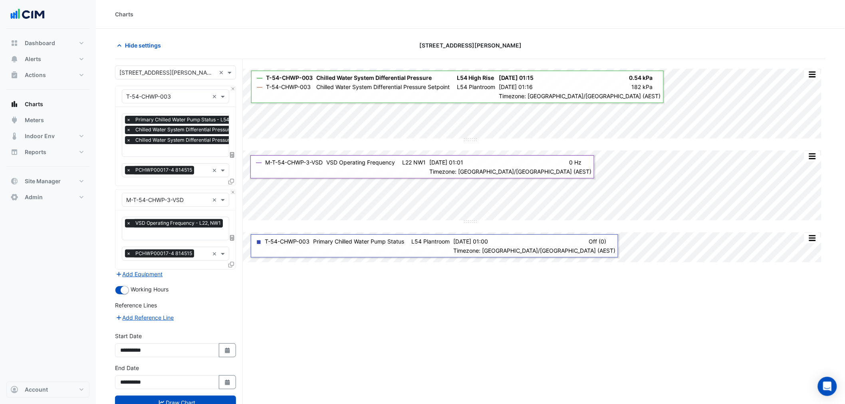
click at [163, 94] on input "text" at bounding box center [167, 97] width 83 height 8
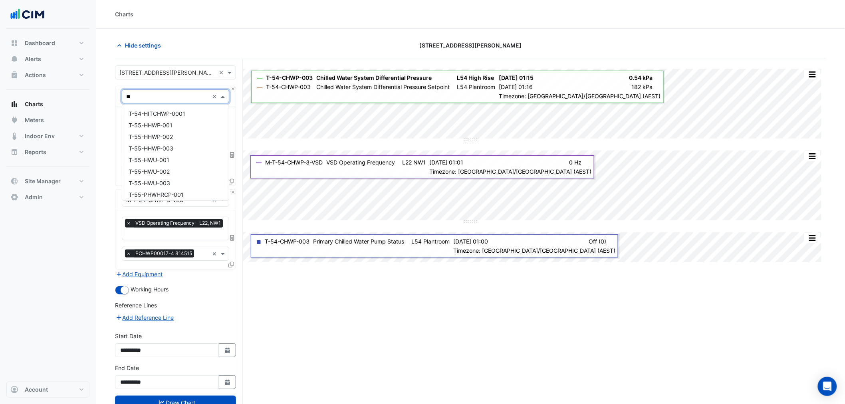
scroll to position [385, 0]
type input "*"
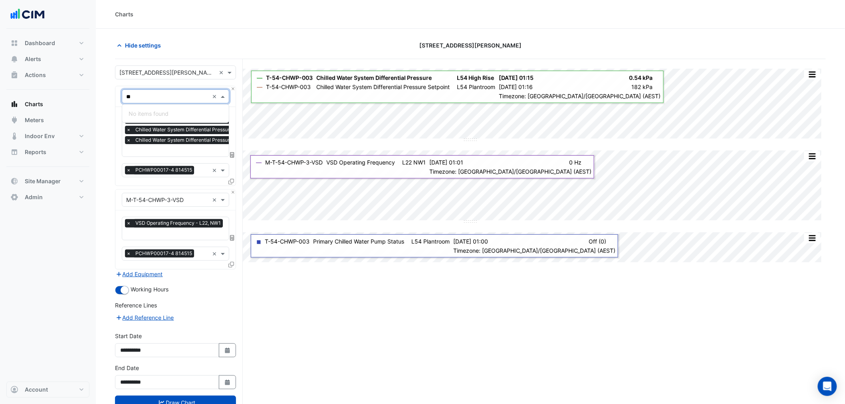
type input "*"
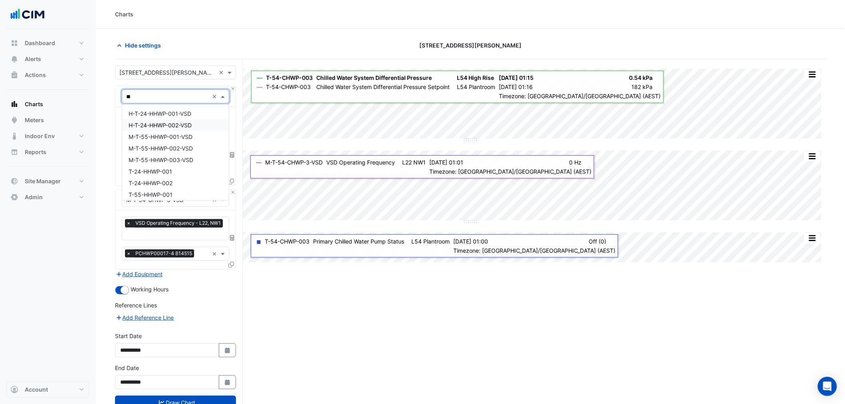
type input "***"
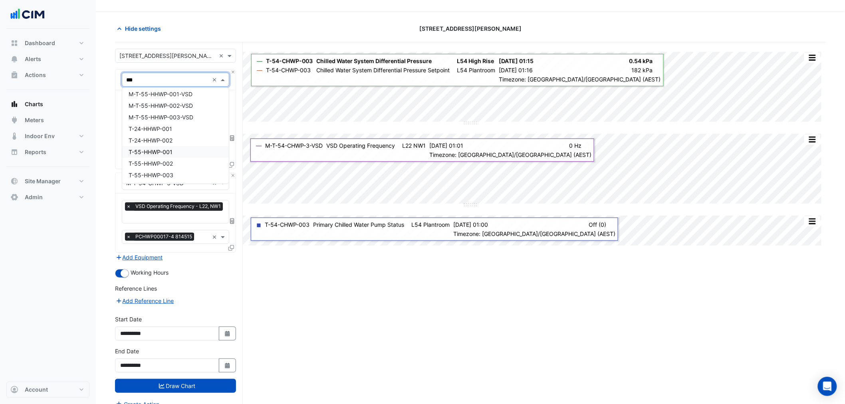
scroll to position [30, 0]
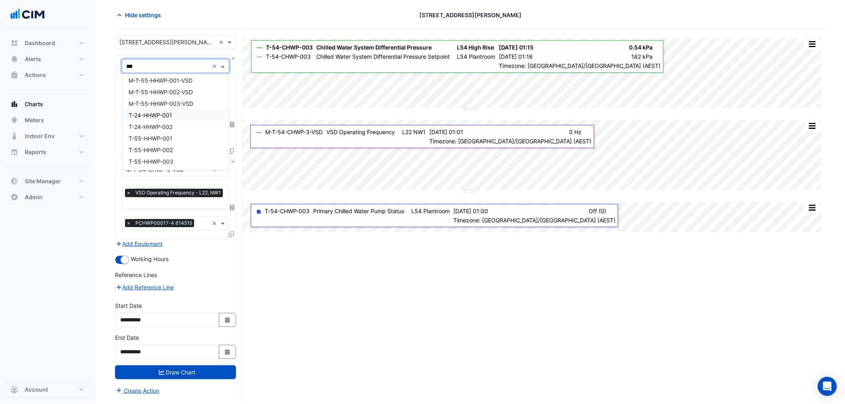
click at [167, 112] on span "T-24-HHWP-001" at bounding box center [151, 115] width 44 height 7
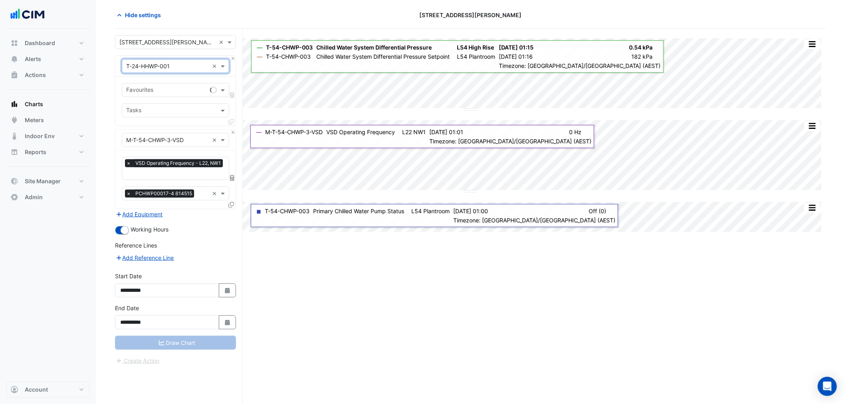
click at [157, 69] on input "text" at bounding box center [167, 66] width 83 height 8
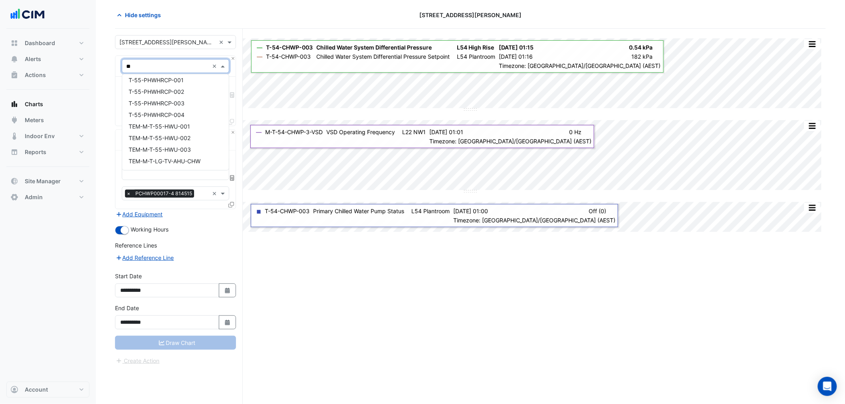
scroll to position [200, 0]
type input "***"
click at [172, 85] on div "T-55-HWU-001" at bounding box center [175, 83] width 107 height 12
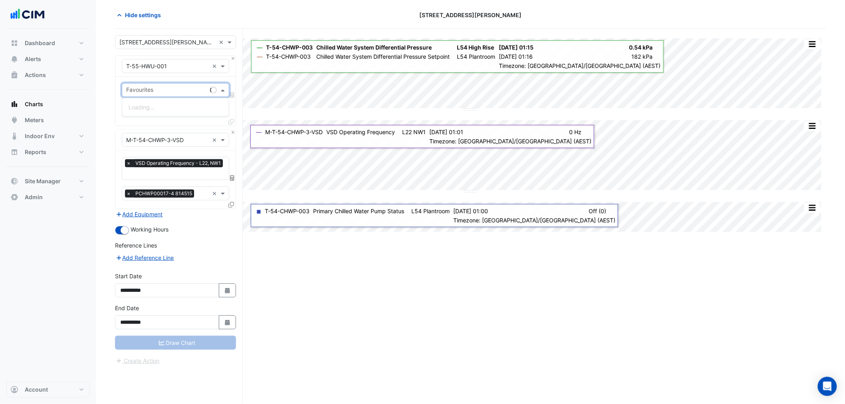
click at [163, 83] on div "Favourites" at bounding box center [175, 90] width 107 height 14
type input "******"
click at [196, 109] on span "Hot Water Boiler Status - L55, Plantroom" at bounding box center [182, 107] width 106 height 7
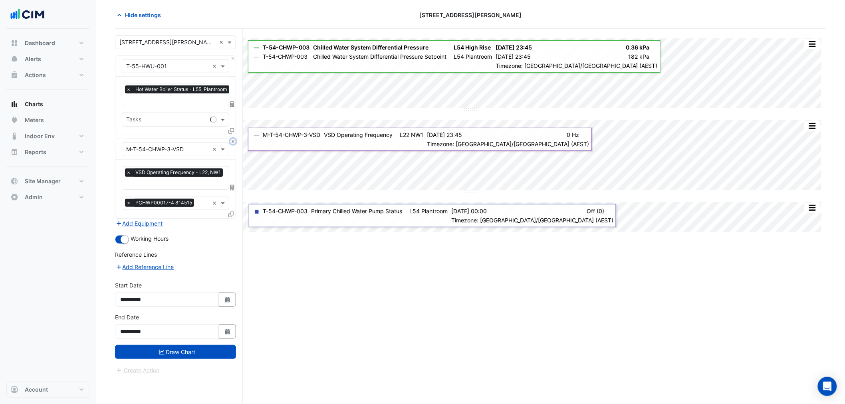
click at [231, 140] on button "Close" at bounding box center [232, 141] width 5 height 5
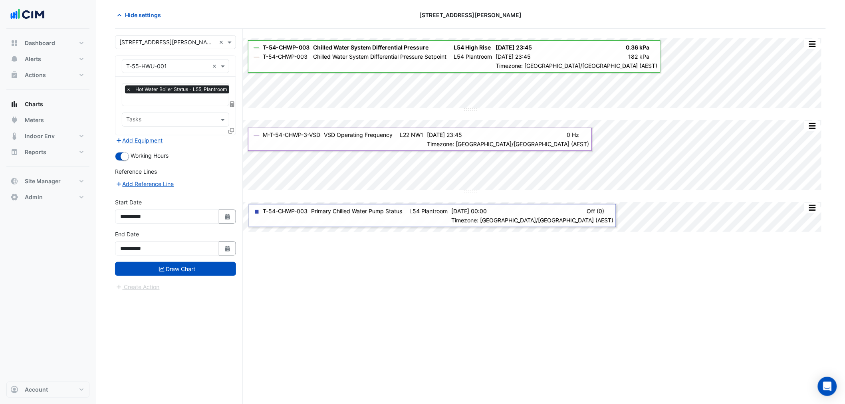
click at [230, 130] on icon at bounding box center [231, 131] width 6 height 6
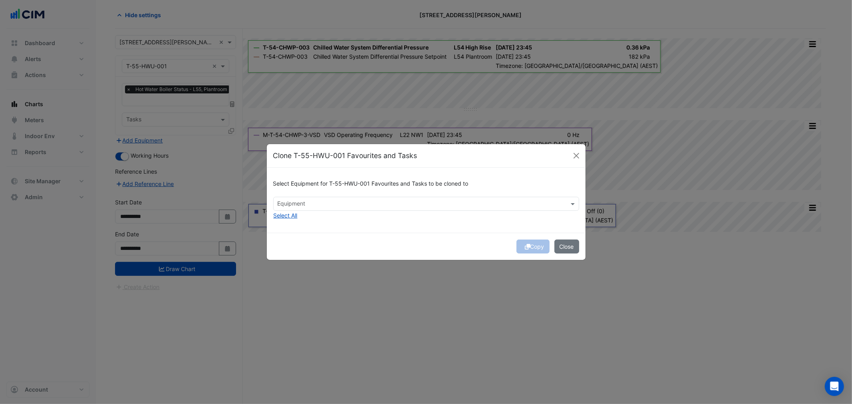
click at [290, 224] on div "Select Equipment for T-55-HWU-001 Favourites and Tasks to be cloned to Equipmen…" at bounding box center [426, 200] width 319 height 65
drag, startPoint x: 288, startPoint y: 216, endPoint x: 367, endPoint y: 230, distance: 79.6
click at [288, 216] on button "Select All" at bounding box center [285, 215] width 25 height 9
click at [539, 249] on button "Copy" at bounding box center [532, 247] width 33 height 14
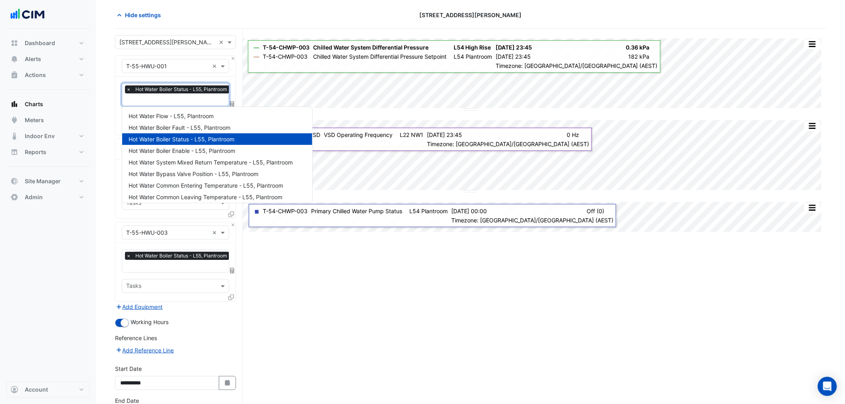
click at [168, 101] on input "text" at bounding box center [178, 100] width 105 height 8
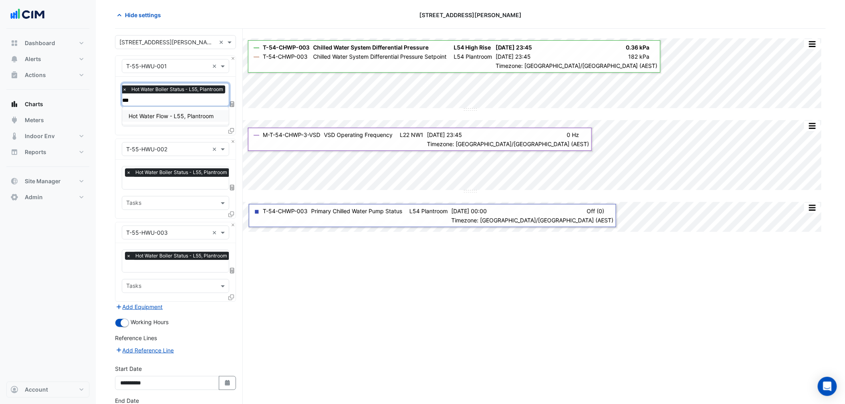
type input "****"
click at [172, 111] on div "Hot Water Flow - L55, Plantroom" at bounding box center [175, 116] width 107 height 12
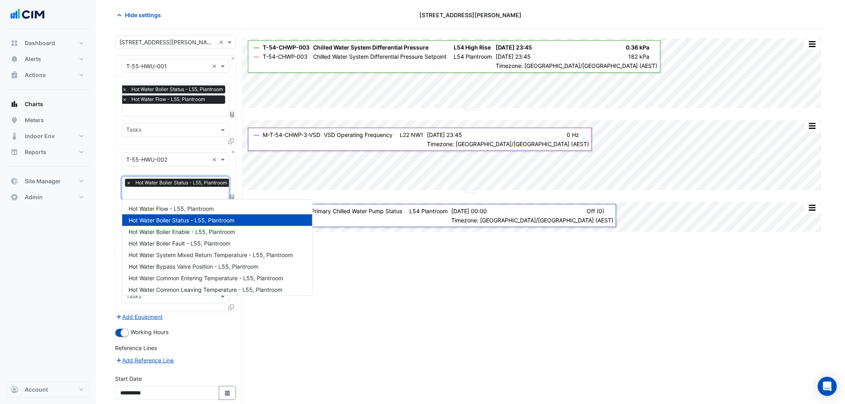
click at [183, 185] on span "Hot Water Boiler Status - L55, Plantroom" at bounding box center [181, 183] width 96 height 8
paste input "****"
type input "****"
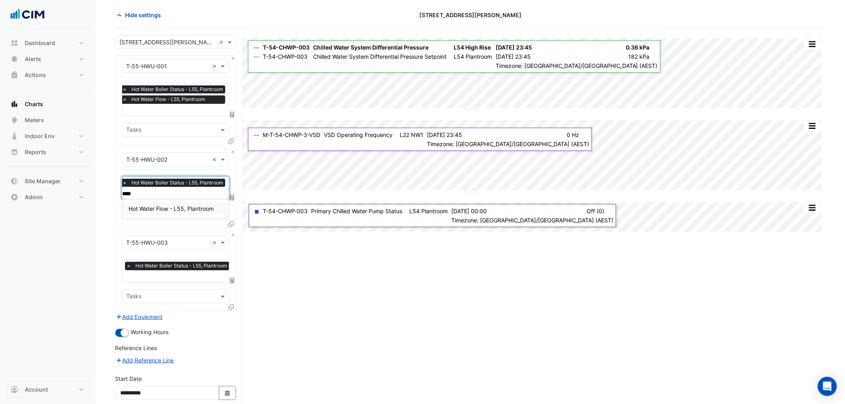
click at [189, 206] on span "Hot Water Flow - L55, Plantroom" at bounding box center [171, 208] width 85 height 7
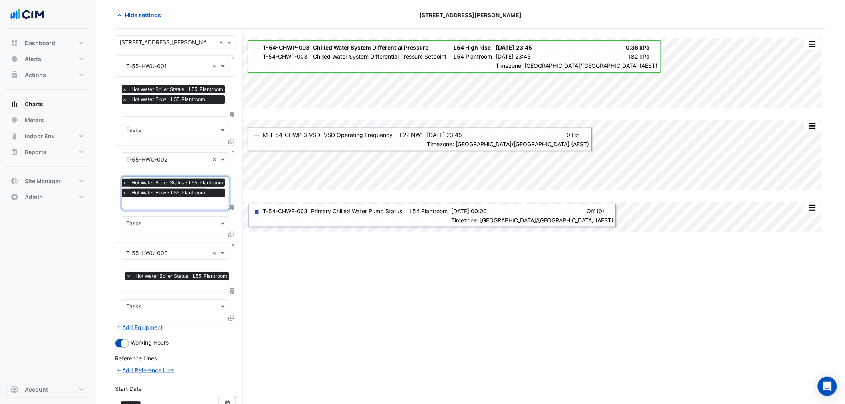
click at [177, 274] on span "Hot Water Boiler Status - L55, Plantroom" at bounding box center [181, 276] width 96 height 8
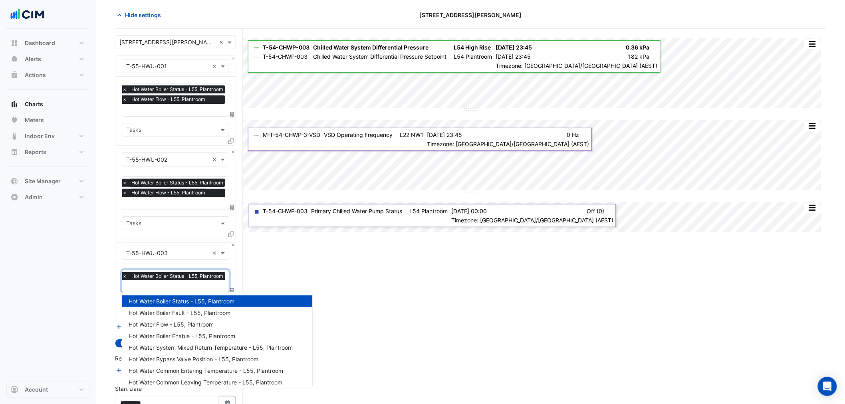
paste input "****"
type input "****"
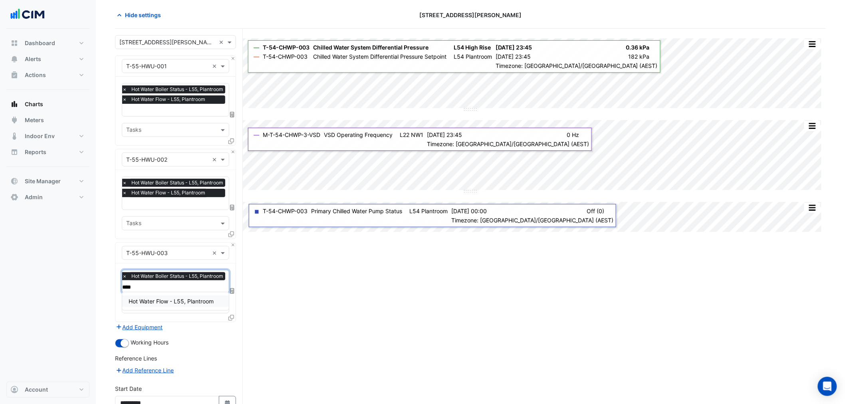
click at [190, 302] on span "Hot Water Flow - L55, Plantroom" at bounding box center [171, 301] width 85 height 7
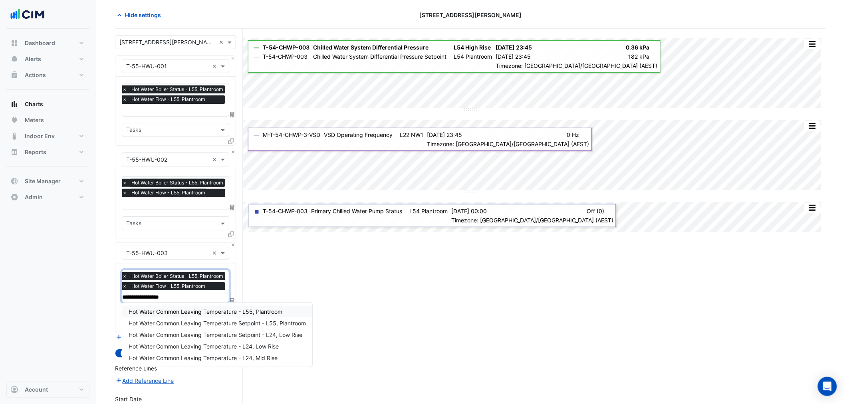
type input "**********"
drag, startPoint x: 269, startPoint y: 312, endPoint x: 281, endPoint y: 312, distance: 12.0
click at [276, 312] on span "Hot Water Common Leaving Temperature - L55, Plantroom" at bounding box center [206, 311] width 154 height 7
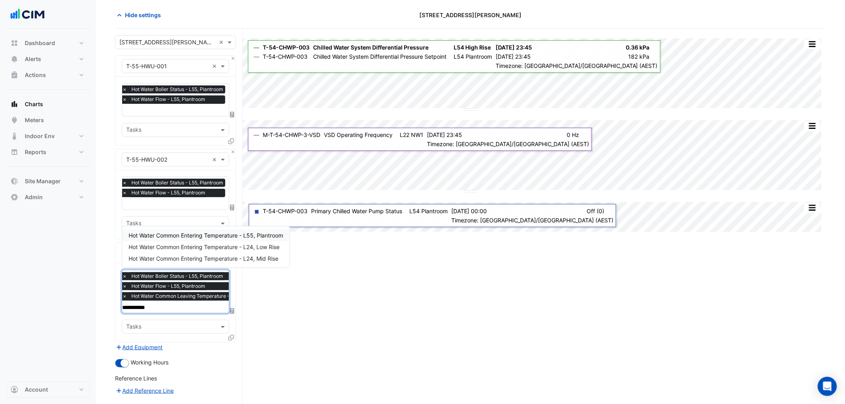
type input "**********"
click at [274, 232] on span "Hot Water Common Entering Temperature - L55, Plantroom" at bounding box center [206, 235] width 155 height 7
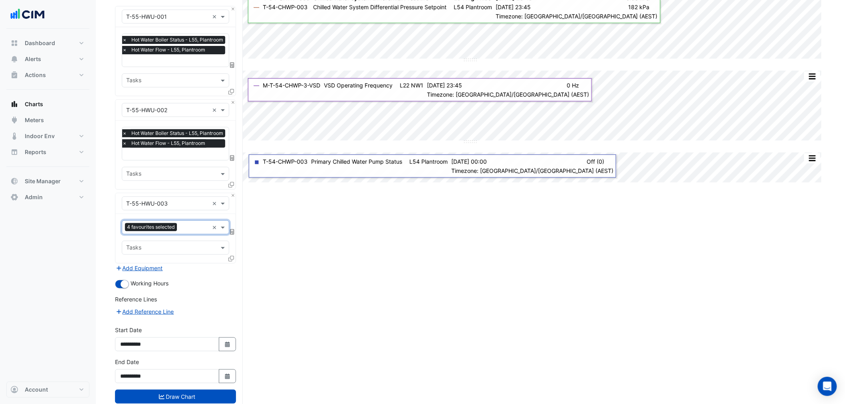
scroll to position [100, 0]
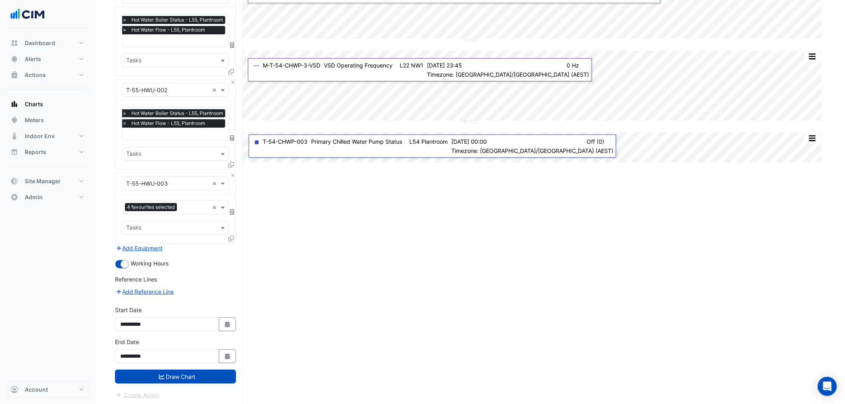
click at [186, 380] on button "Draw Chart" at bounding box center [175, 377] width 121 height 14
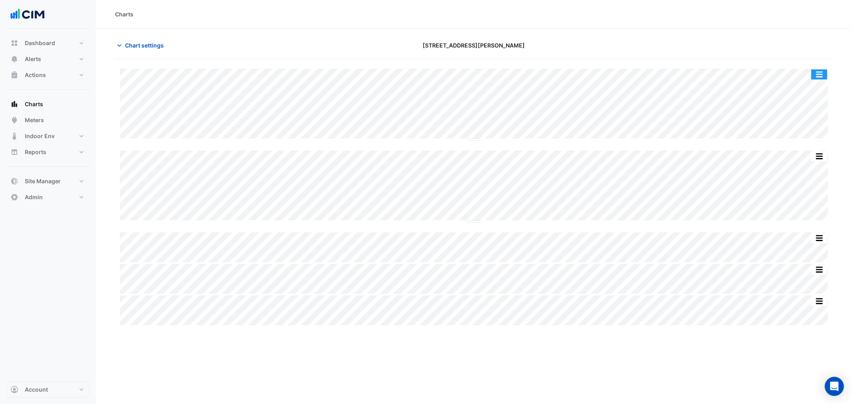
click at [823, 77] on button "button" at bounding box center [819, 74] width 16 height 10
click at [744, 59] on div "Split by Equip Split All Split None Print Save as JPEG Save as PNG Pivot Data T…" at bounding box center [474, 193] width 718 height 268
click at [799, 76] on button "button" at bounding box center [803, 74] width 16 height 10
click at [159, 50] on button "Chart settings" at bounding box center [142, 45] width 54 height 14
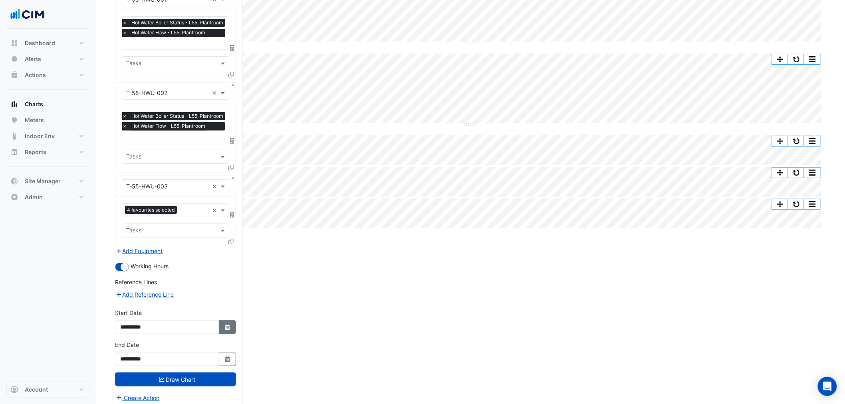
scroll to position [100, 0]
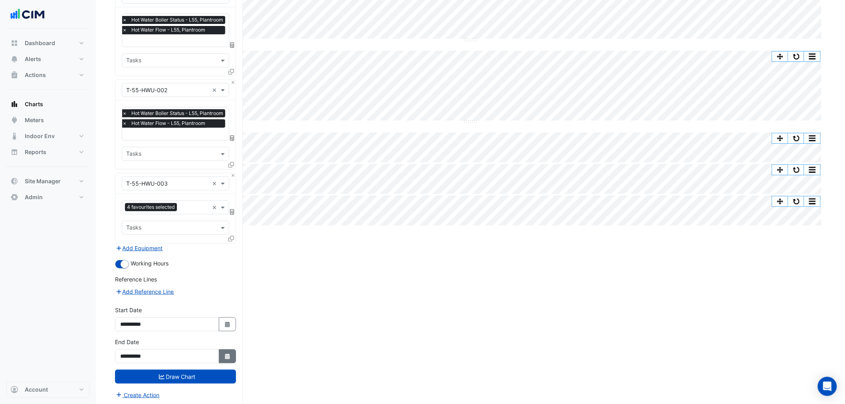
click at [232, 350] on button "Select Date" at bounding box center [228, 356] width 18 height 14
select select "*"
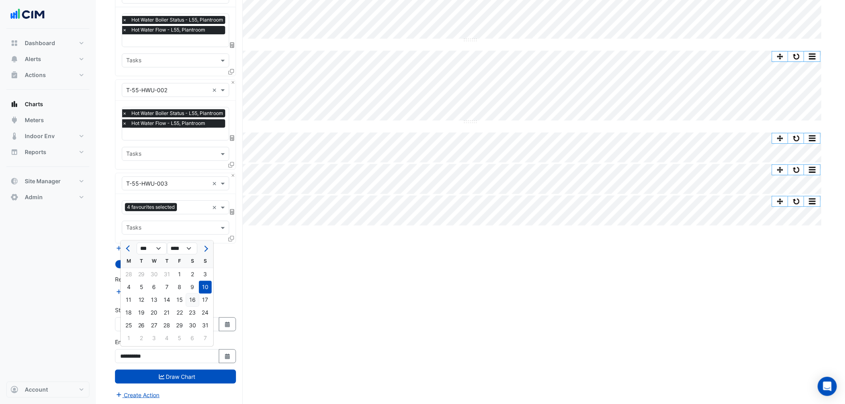
click at [191, 305] on div "16" at bounding box center [192, 300] width 13 height 13
type input "**********"
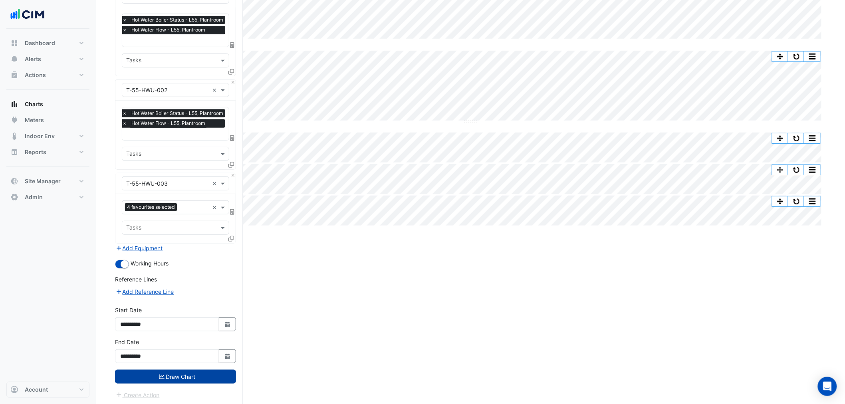
click at [202, 373] on button "Draw Chart" at bounding box center [175, 377] width 121 height 14
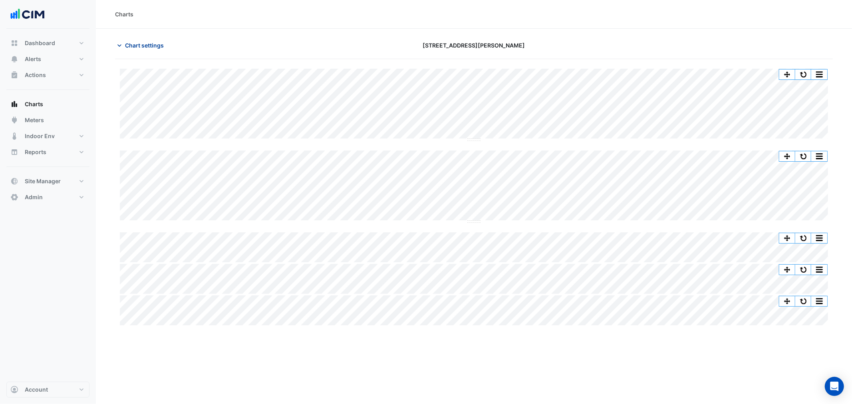
click at [133, 44] on span "Chart settings" at bounding box center [144, 45] width 39 height 8
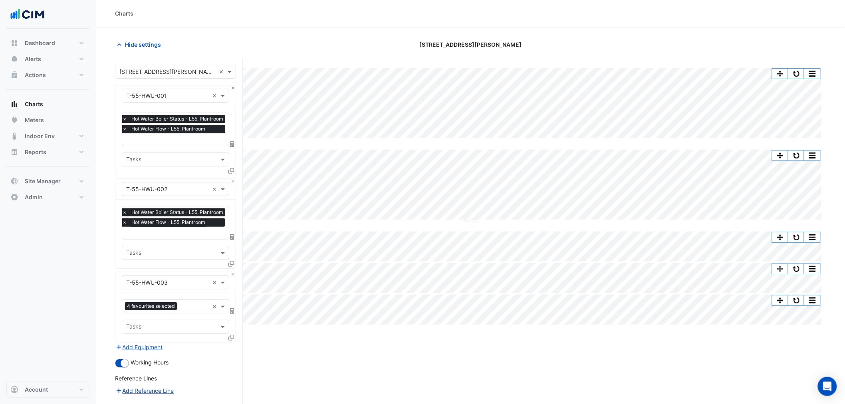
scroll to position [100, 0]
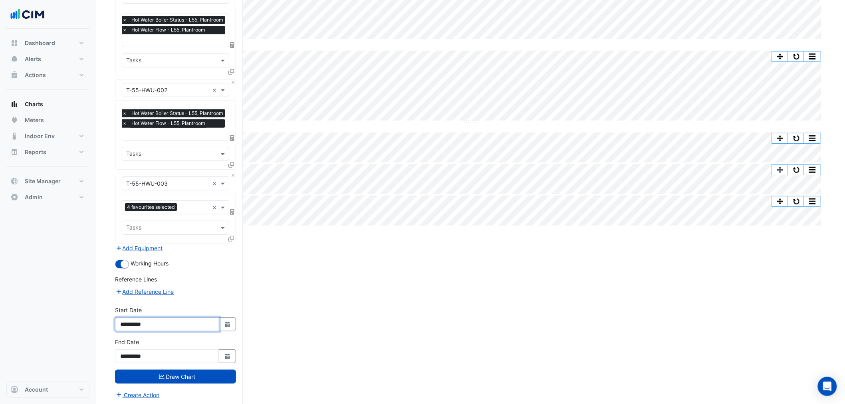
click at [131, 323] on input "**********" at bounding box center [167, 324] width 104 height 14
type input "**********"
click at [133, 357] on input "**********" at bounding box center [167, 356] width 104 height 14
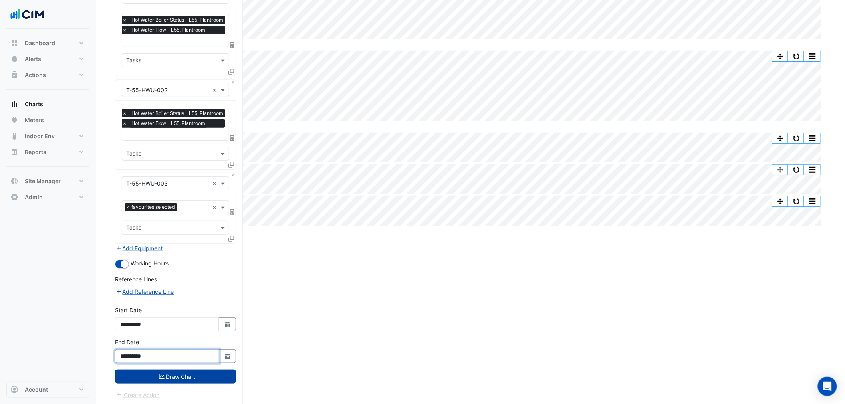
type input "**********"
click at [145, 379] on button "Draw Chart" at bounding box center [175, 377] width 121 height 14
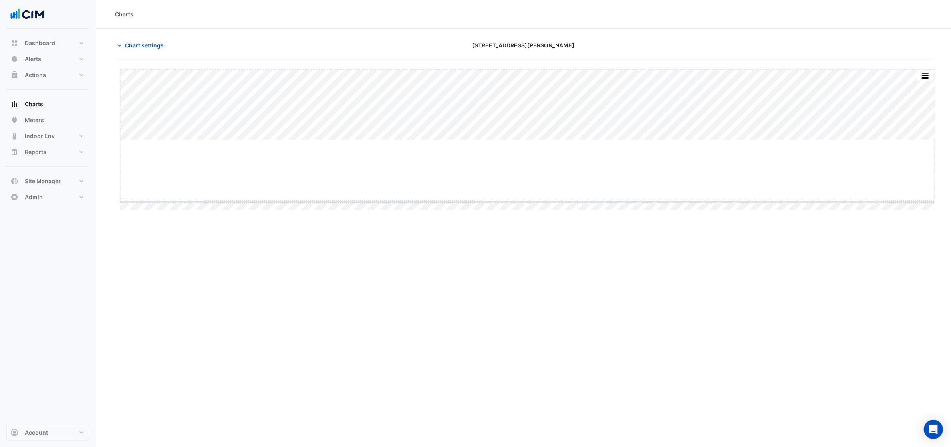
drag, startPoint x: 528, startPoint y: 141, endPoint x: 522, endPoint y: 202, distance: 62.2
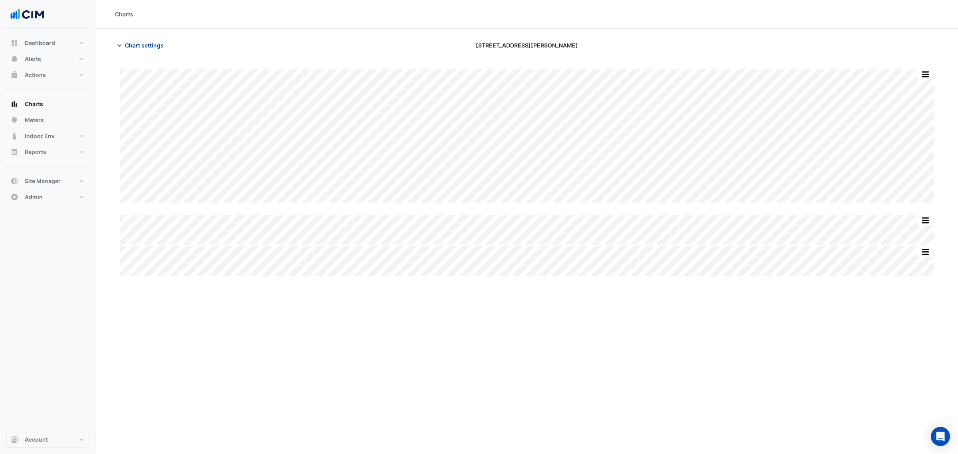
click at [152, 43] on span "Chart settings" at bounding box center [144, 45] width 39 height 8
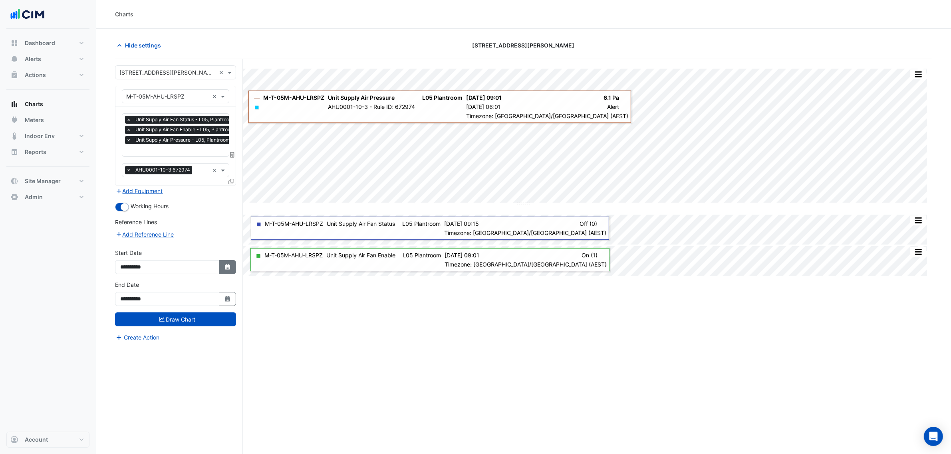
click at [225, 262] on button "Select Date" at bounding box center [228, 267] width 18 height 14
select select "*"
select select "****"
click at [129, 189] on div "28" at bounding box center [128, 187] width 13 height 13
type input "**********"
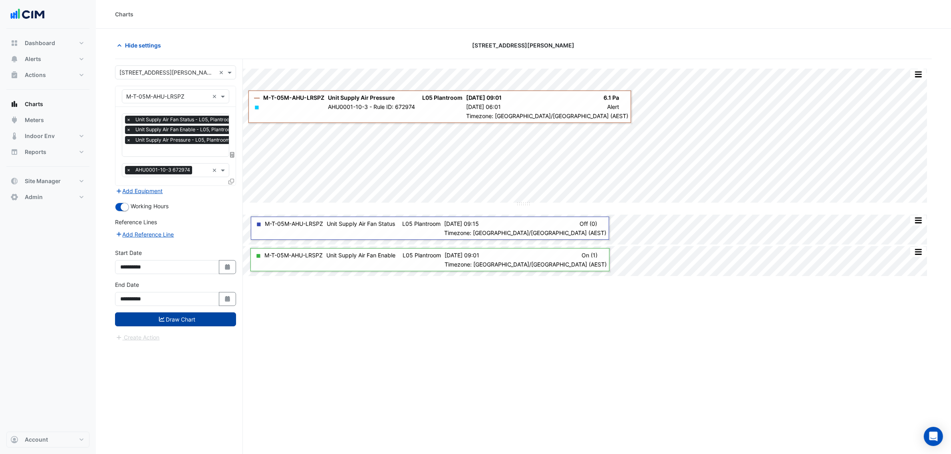
click at [188, 325] on button "Draw Chart" at bounding box center [175, 320] width 121 height 14
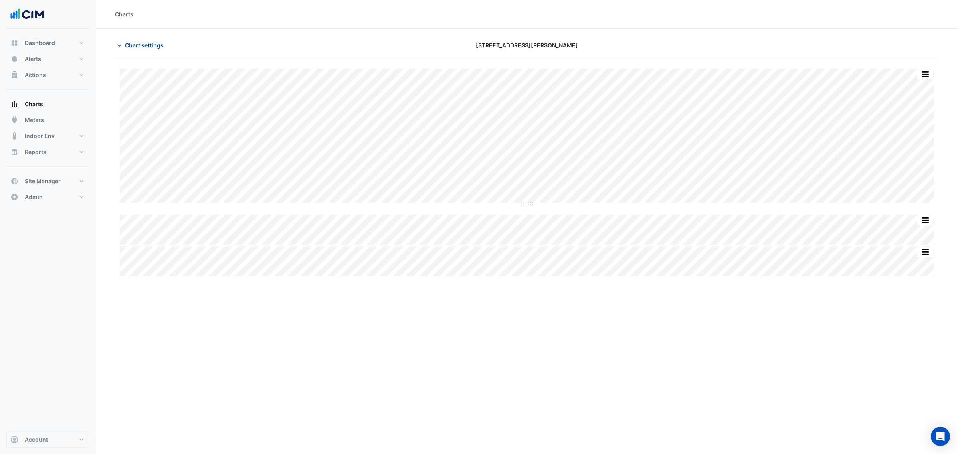
click at [148, 48] on span "Chart settings" at bounding box center [144, 45] width 39 height 8
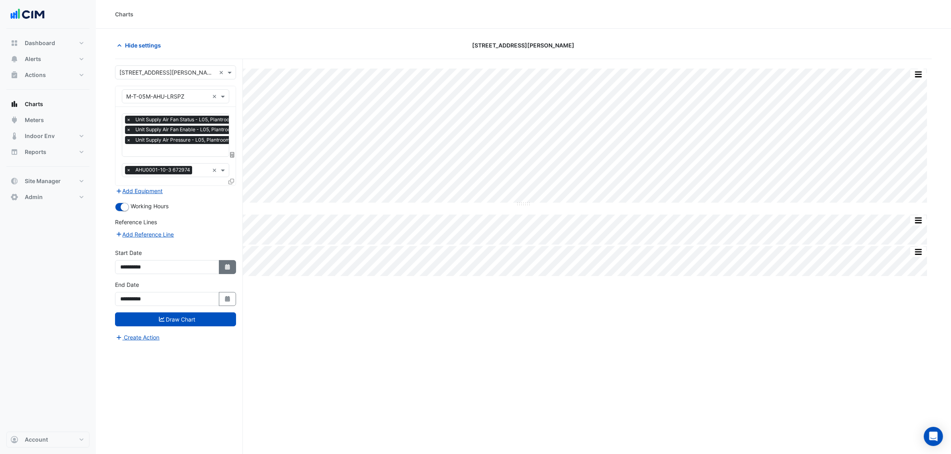
click at [230, 268] on button "Select Date" at bounding box center [228, 267] width 18 height 14
select select "*"
select select "****"
click at [127, 208] on div "14" at bounding box center [128, 212] width 13 height 13
type input "**********"
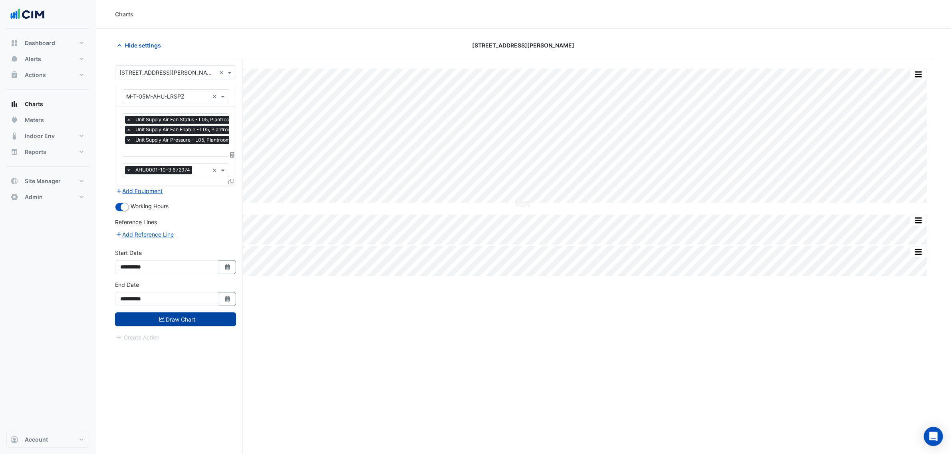
click at [185, 322] on button "Draw Chart" at bounding box center [175, 320] width 121 height 14
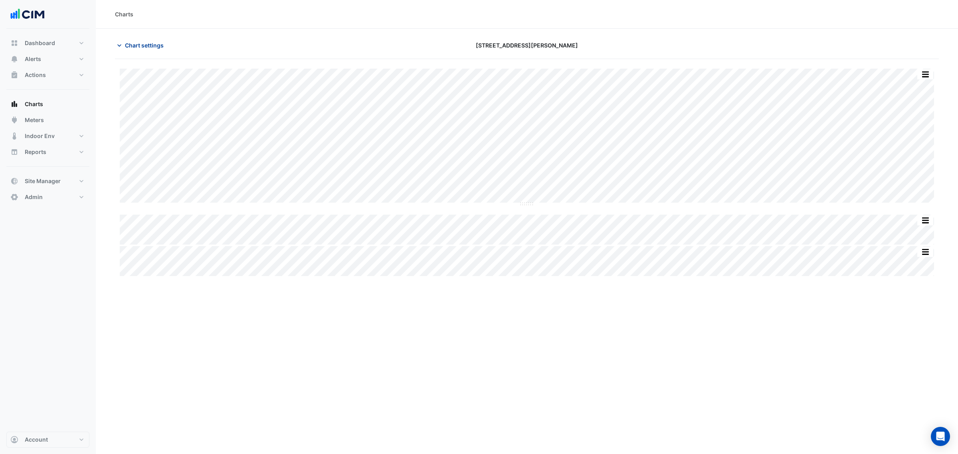
click at [146, 46] on span "Chart settings" at bounding box center [144, 45] width 39 height 8
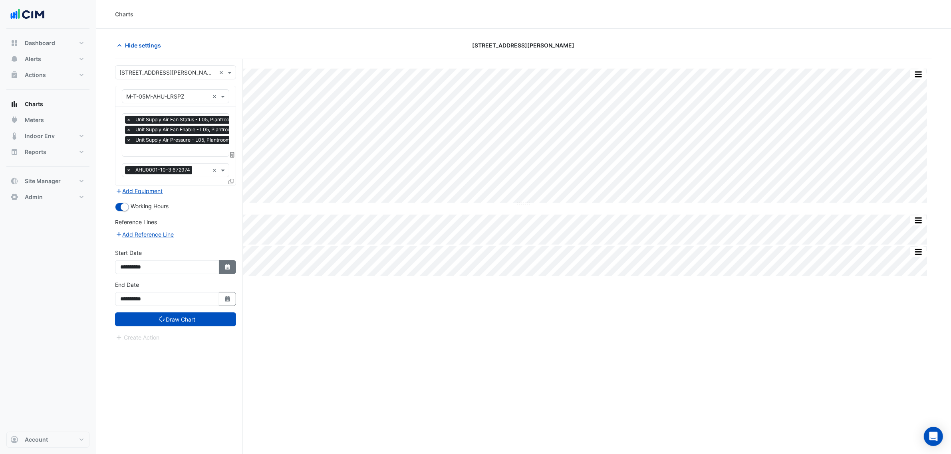
click at [235, 269] on button "Select Date" at bounding box center [228, 267] width 18 height 14
select select "*"
select select "****"
click at [128, 185] on div "30" at bounding box center [128, 187] width 13 height 13
type input "**********"
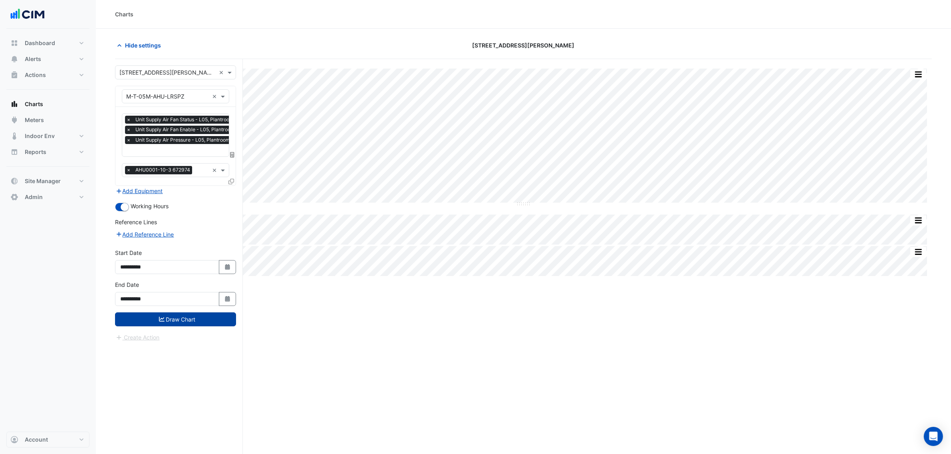
click at [206, 326] on button "Draw Chart" at bounding box center [175, 320] width 121 height 14
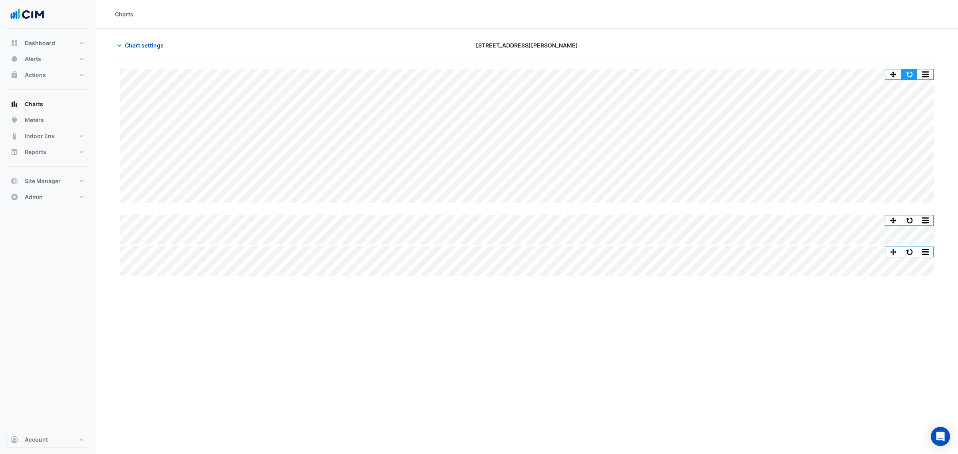
click at [907, 78] on button "button" at bounding box center [910, 74] width 16 height 10
click at [526, 206] on div "Split All Split None Print Save as JPEG Save as PNG Pivot Data Table Export CSV…" at bounding box center [527, 173] width 824 height 208
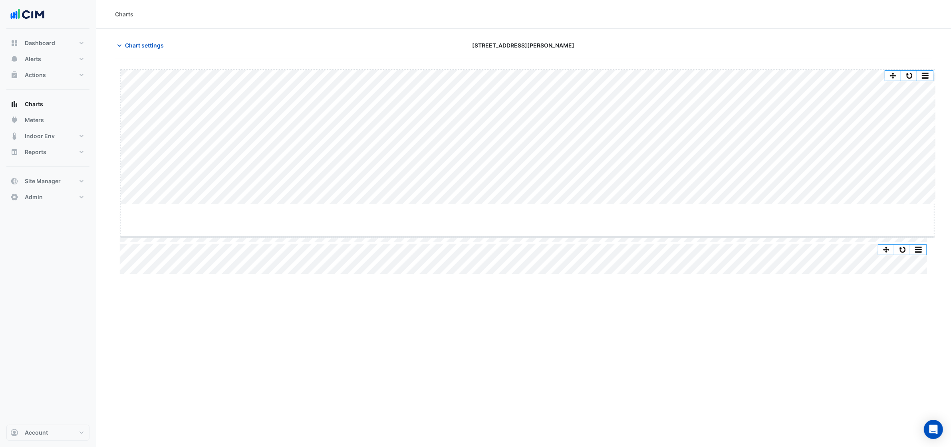
drag, startPoint x: 526, startPoint y: 203, endPoint x: 523, endPoint y: 238, distance: 34.9
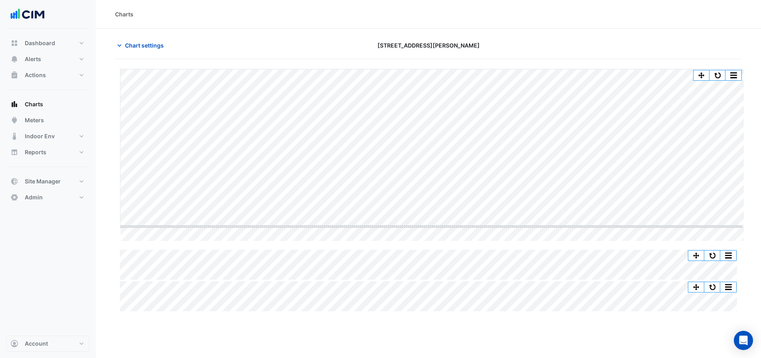
drag, startPoint x: 429, startPoint y: 242, endPoint x: 428, endPoint y: 227, distance: 14.8
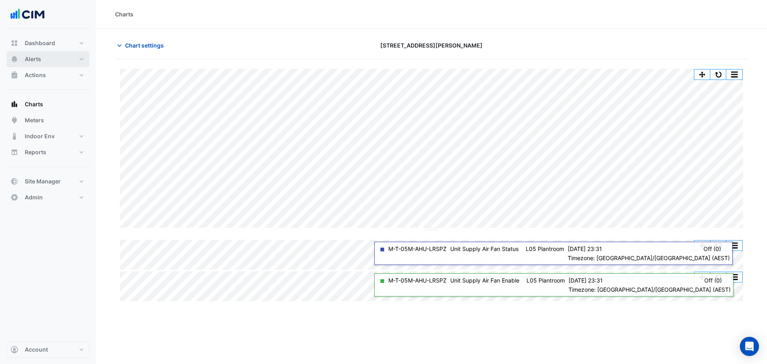
click at [39, 63] on span "Alerts" at bounding box center [33, 59] width 16 height 8
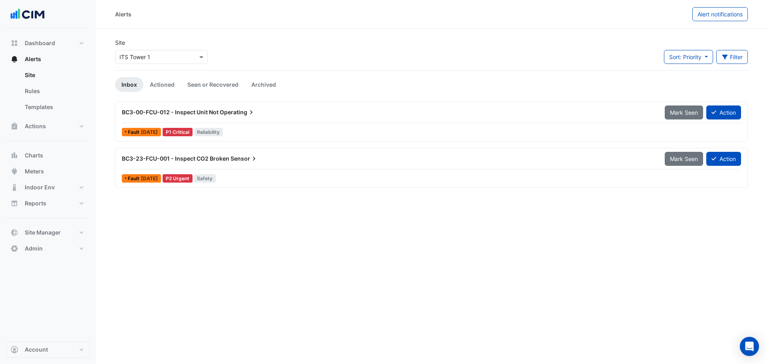
click at [157, 56] on input "text" at bounding box center [153, 57] width 68 height 8
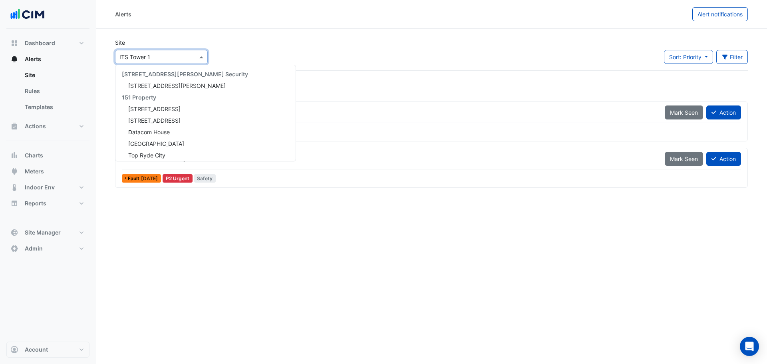
scroll to position [1045, 0]
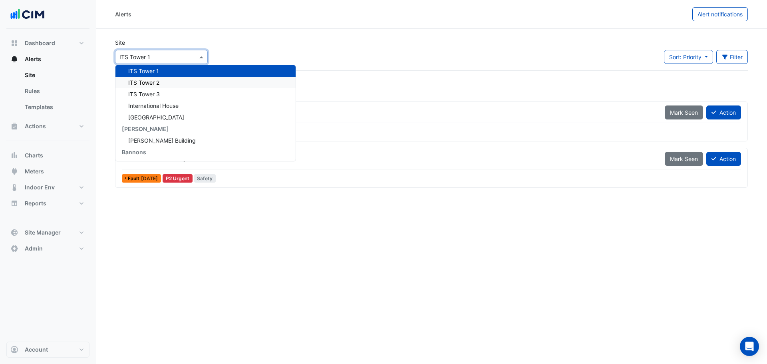
click at [143, 81] on span "ITS Tower 2" at bounding box center [143, 82] width 31 height 7
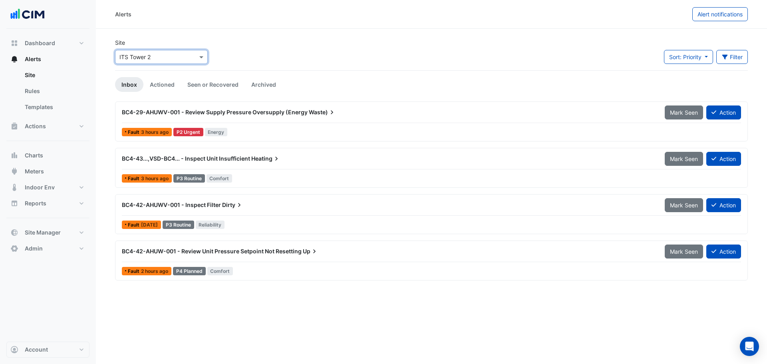
click at [152, 55] on input "text" at bounding box center [153, 57] width 68 height 8
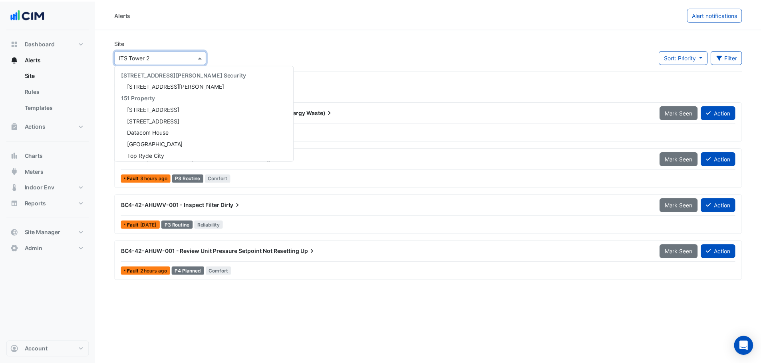
scroll to position [1057, 0]
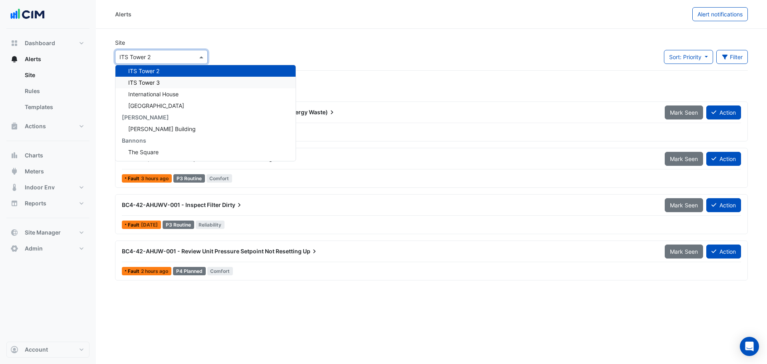
click at [159, 82] on span "ITS Tower 3" at bounding box center [144, 82] width 32 height 7
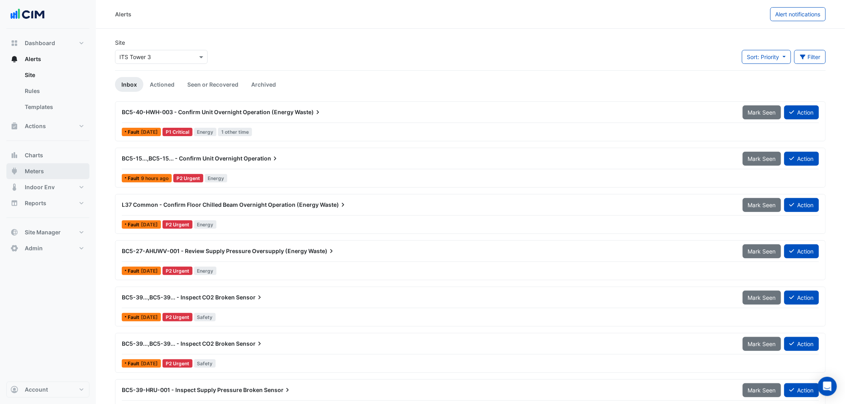
click at [44, 172] on button "Meters" at bounding box center [47, 171] width 83 height 16
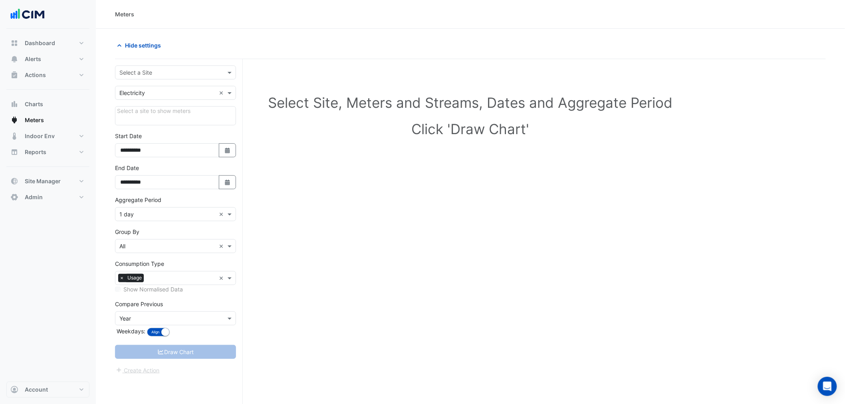
click at [168, 72] on input "text" at bounding box center [167, 73] width 96 height 8
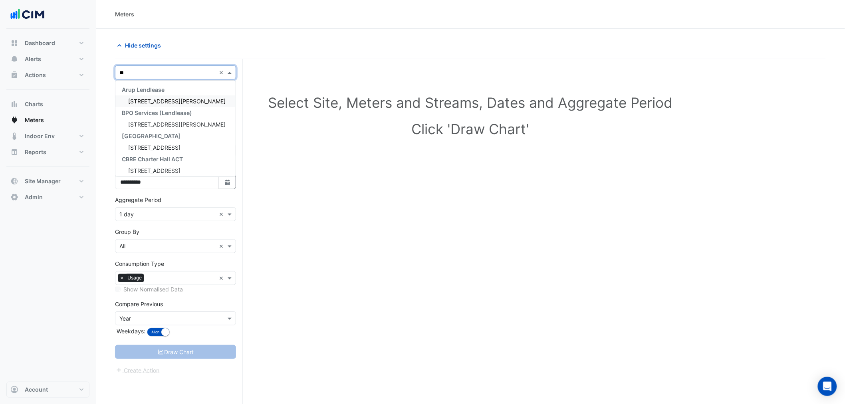
type input "***"
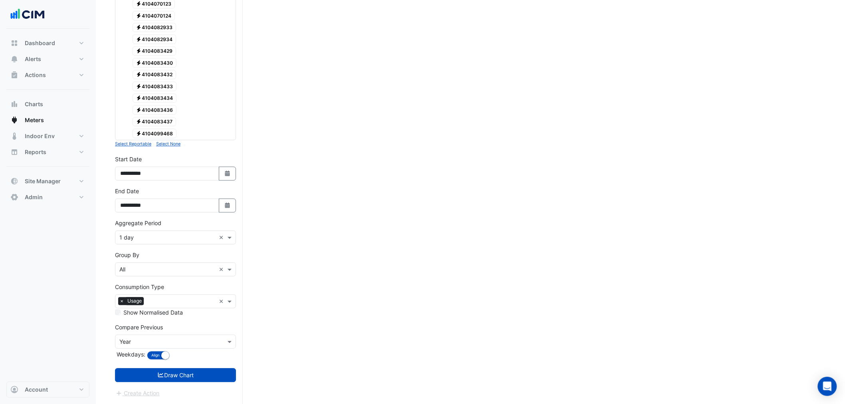
scroll to position [752, 0]
click at [152, 234] on input "text" at bounding box center [167, 238] width 96 height 8
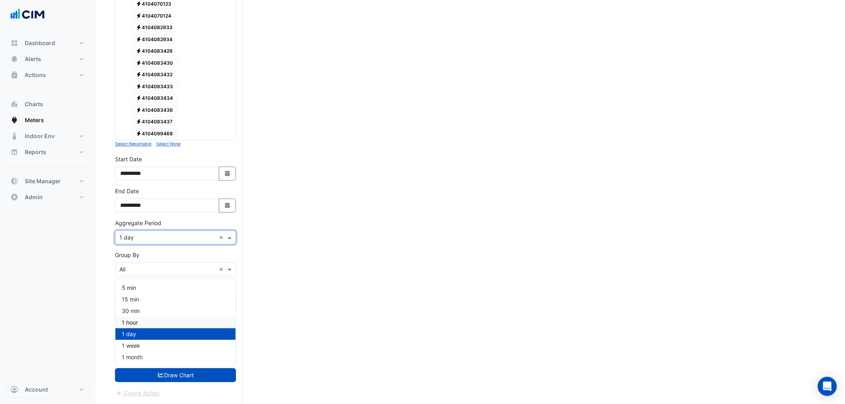
click at [140, 317] on div "1 hour" at bounding box center [175, 323] width 120 height 12
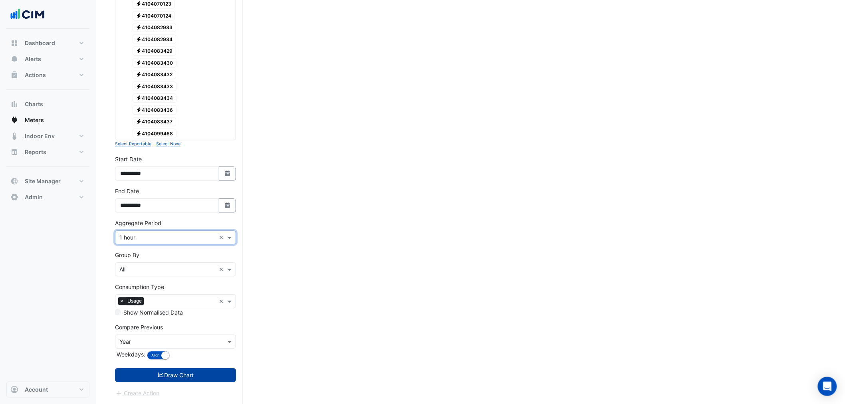
click at [184, 375] on button "Draw Chart" at bounding box center [175, 375] width 121 height 14
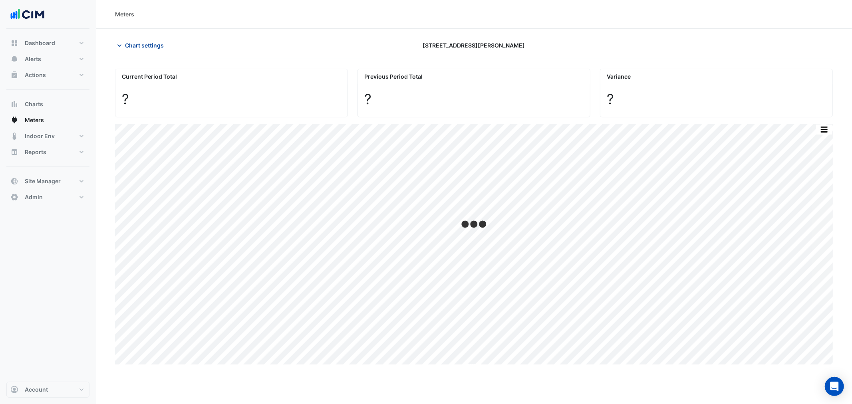
click at [132, 50] on button "Chart settings" at bounding box center [142, 45] width 54 height 14
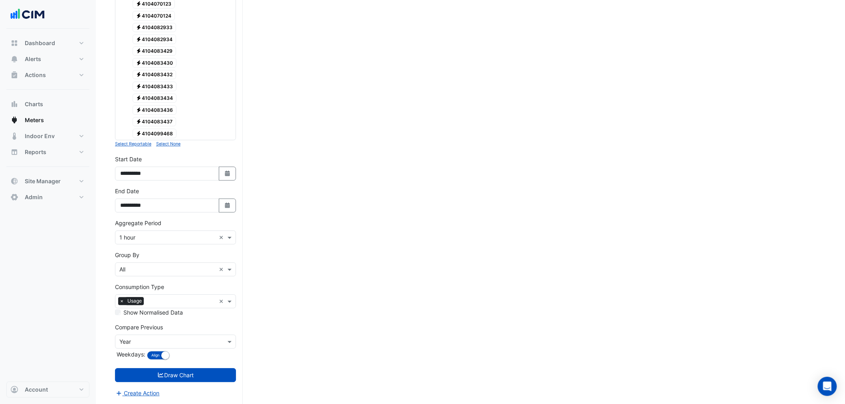
scroll to position [752, 0]
drag, startPoint x: 224, startPoint y: 186, endPoint x: 230, endPoint y: 204, distance: 18.2
click at [228, 189] on div "**********" at bounding box center [175, 200] width 121 height 26
click at [230, 204] on button "Select Date" at bounding box center [228, 205] width 18 height 14
click at [208, 126] on button "Next month" at bounding box center [205, 132] width 10 height 13
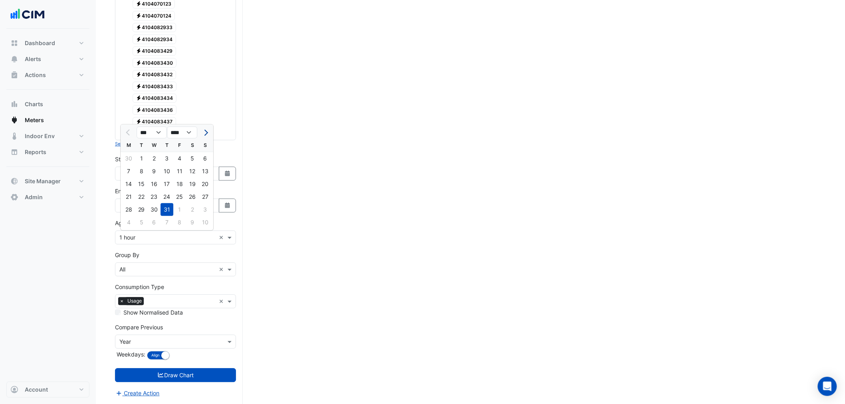
select select "*"
click at [204, 177] on div "17" at bounding box center [205, 183] width 13 height 13
type input "**********"
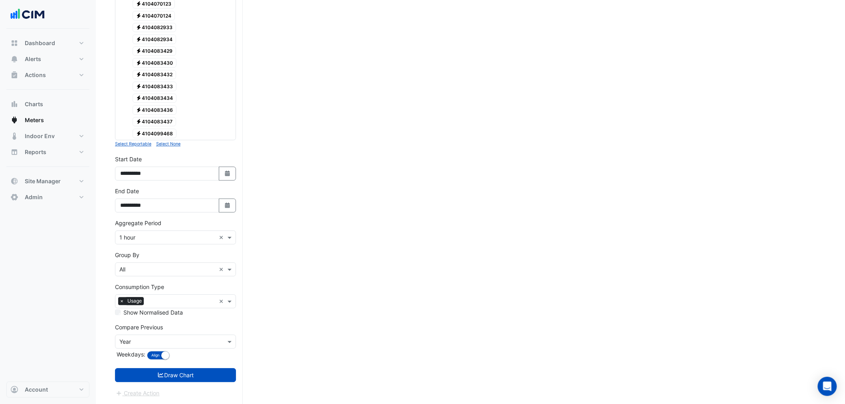
click at [201, 373] on button "Draw Chart" at bounding box center [175, 375] width 121 height 14
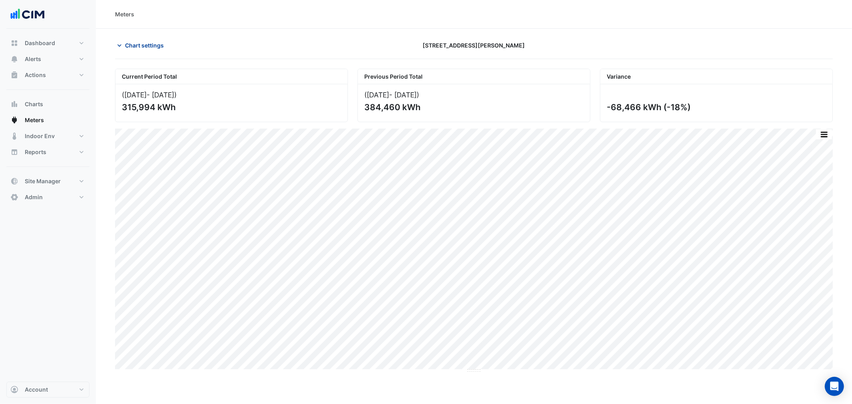
click at [146, 42] on span "Chart settings" at bounding box center [144, 45] width 39 height 8
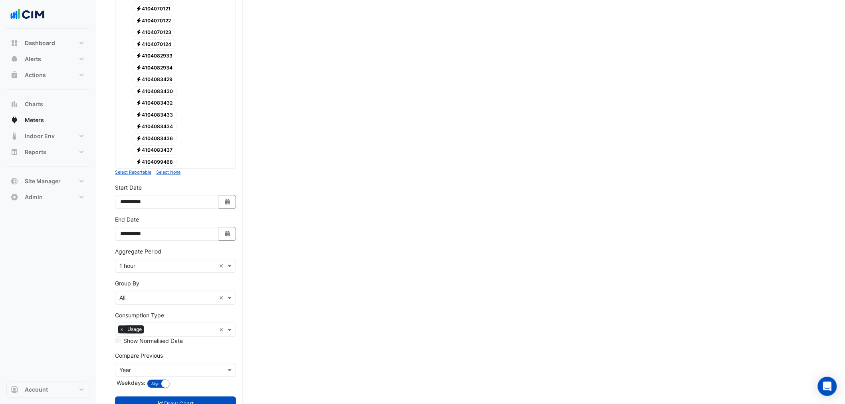
scroll to position [752, 0]
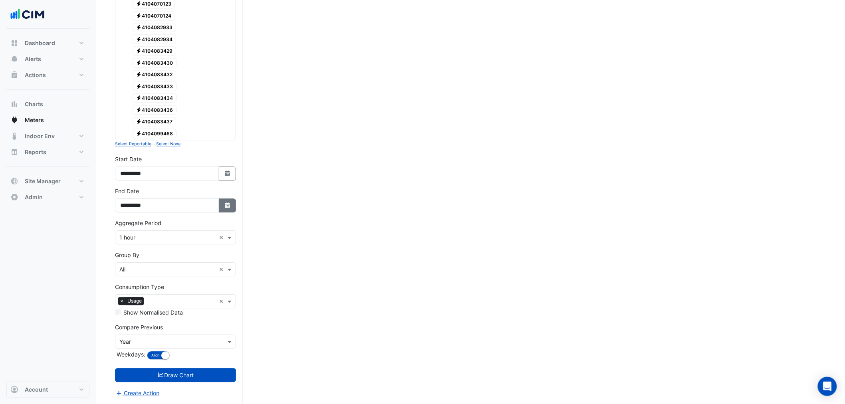
click at [228, 204] on icon "button" at bounding box center [227, 205] width 5 height 6
select select "*"
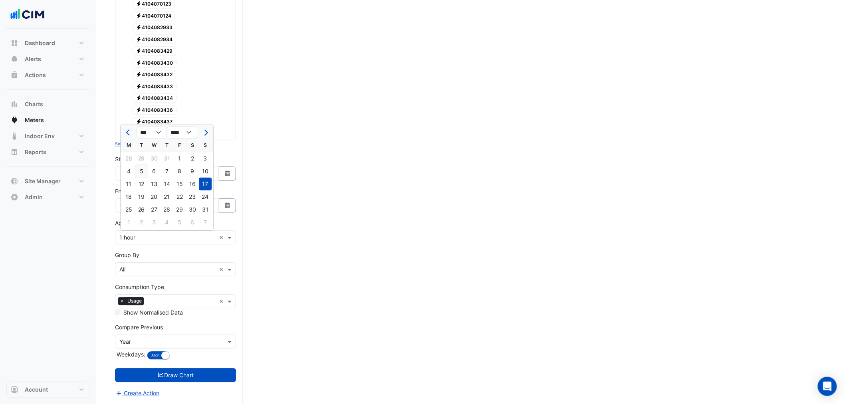
click at [142, 165] on div "5" at bounding box center [141, 171] width 13 height 13
type input "**********"
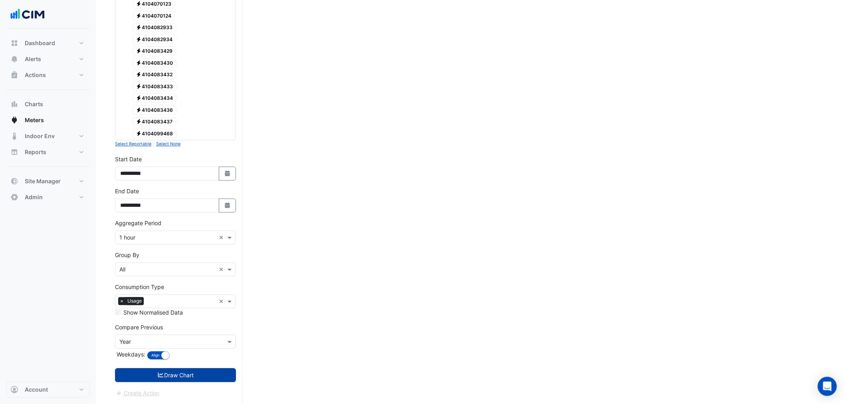
click at [188, 375] on button "Draw Chart" at bounding box center [175, 375] width 121 height 14
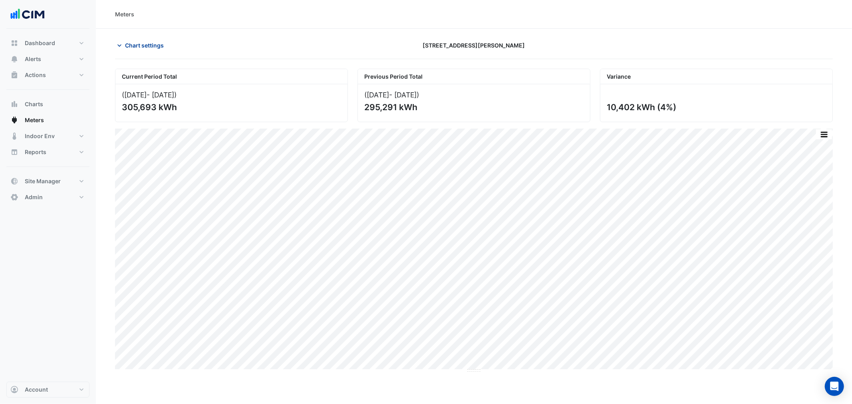
click at [150, 44] on span "Chart settings" at bounding box center [144, 45] width 39 height 8
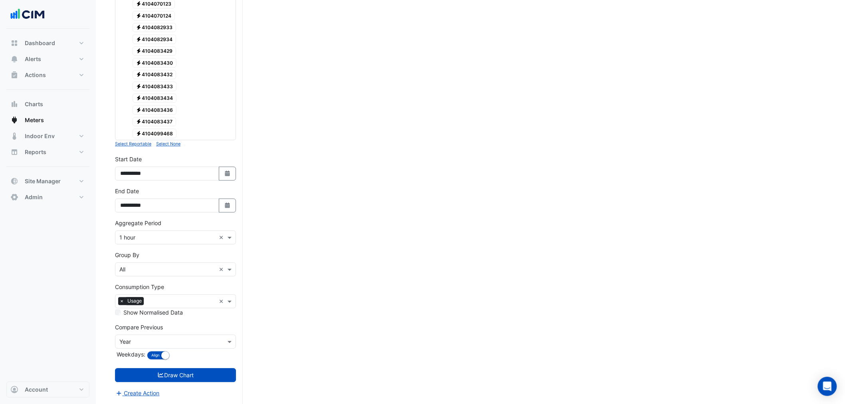
scroll to position [752, 0]
drag, startPoint x: 341, startPoint y: 353, endPoint x: 329, endPoint y: 254, distance: 100.1
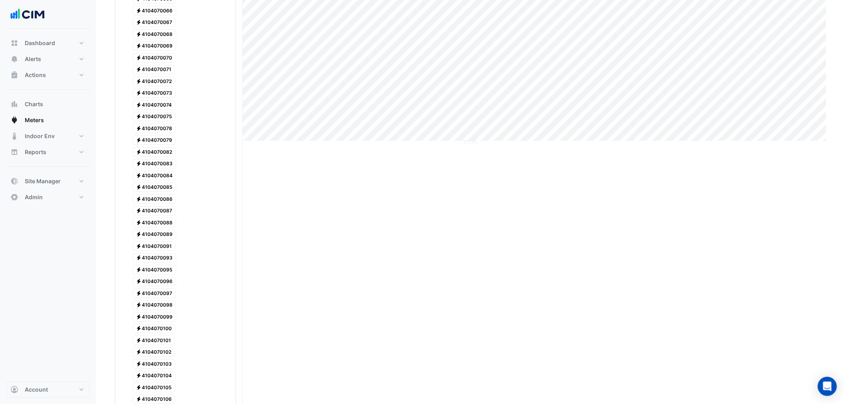
scroll to position [0, 0]
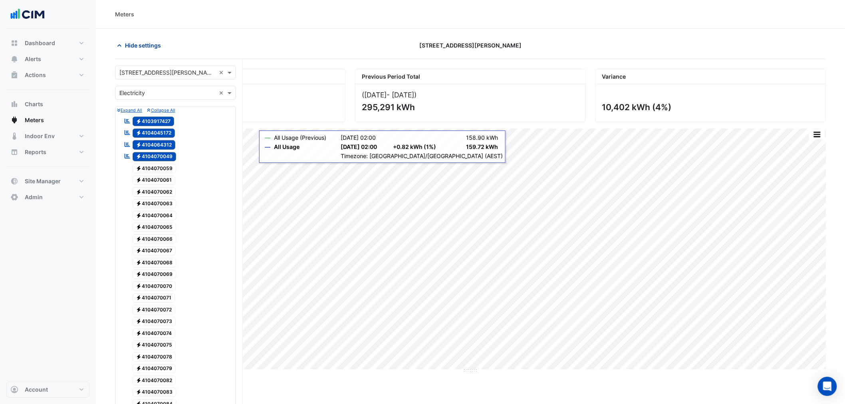
click at [133, 49] on span "Hide settings" at bounding box center [143, 45] width 36 height 8
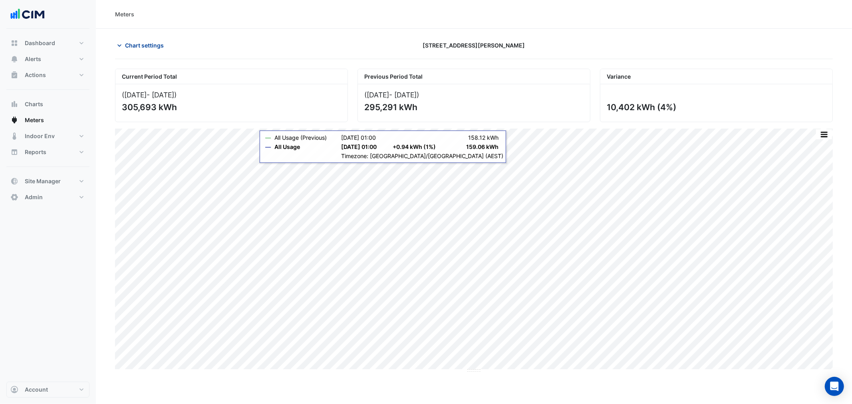
click at [146, 51] on button "Chart settings" at bounding box center [142, 45] width 54 height 14
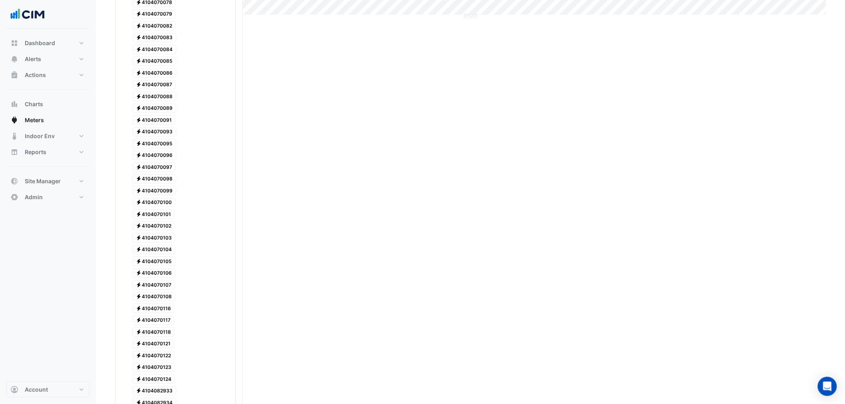
scroll to position [752, 0]
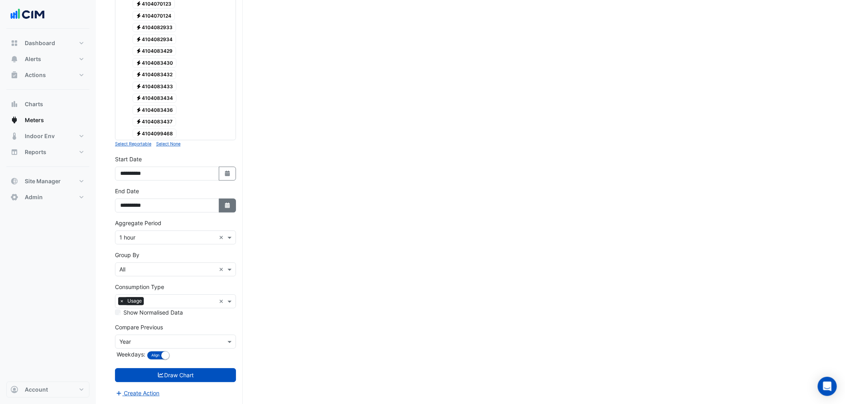
click at [226, 209] on button "Select Date" at bounding box center [228, 205] width 18 height 14
select select "*"
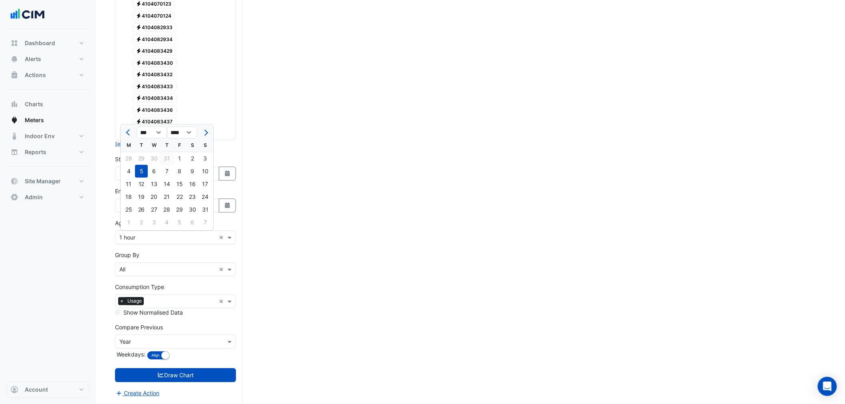
click at [170, 152] on div "31" at bounding box center [167, 158] width 13 height 13
type input "**********"
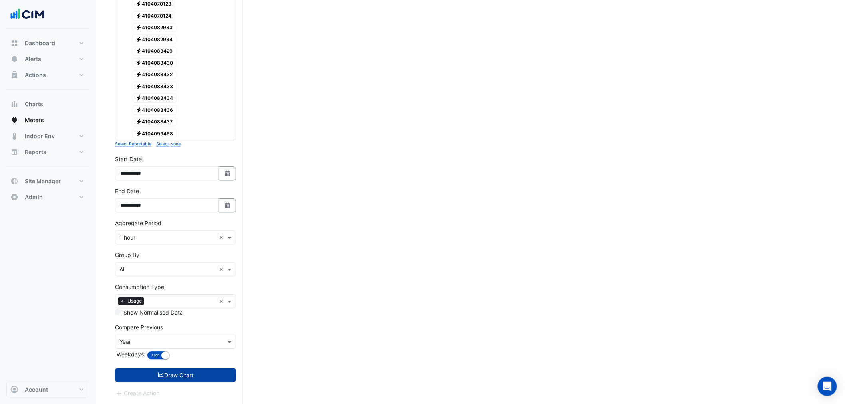
click at [202, 378] on button "Draw Chart" at bounding box center [175, 375] width 121 height 14
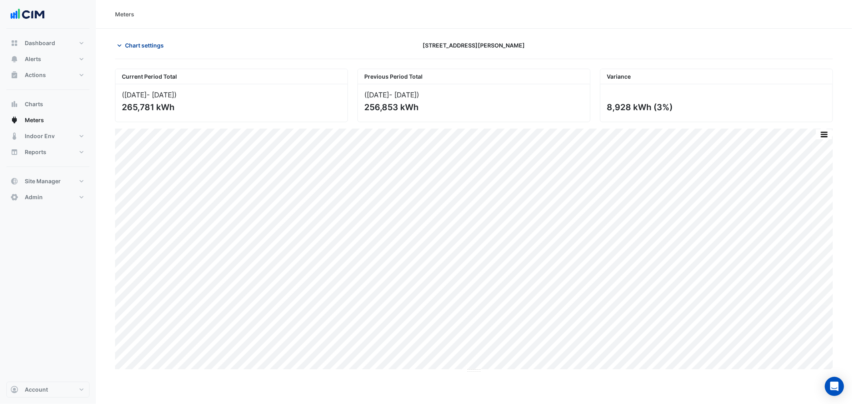
click at [128, 49] on span "Chart settings" at bounding box center [144, 45] width 39 height 8
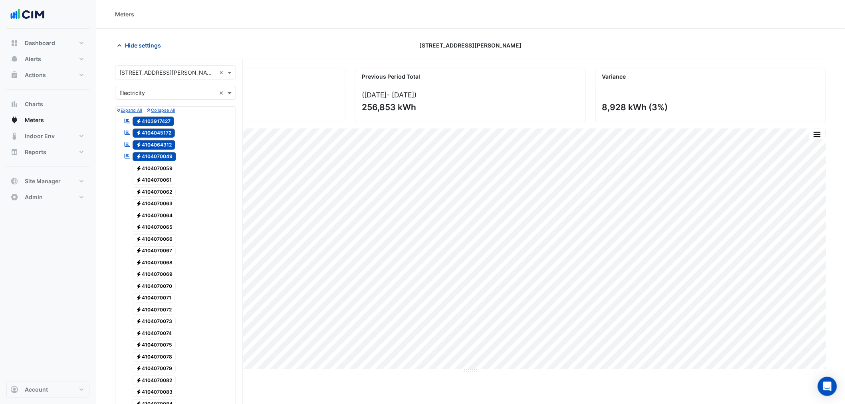
click at [132, 41] on span "Hide settings" at bounding box center [143, 45] width 36 height 8
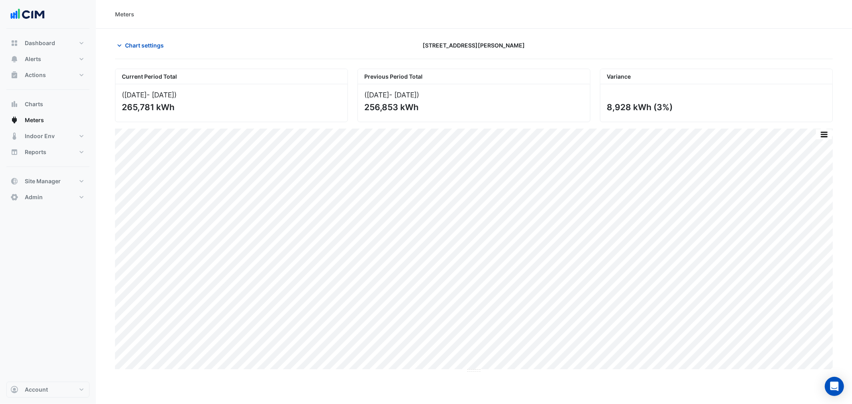
drag, startPoint x: 613, startPoint y: 109, endPoint x: 632, endPoint y: 110, distance: 19.6
click at [632, 110] on div "8,928 kWh (3%)" at bounding box center [716, 107] width 218 height 10
click at [808, 131] on button "button" at bounding box center [808, 134] width 16 height 10
click at [658, 105] on div "8,928 kWh (3%)" at bounding box center [716, 107] width 218 height 10
click at [813, 136] on button "button" at bounding box center [808, 134] width 16 height 10
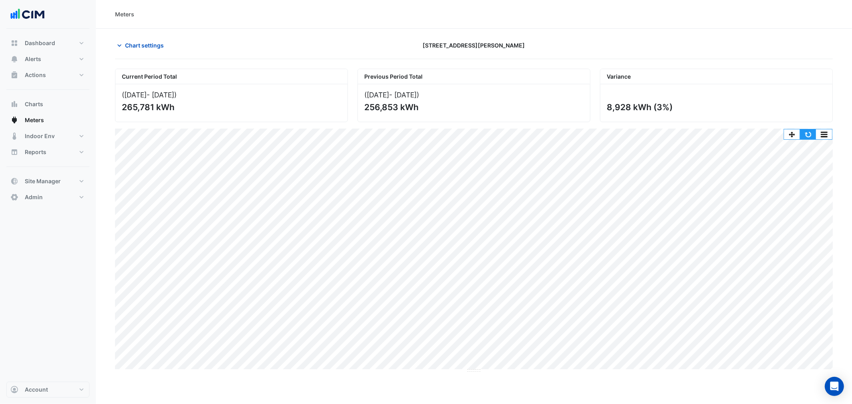
click at [806, 135] on button "button" at bounding box center [808, 134] width 16 height 10
click at [144, 41] on span "Chart settings" at bounding box center [144, 45] width 39 height 8
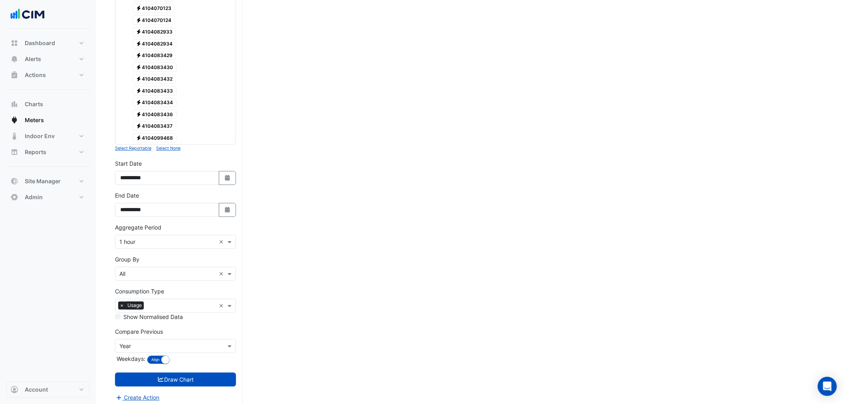
scroll to position [752, 0]
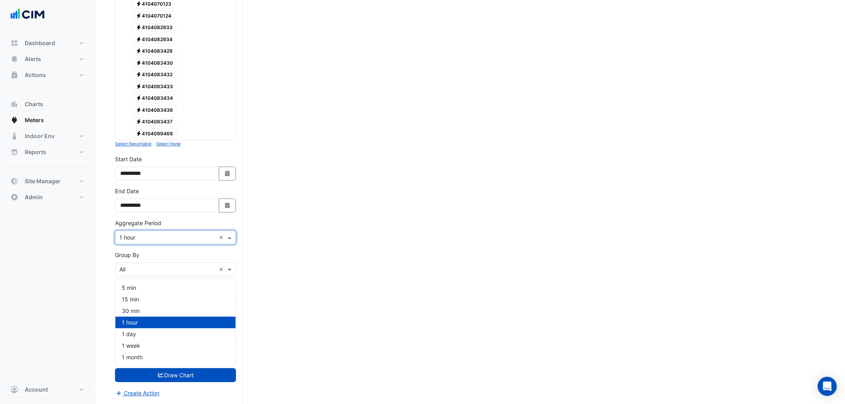
click at [138, 242] on div "Aggregate Period × 1 hour ×" at bounding box center [175, 237] width 121 height 14
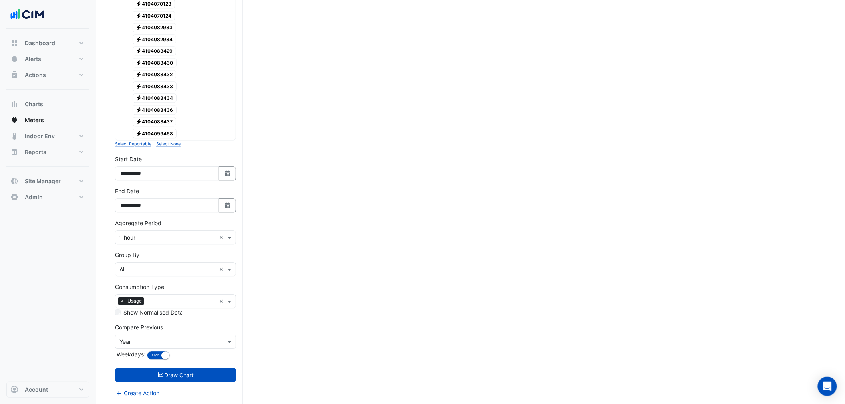
click at [161, 272] on input "text" at bounding box center [167, 270] width 96 height 8
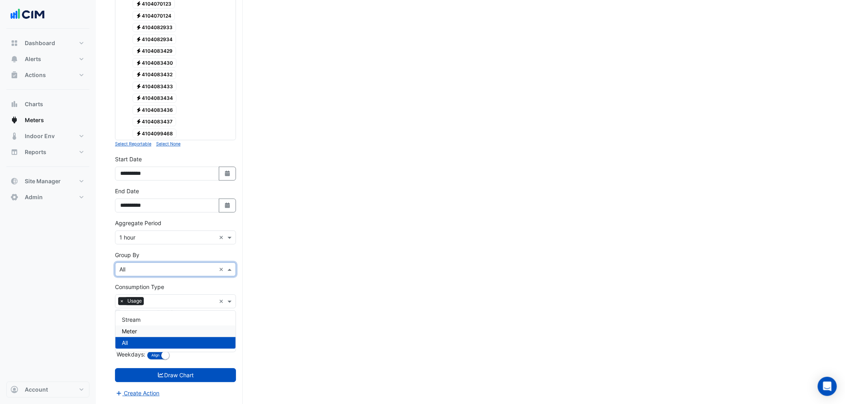
click at [136, 328] on span "Meter" at bounding box center [129, 331] width 15 height 7
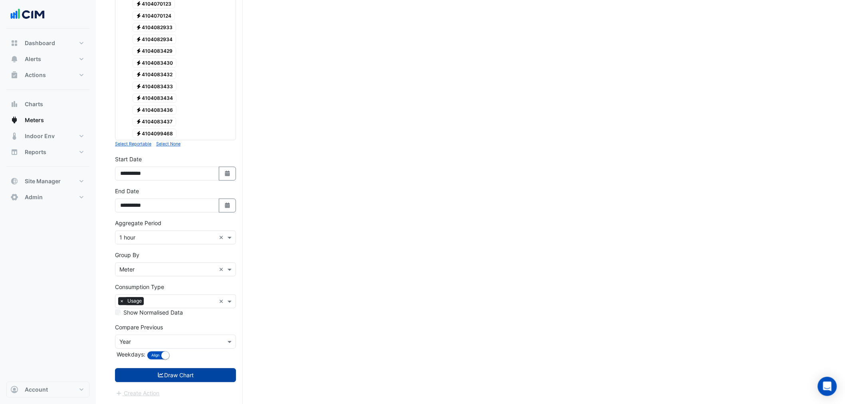
click at [180, 381] on button "Draw Chart" at bounding box center [175, 375] width 121 height 14
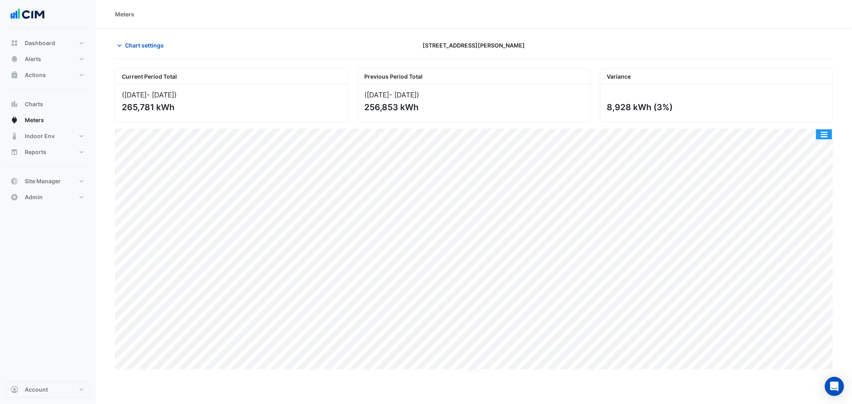
drag, startPoint x: 831, startPoint y: 131, endPoint x: 828, endPoint y: 137, distance: 7.0
click at [829, 136] on button "button" at bounding box center [824, 134] width 16 height 10
click at [821, 149] on div "Split by Meter" at bounding box center [808, 148] width 48 height 14
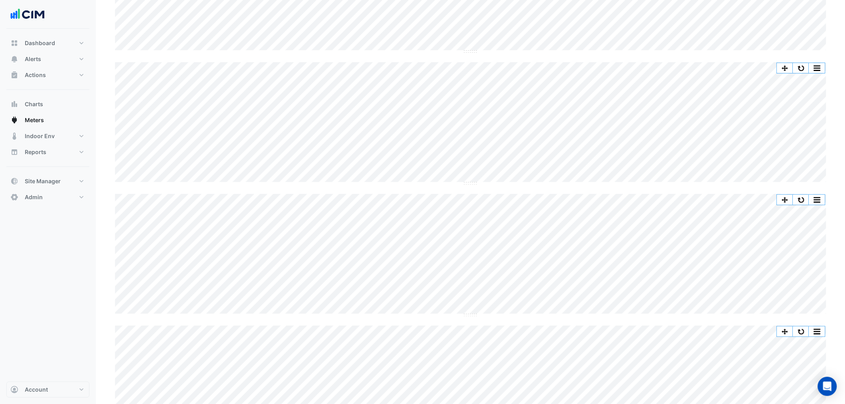
scroll to position [192, 0]
click at [804, 209] on button "button" at bounding box center [801, 205] width 16 height 10
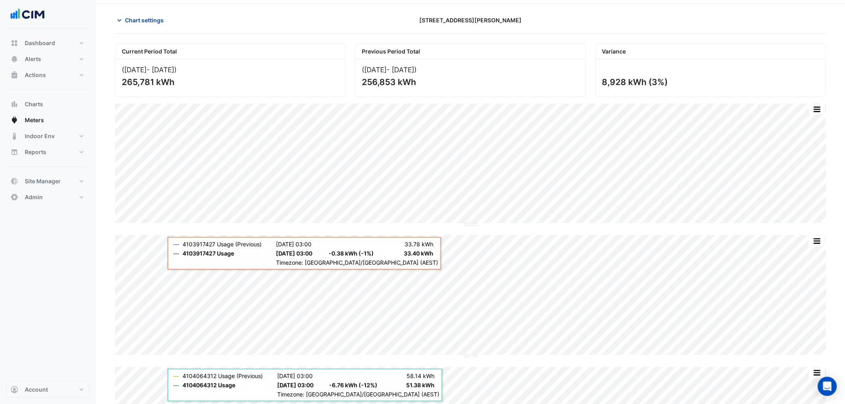
scroll to position [15, 0]
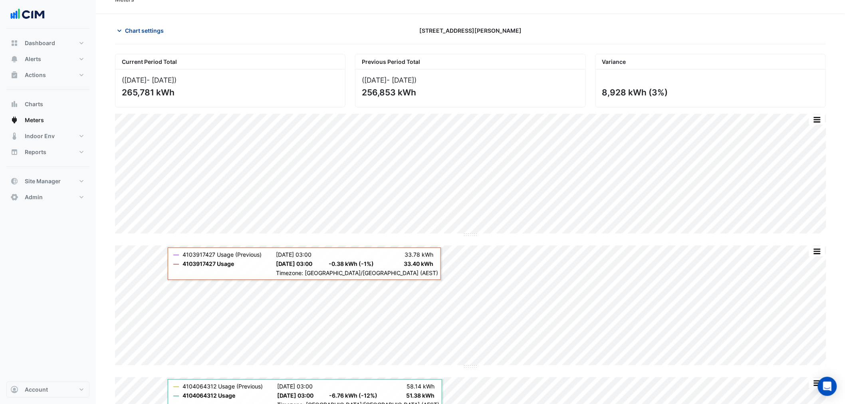
click at [150, 30] on span "Chart settings" at bounding box center [144, 30] width 39 height 8
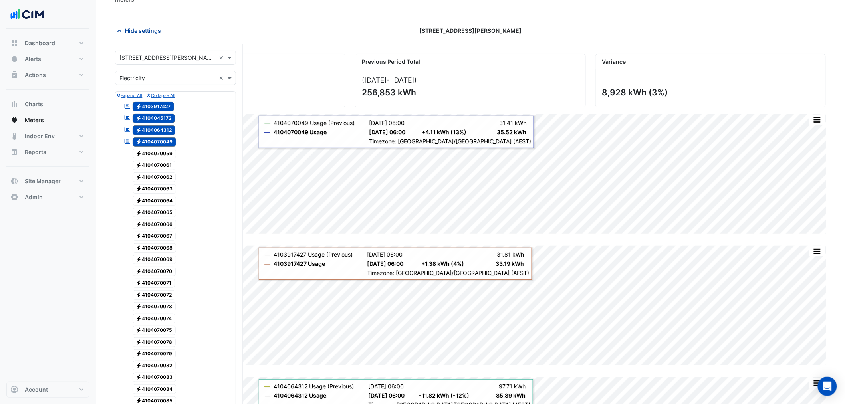
click at [134, 37] on button "Hide settings" at bounding box center [140, 31] width 51 height 14
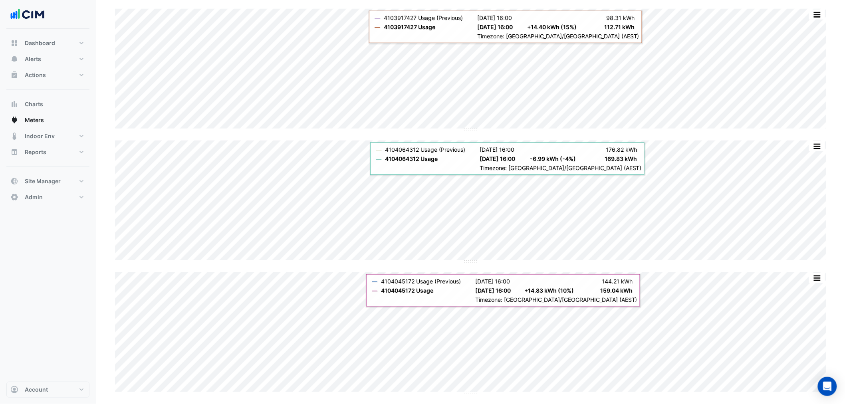
scroll to position [0, 0]
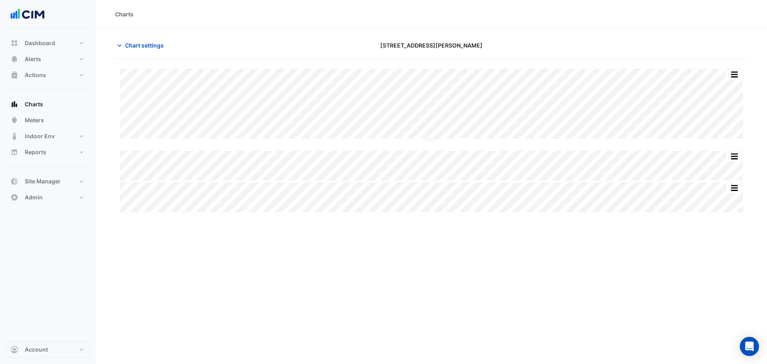
type input "**********"
click at [156, 50] on button "Chart settings" at bounding box center [142, 45] width 54 height 14
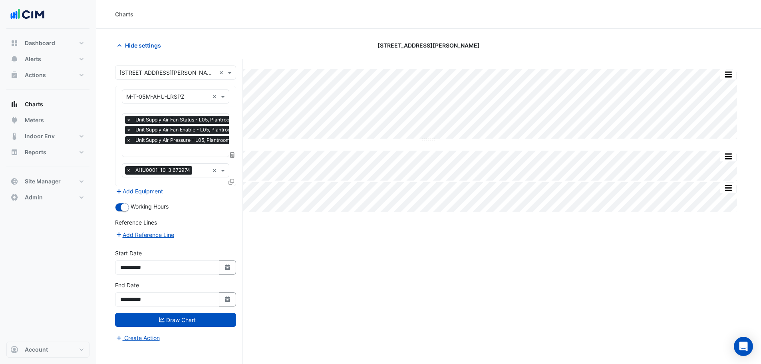
click at [166, 145] on div "× Unit Supply Air Fan Status - L05, Plantroom × Unit Supply Air Fan Enable - L0…" at bounding box center [182, 131] width 114 height 30
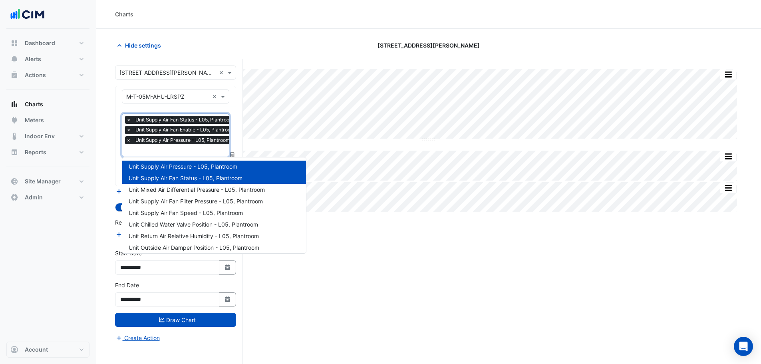
scroll to position [0, 4]
click at [377, 305] on div "Split All Split None Print Save as JPEG Save as PNG Pivot Data Table Export CSV…" at bounding box center [428, 226] width 627 height 335
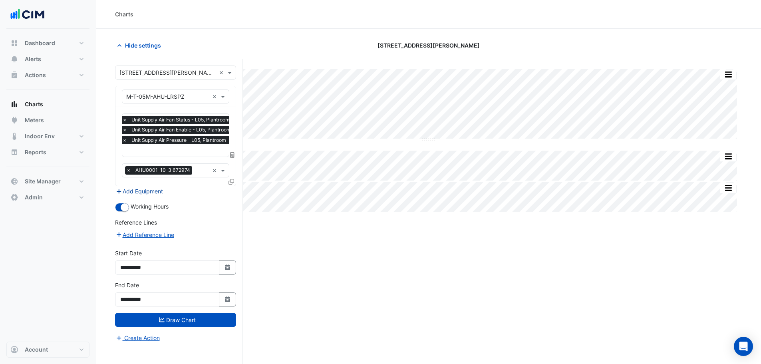
click at [137, 189] on button "Add Equipment" at bounding box center [139, 190] width 48 height 9
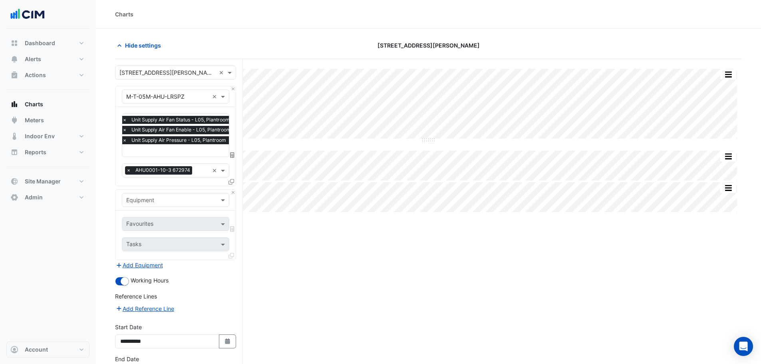
click at [148, 201] on input "text" at bounding box center [167, 200] width 83 height 8
type input "*"
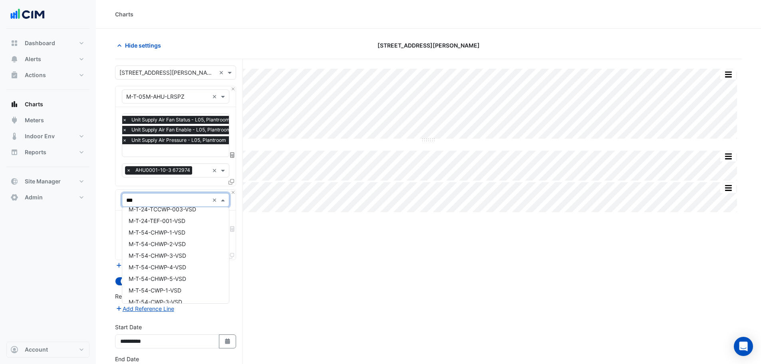
scroll to position [476, 0]
type input "***"
drag, startPoint x: 344, startPoint y: 287, endPoint x: 340, endPoint y: 291, distance: 5.6
click at [344, 288] on div "Split All Split None Print Save as JPEG Save as PNG Pivot Data Table Export CSV…" at bounding box center [428, 240] width 627 height 363
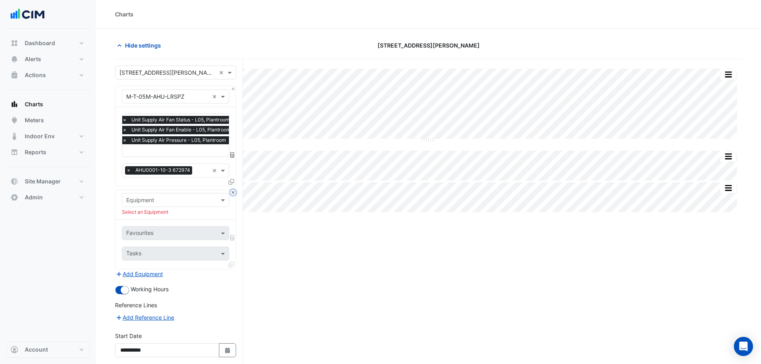
drag, startPoint x: 232, startPoint y: 192, endPoint x: 236, endPoint y: 187, distance: 6.3
click at [232, 192] on button "Close" at bounding box center [232, 192] width 5 height 5
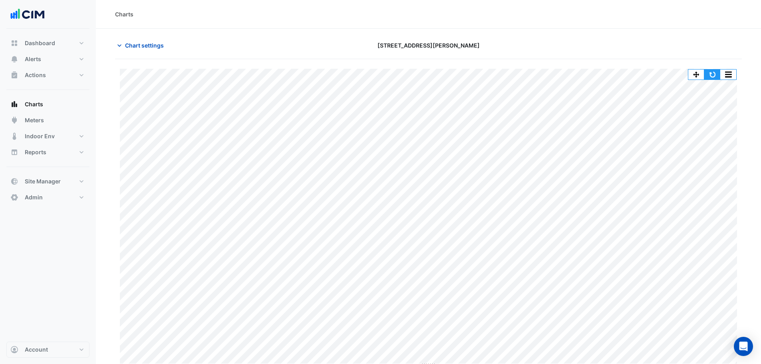
click at [714, 75] on button "button" at bounding box center [712, 74] width 16 height 10
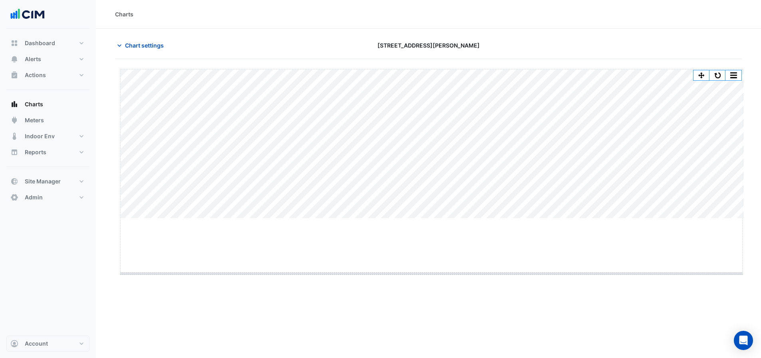
drag, startPoint x: 433, startPoint y: 219, endPoint x: 432, endPoint y: 273, distance: 54.3
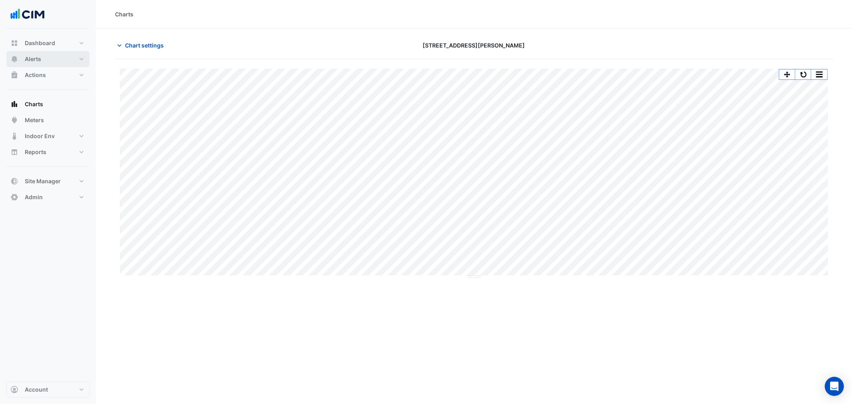
click at [71, 62] on button "Alerts" at bounding box center [47, 59] width 83 height 16
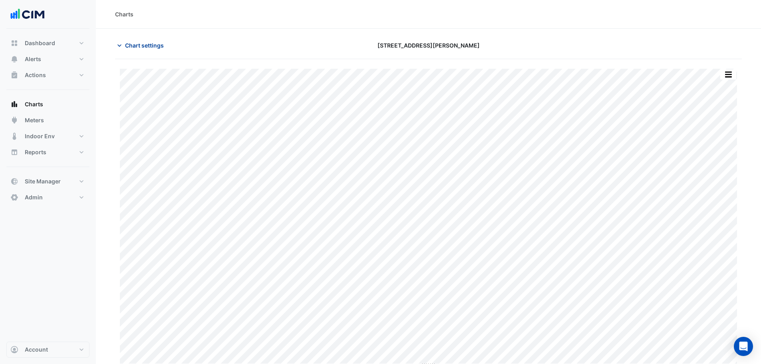
click at [138, 48] on span "Chart settings" at bounding box center [144, 45] width 39 height 8
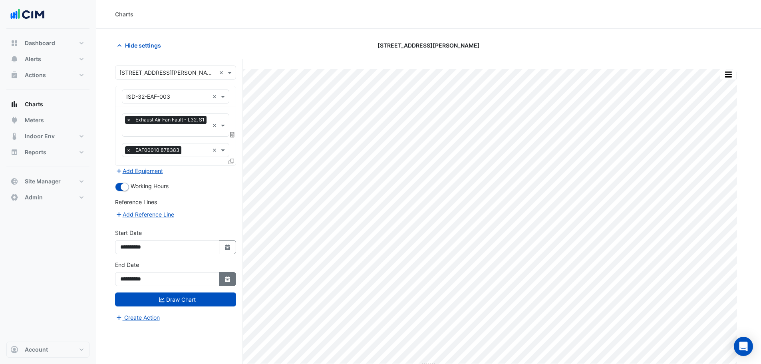
click at [234, 279] on button "Select Date" at bounding box center [228, 279] width 18 height 14
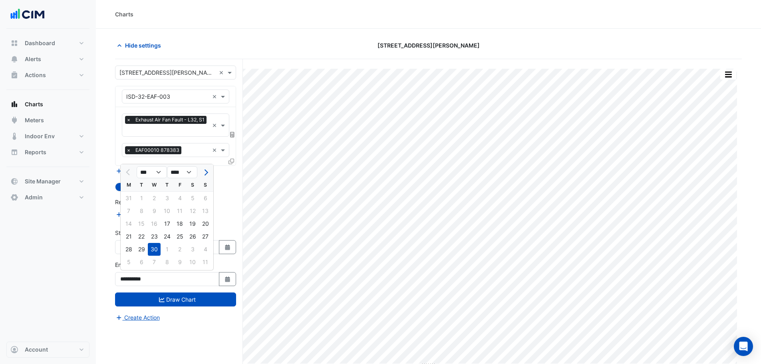
click at [210, 173] on div at bounding box center [205, 172] width 16 height 13
click at [210, 173] on button "Next month" at bounding box center [205, 172] width 10 height 13
click at [207, 169] on button "Next month" at bounding box center [205, 172] width 10 height 13
select select "*"
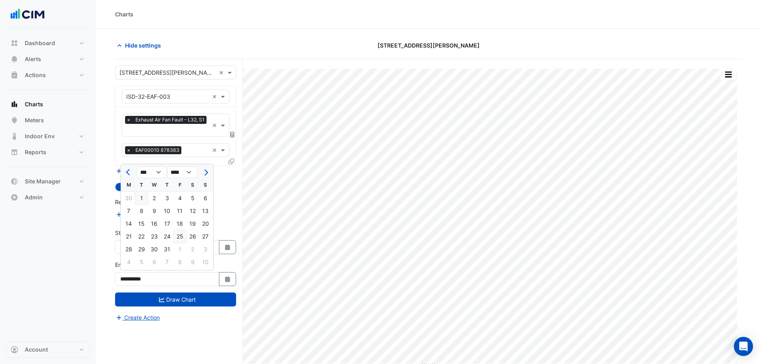
click at [180, 238] on div "25" at bounding box center [179, 236] width 13 height 13
type input "**********"
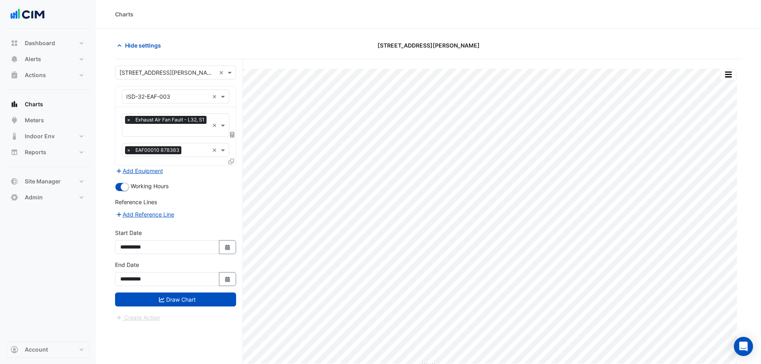
drag, startPoint x: 209, startPoint y: 295, endPoint x: 214, endPoint y: 206, distance: 89.6
click at [216, 208] on form "**********" at bounding box center [175, 193] width 121 height 256
drag, startPoint x: 225, startPoint y: 265, endPoint x: 227, endPoint y: 278, distance: 13.4
click at [226, 270] on div "**********" at bounding box center [175, 273] width 121 height 26
drag, startPoint x: 227, startPoint y: 278, endPoint x: 223, endPoint y: 272, distance: 7.4
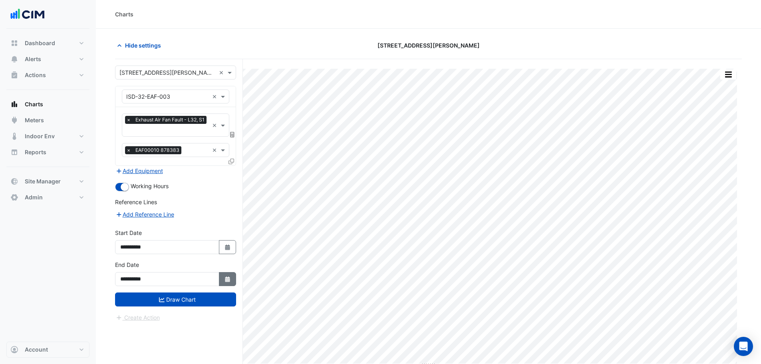
click at [223, 272] on button "Select Date" at bounding box center [228, 279] width 18 height 14
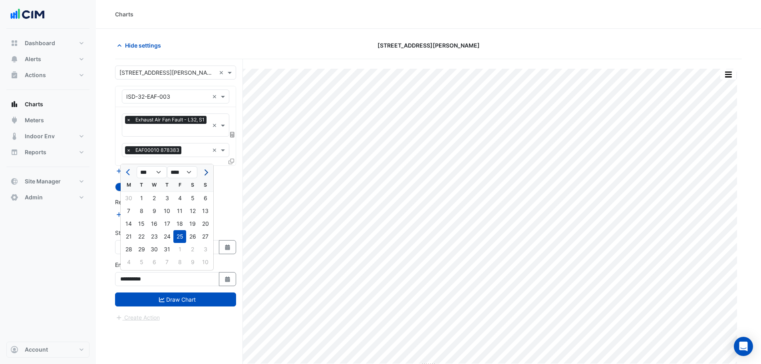
click at [209, 174] on button "Next month" at bounding box center [205, 172] width 10 height 13
select select "*"
drag, startPoint x: 188, startPoint y: 236, endPoint x: 205, endPoint y: 244, distance: 18.4
click at [190, 239] on div "23" at bounding box center [192, 236] width 13 height 13
type input "**********"
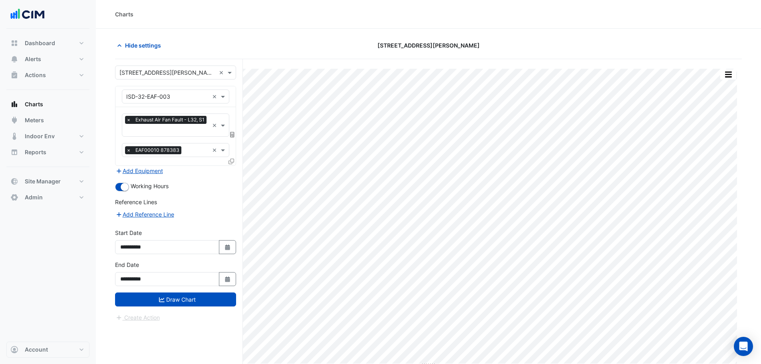
click at [227, 256] on div "**********" at bounding box center [175, 244] width 131 height 32
drag, startPoint x: 226, startPoint y: 249, endPoint x: 215, endPoint y: 213, distance: 37.8
click at [226, 246] on icon "button" at bounding box center [227, 247] width 5 height 6
select select "*"
select select "****"
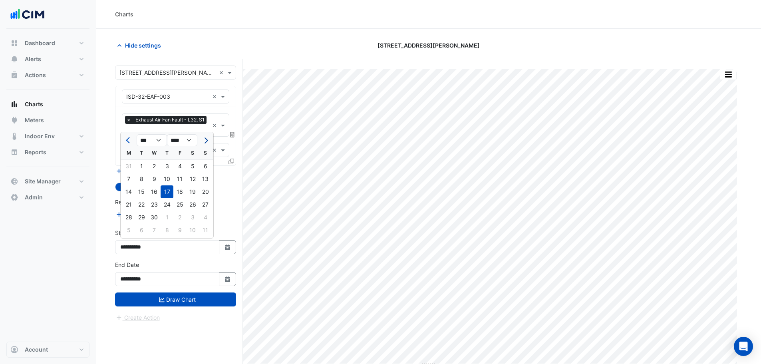
click at [201, 140] on button "Next month" at bounding box center [205, 140] width 10 height 13
click at [206, 141] on span "Next month" at bounding box center [205, 140] width 6 height 6
drag, startPoint x: 206, startPoint y: 141, endPoint x: 133, endPoint y: 185, distance: 85.1
click at [205, 143] on button "Next month" at bounding box center [205, 140] width 10 height 13
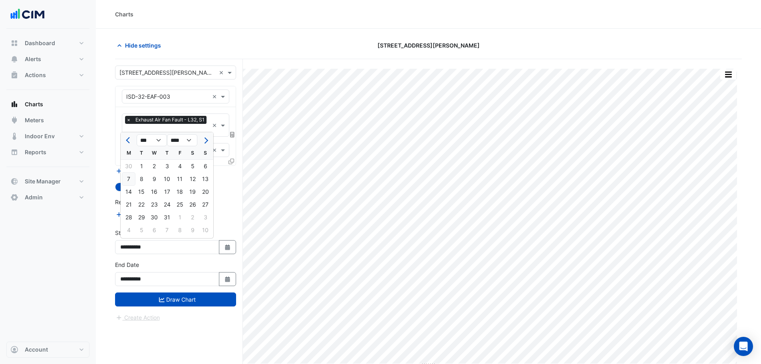
select select "*"
click at [125, 183] on div "4" at bounding box center [128, 179] width 13 height 13
type input "**********"
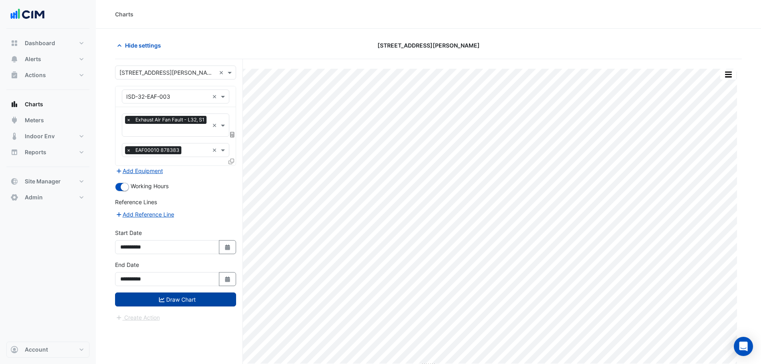
click at [200, 298] on button "Draw Chart" at bounding box center [175, 299] width 121 height 14
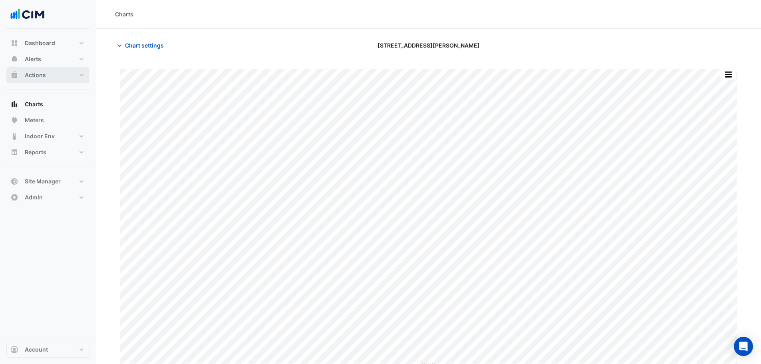
click at [49, 77] on button "Actions" at bounding box center [47, 75] width 83 height 16
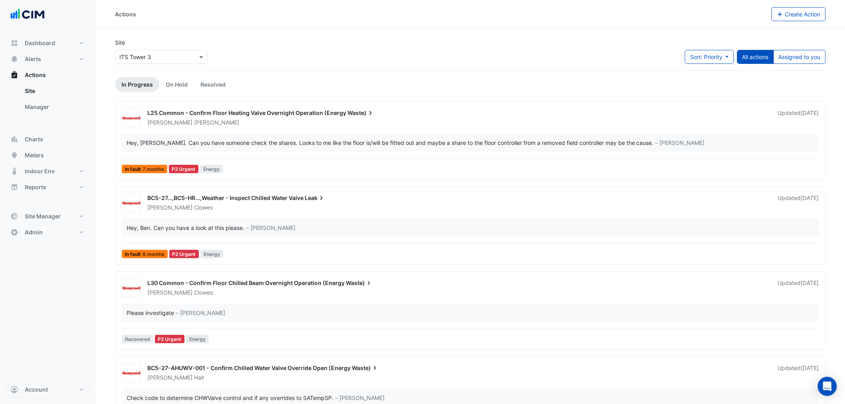
click at [206, 126] on div "Carter Robinson" at bounding box center [458, 123] width 623 height 8
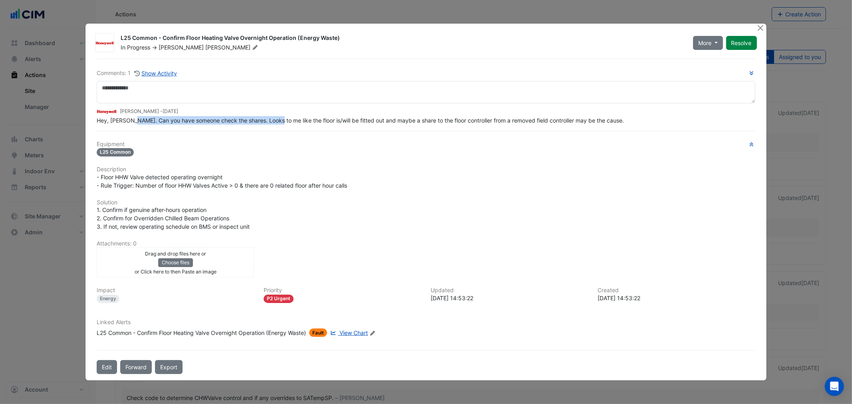
drag, startPoint x: 129, startPoint y: 123, endPoint x: 274, endPoint y: 122, distance: 145.4
click at [274, 122] on span "Hey, Carter. Can you have someone check the shares. Looks to me like the floor …" at bounding box center [360, 120] width 527 height 7
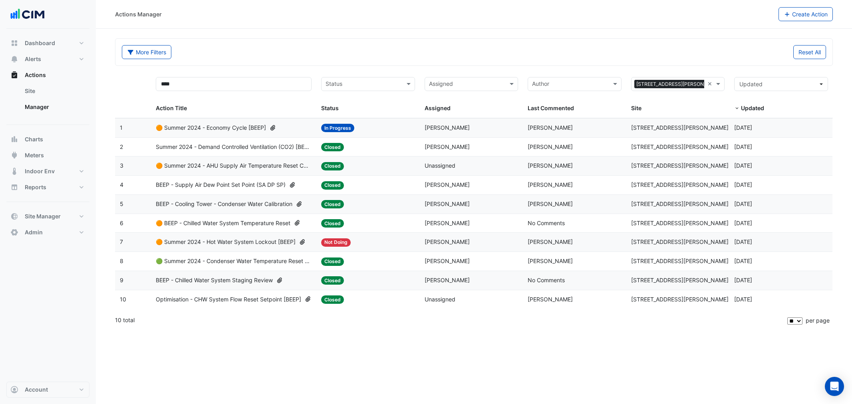
select select "**"
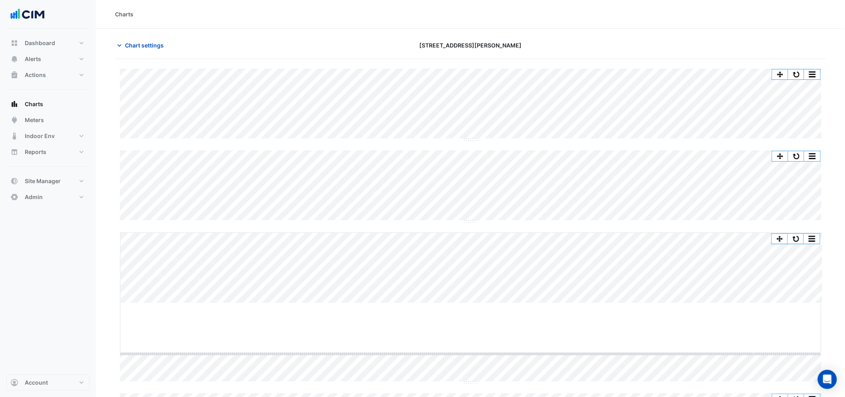
drag, startPoint x: 468, startPoint y: 304, endPoint x: 480, endPoint y: 354, distance: 52.1
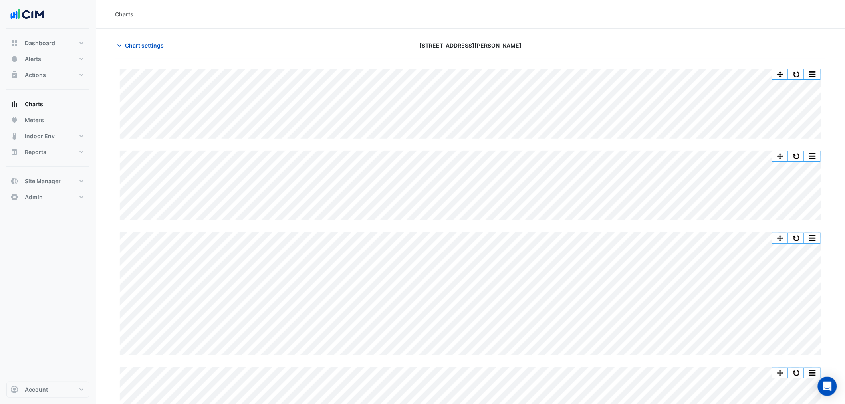
click at [467, 227] on div "Split by Equip Split All Split None Print Save as JPEG Save as PNG Pivot Data T…" at bounding box center [470, 362] width 711 height 587
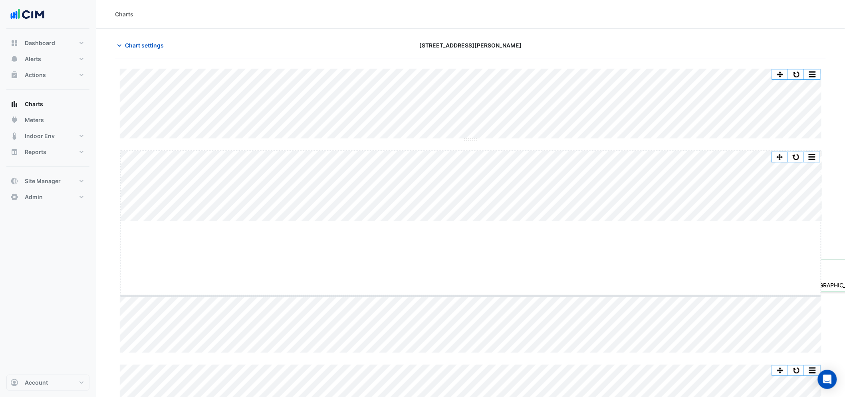
drag, startPoint x: 468, startPoint y: 222, endPoint x: 469, endPoint y: 227, distance: 5.2
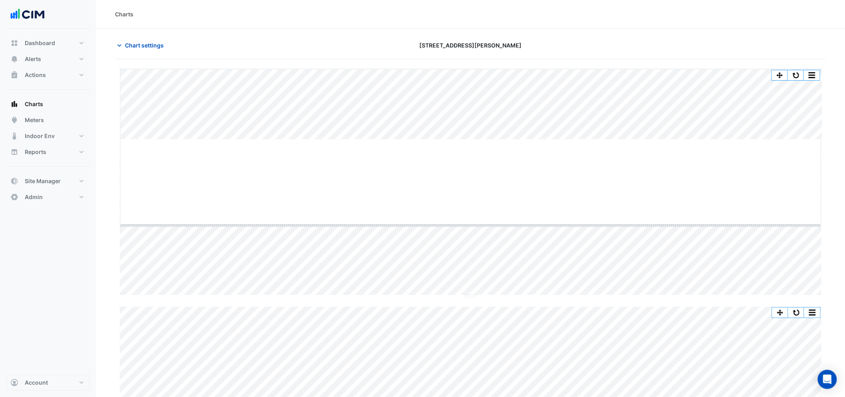
drag, startPoint x: 470, startPoint y: 139, endPoint x: 470, endPoint y: 227, distance: 87.9
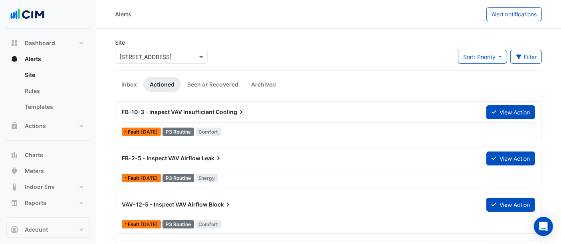
click at [143, 62] on div "Select a Site × 201 Charlotte Street" at bounding box center [161, 57] width 93 height 14
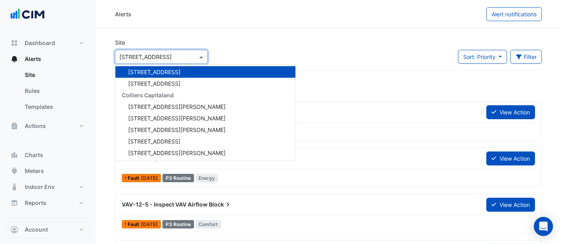
click at [142, 57] on input "text" at bounding box center [153, 57] width 68 height 8
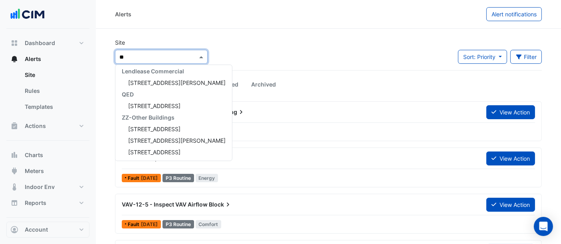
type input "***"
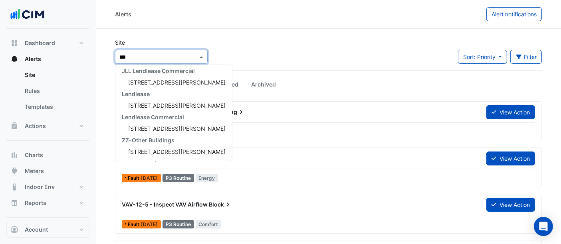
scroll to position [38, 0]
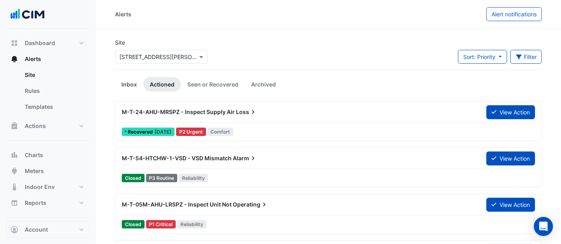
click at [132, 87] on link "Inbox" at bounding box center [129, 84] width 28 height 15
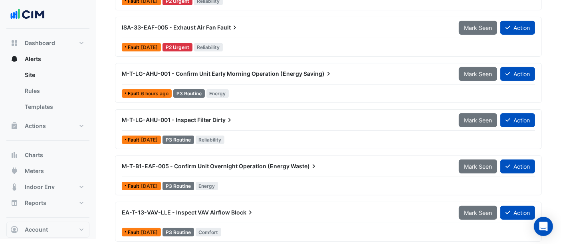
scroll to position [179, 0]
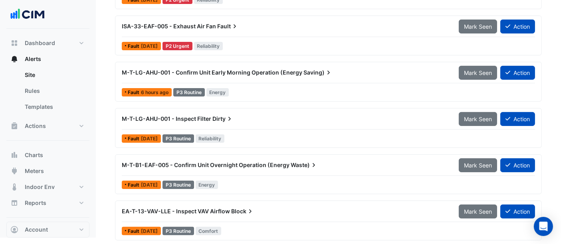
click at [186, 116] on span "M-T-LG-AHU-001 - Inspect Filter" at bounding box center [166, 118] width 89 height 7
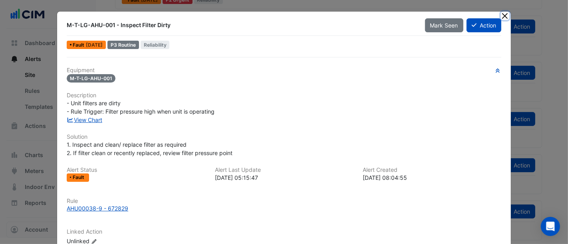
click at [503, 16] on button "Close" at bounding box center [505, 16] width 8 height 8
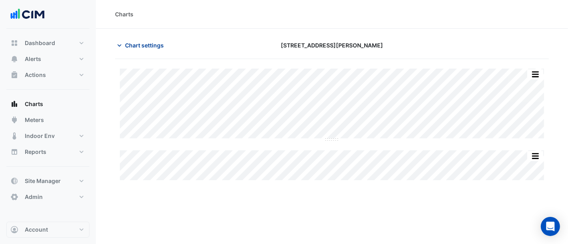
type input "**********"
click at [150, 44] on span "Chart settings" at bounding box center [144, 45] width 39 height 8
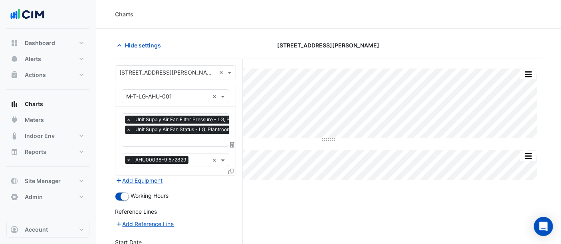
click at [186, 135] on div "× Unit Supply Air Fan Filter Pressure - LG, Plantroom × Unit Supply Air Fan Sta…" at bounding box center [189, 126] width 129 height 20
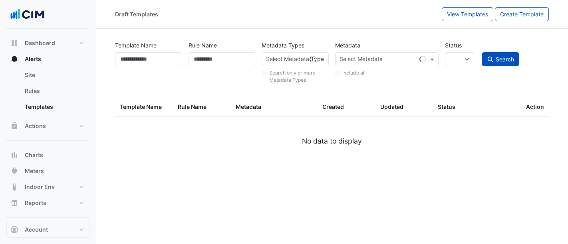
select select
type input "********"
select select
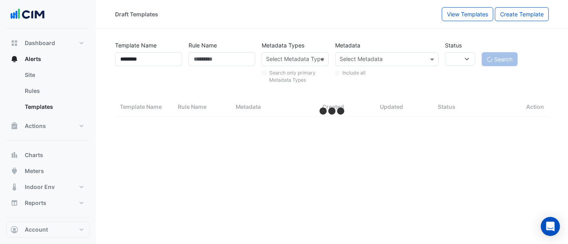
select select "**"
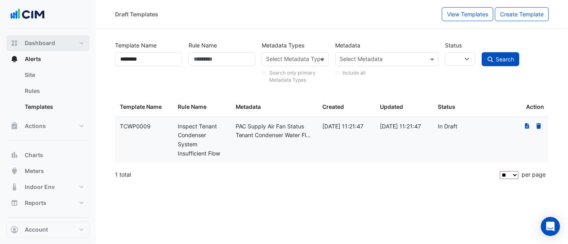
drag, startPoint x: 62, startPoint y: 44, endPoint x: 53, endPoint y: 19, distance: 26.9
click at [62, 44] on button "Dashboard" at bounding box center [47, 43] width 83 height 16
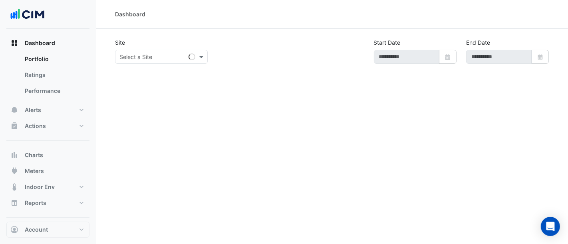
type input "**********"
select select "**"
